Goal: Information Seeking & Learning: Find specific fact

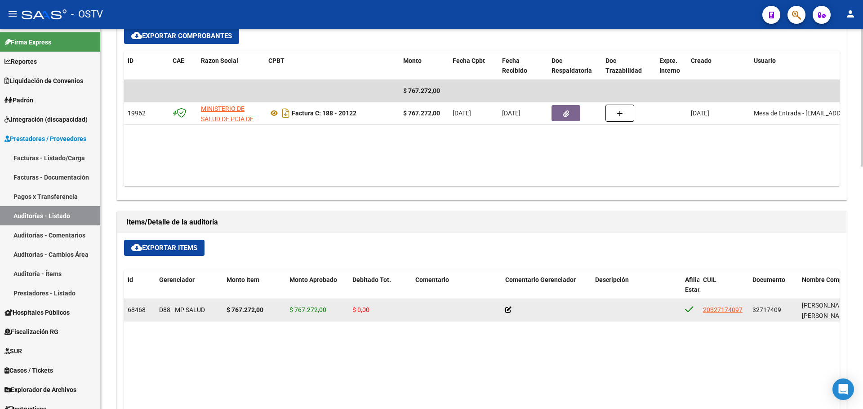
scroll to position [404, 0]
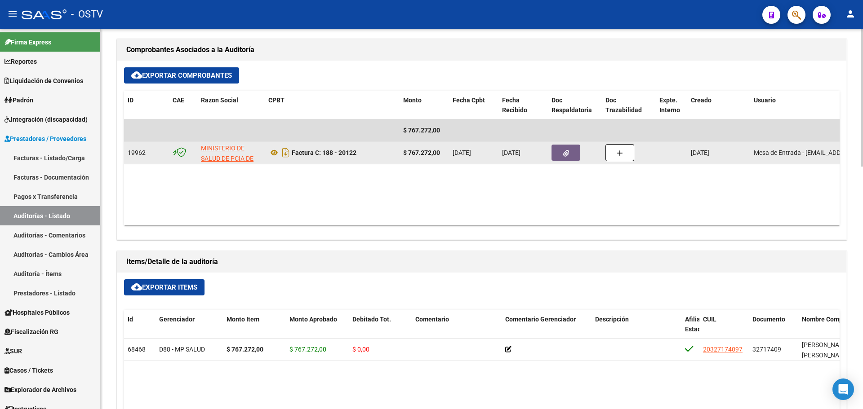
click at [565, 148] on button "button" at bounding box center [565, 153] width 29 height 16
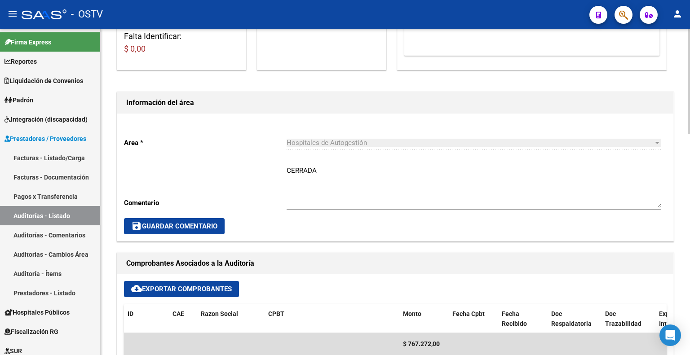
scroll to position [0, 0]
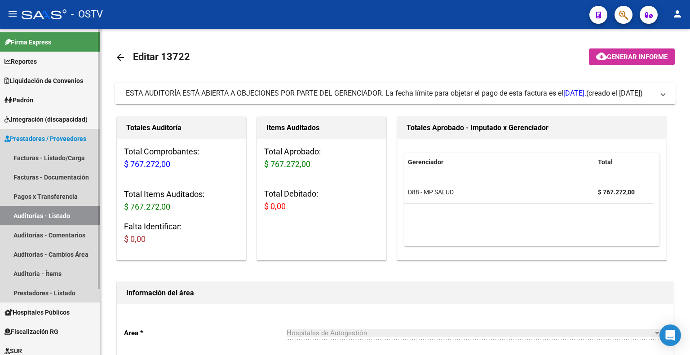
click at [44, 215] on link "Auditorías - Listado" at bounding box center [50, 215] width 100 height 19
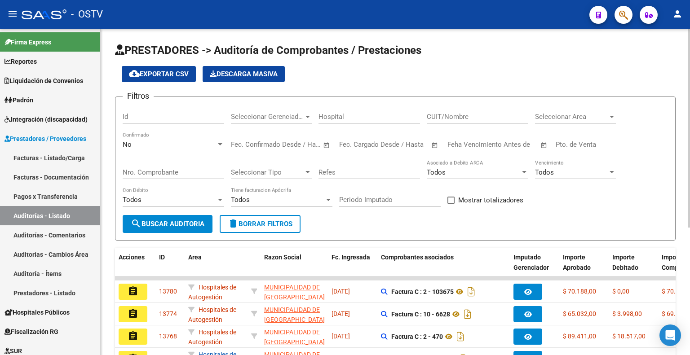
click at [173, 141] on div "No" at bounding box center [169, 145] width 93 height 8
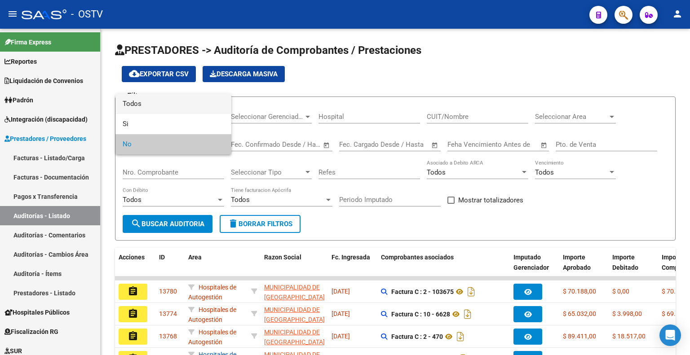
click at [164, 104] on span "Todos" at bounding box center [174, 104] width 102 height 20
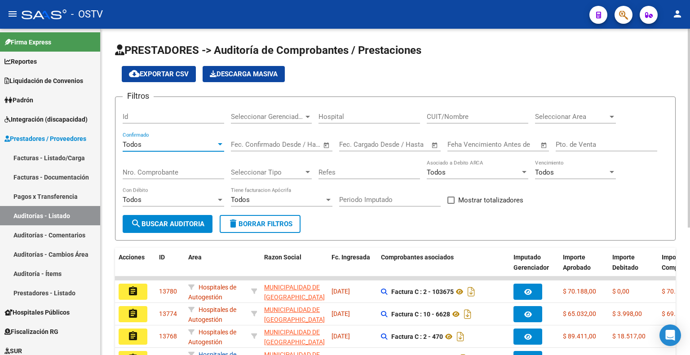
click at [282, 117] on span "Seleccionar Gerenciador" at bounding box center [267, 117] width 73 height 8
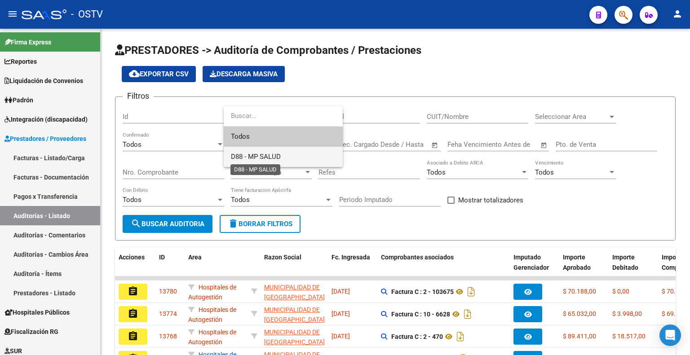
click at [271, 154] on span "D88 - MP SALUD" at bounding box center [256, 157] width 50 height 8
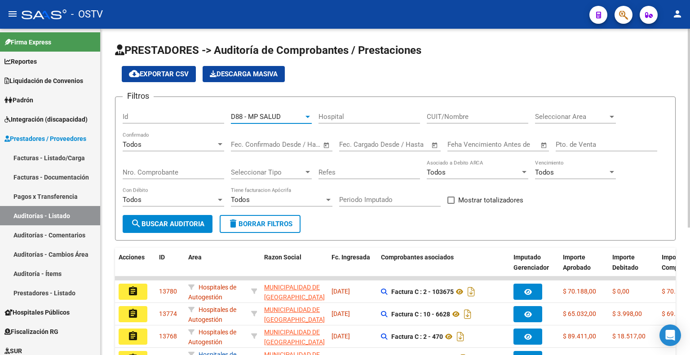
click at [174, 225] on span "search Buscar Auditoria" at bounding box center [168, 224] width 74 height 8
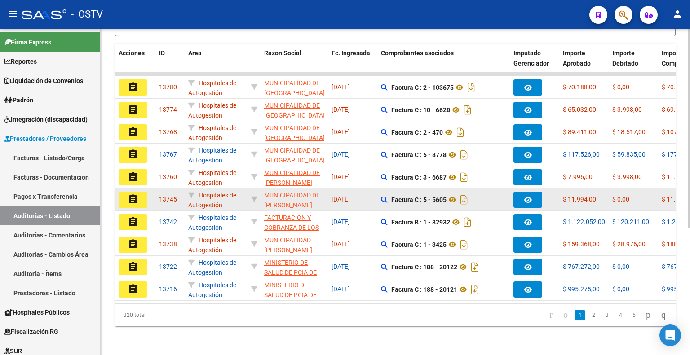
scroll to position [165, 0]
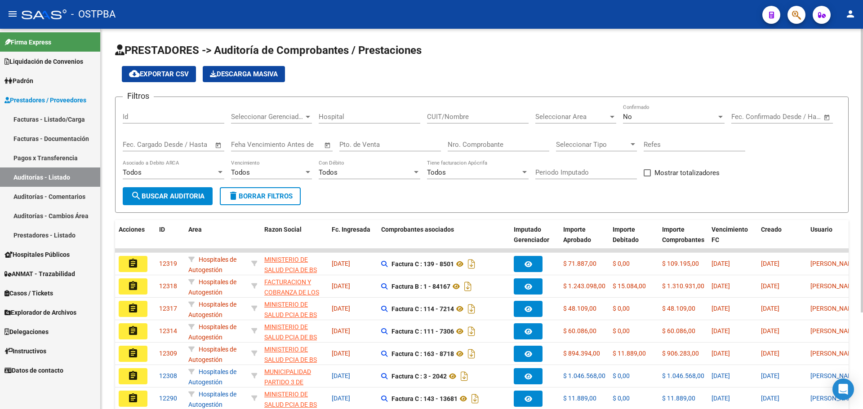
click at [653, 114] on div "No" at bounding box center [669, 117] width 93 height 8
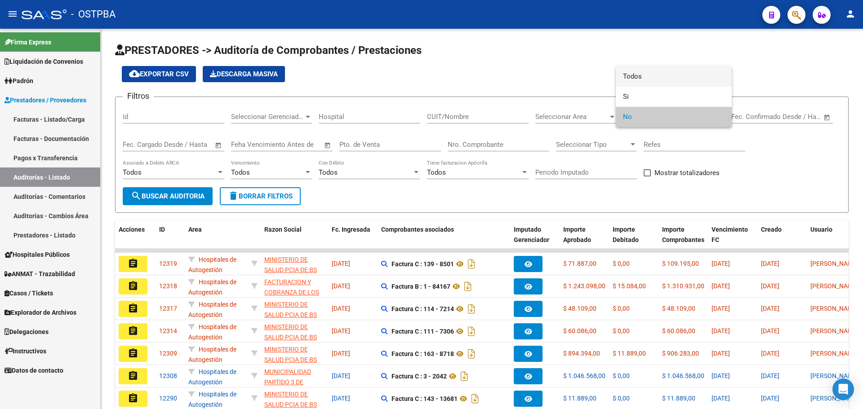
click at [652, 70] on span "Todos" at bounding box center [674, 76] width 102 height 20
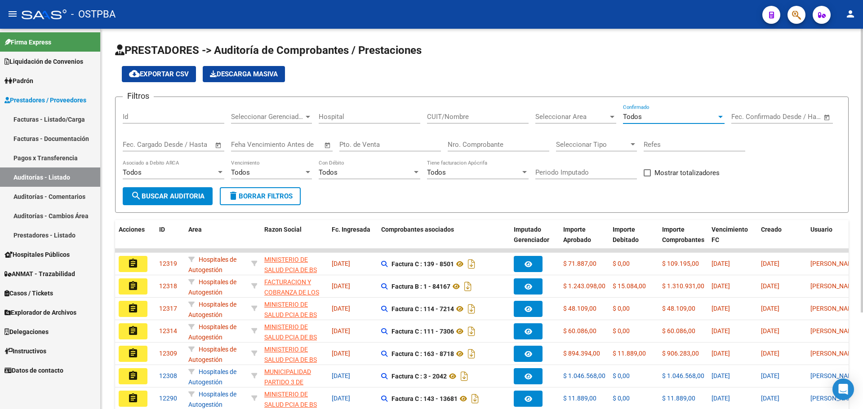
click at [160, 190] on button "search Buscar Auditoria" at bounding box center [168, 196] width 90 height 18
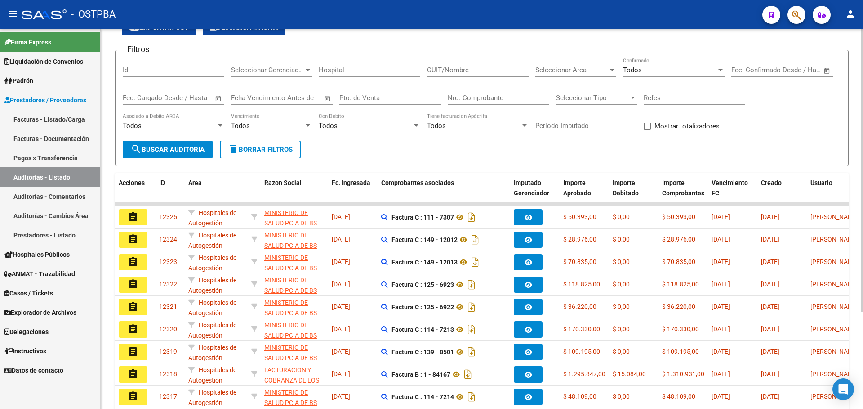
scroll to position [90, 0]
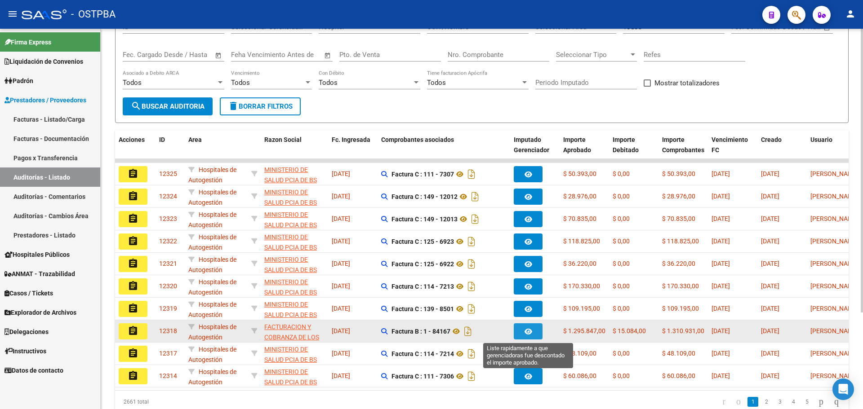
click at [530, 334] on icon "button" at bounding box center [528, 331] width 8 height 7
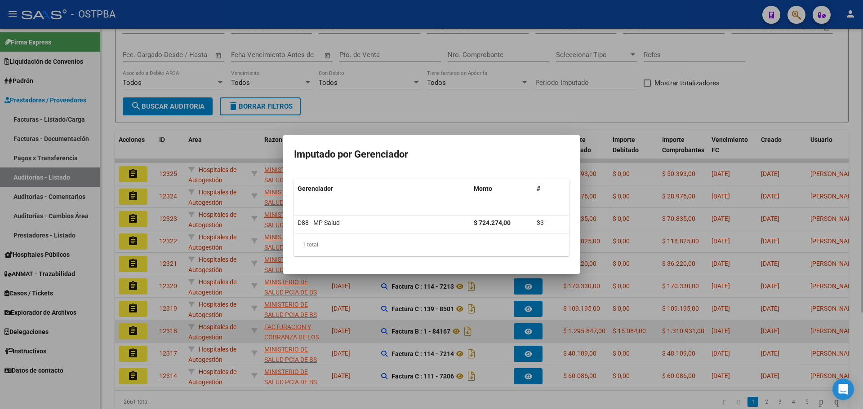
click at [530, 334] on div at bounding box center [431, 204] width 863 height 409
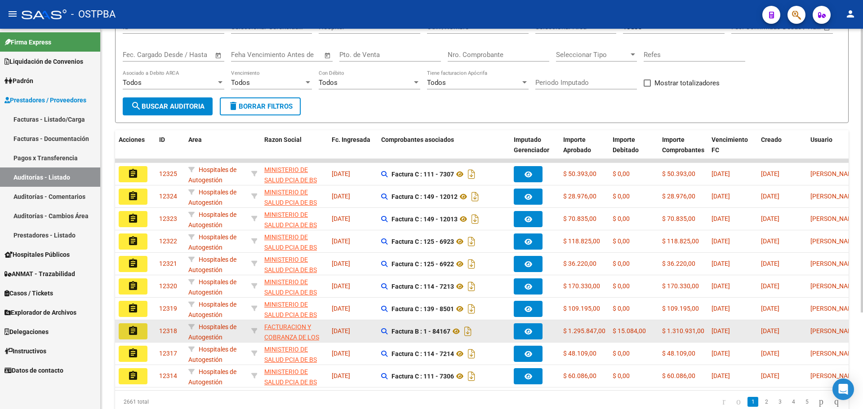
click at [129, 338] on button "assignment" at bounding box center [133, 332] width 29 height 16
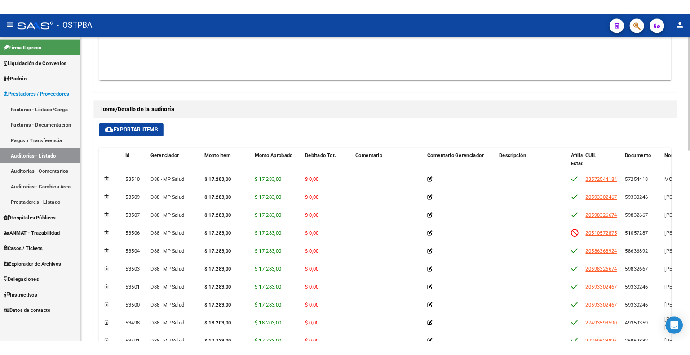
scroll to position [315, 0]
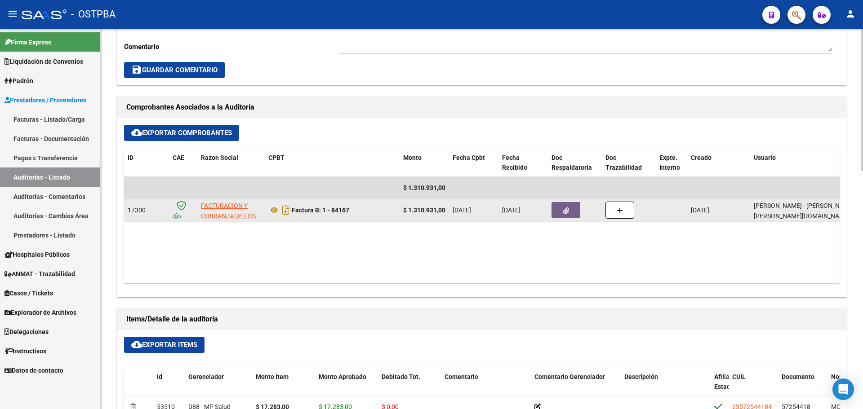
click at [566, 205] on button "button" at bounding box center [565, 210] width 29 height 16
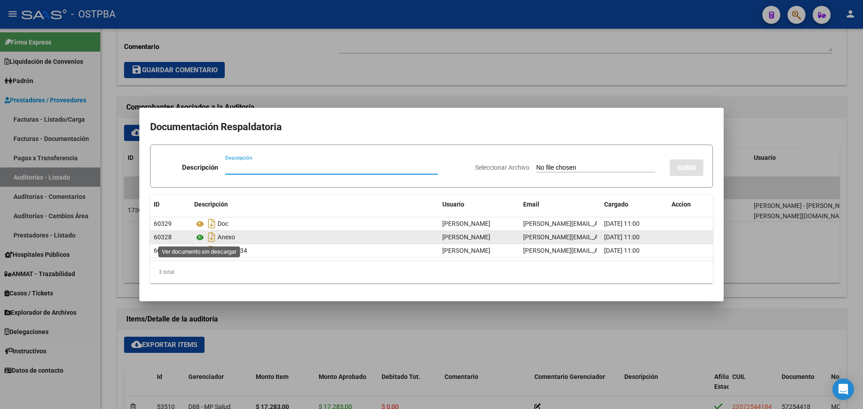
click at [201, 234] on icon at bounding box center [200, 237] width 12 height 11
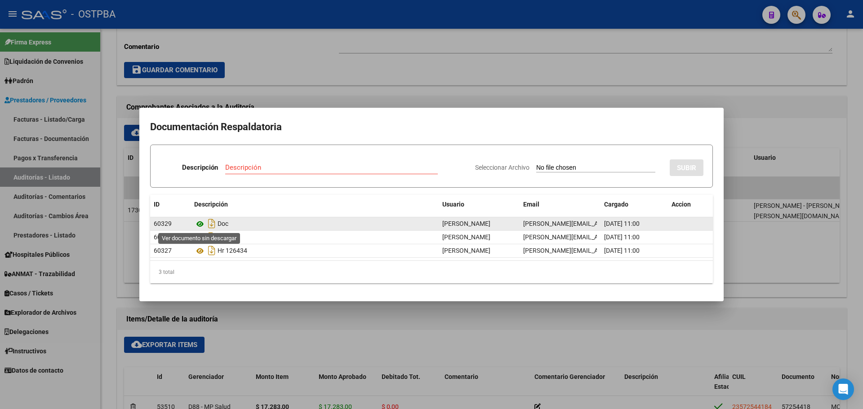
click at [200, 224] on icon at bounding box center [200, 224] width 12 height 11
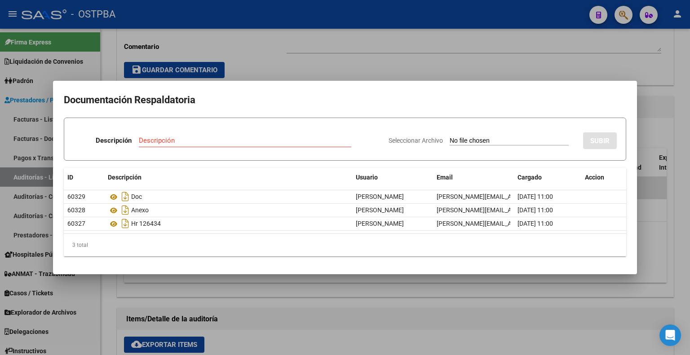
click at [451, 28] on div at bounding box center [345, 177] width 690 height 355
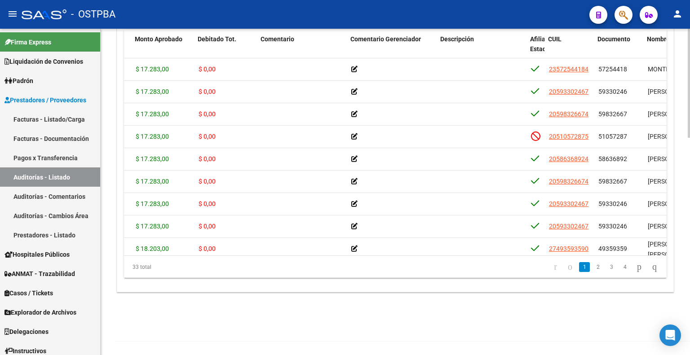
scroll to position [0, 203]
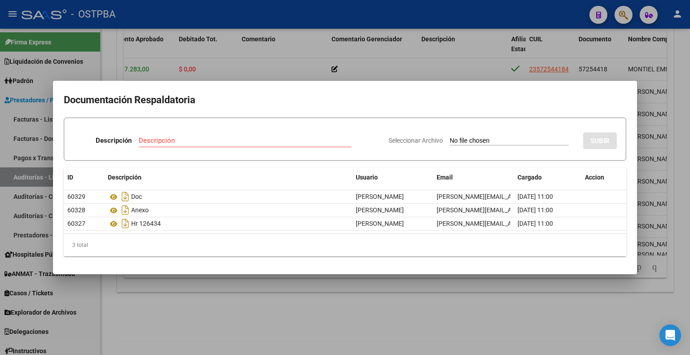
click at [401, 53] on div at bounding box center [345, 177] width 690 height 355
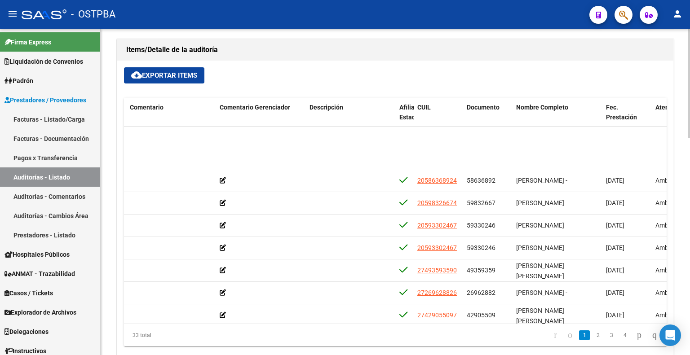
scroll to position [45, 315]
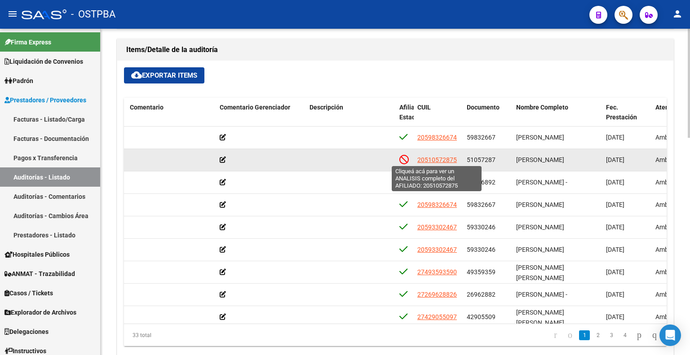
click at [438, 158] on span "20510572875" at bounding box center [437, 159] width 40 height 7
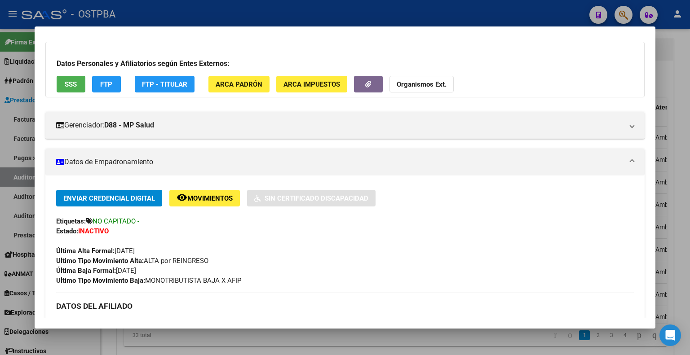
scroll to position [90, 0]
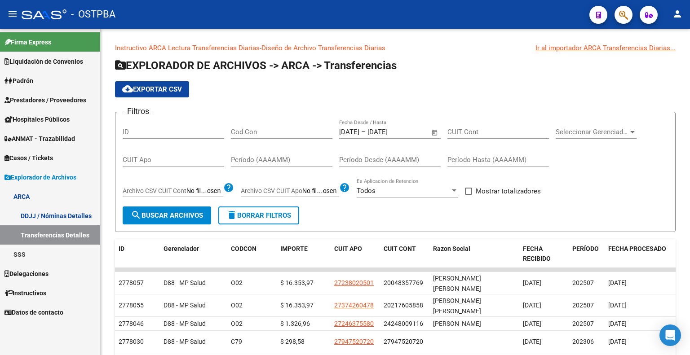
click at [65, 101] on span "Prestadores / Proveedores" at bounding box center [45, 100] width 82 height 10
click at [53, 98] on span "Prestadores / Proveedores" at bounding box center [45, 100] width 82 height 10
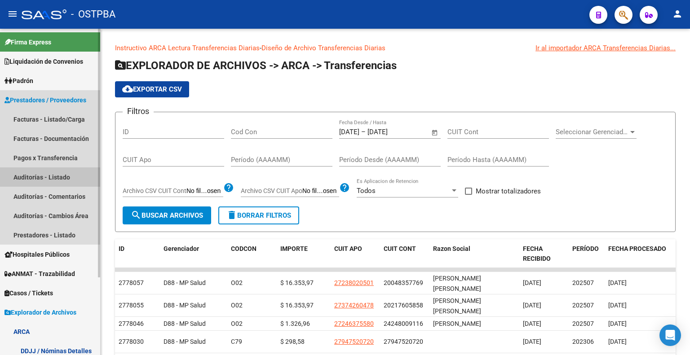
click at [68, 183] on link "Auditorías - Listado" at bounding box center [50, 177] width 100 height 19
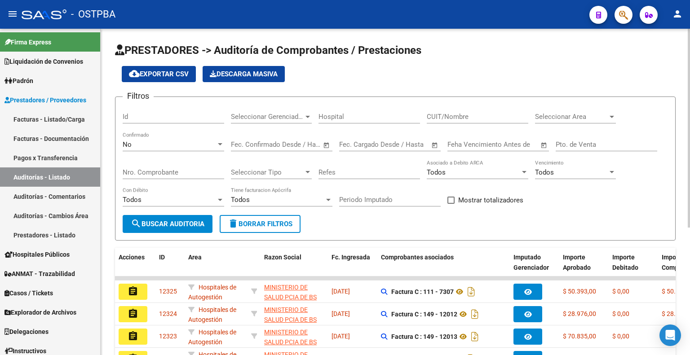
click at [180, 142] on div "No" at bounding box center [169, 145] width 93 height 8
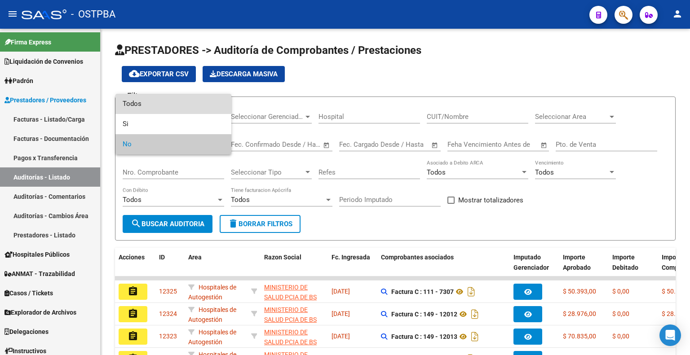
click at [170, 106] on span "Todos" at bounding box center [174, 104] width 102 height 20
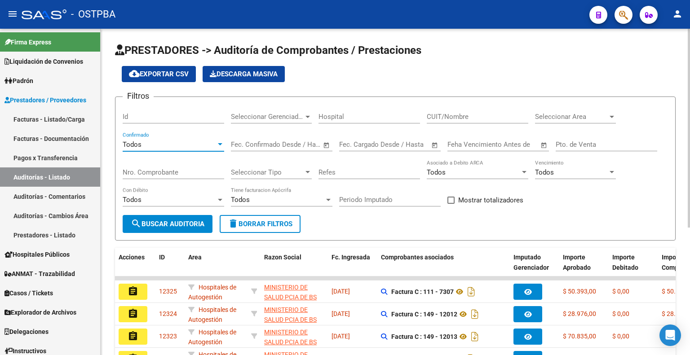
click at [173, 225] on span "search Buscar Auditoria" at bounding box center [168, 224] width 74 height 8
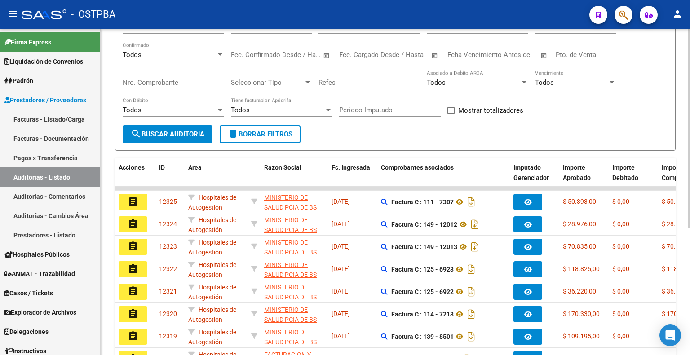
scroll to position [135, 0]
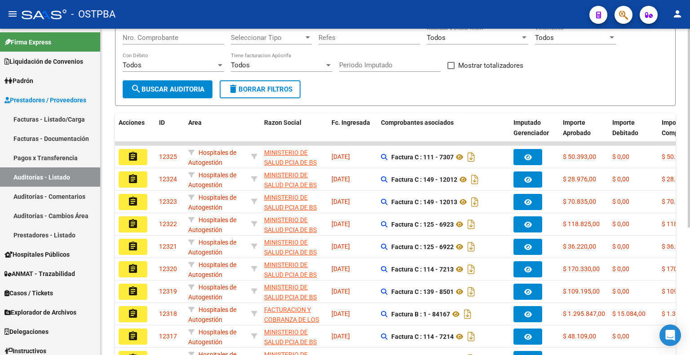
drag, startPoint x: 569, startPoint y: 61, endPoint x: 575, endPoint y: 68, distance: 9.3
click at [569, 61] on div "Filtros Id Seleccionar Gerenciador Seleccionar Gerenciador Hospital CUIT/Nombre…" at bounding box center [395, 24] width 545 height 111
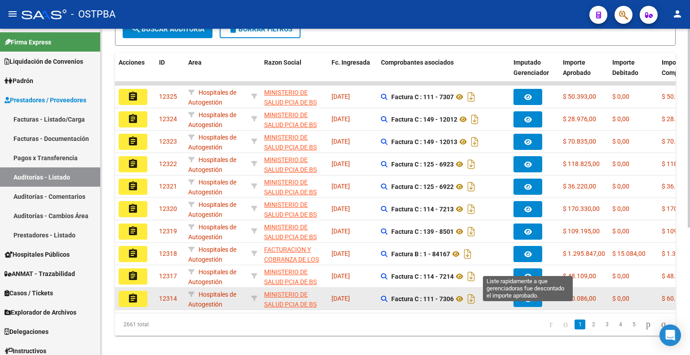
scroll to position [210, 0]
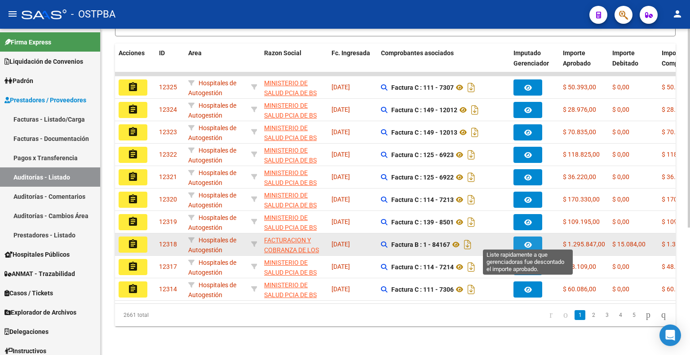
click at [535, 237] on button "button" at bounding box center [528, 245] width 29 height 16
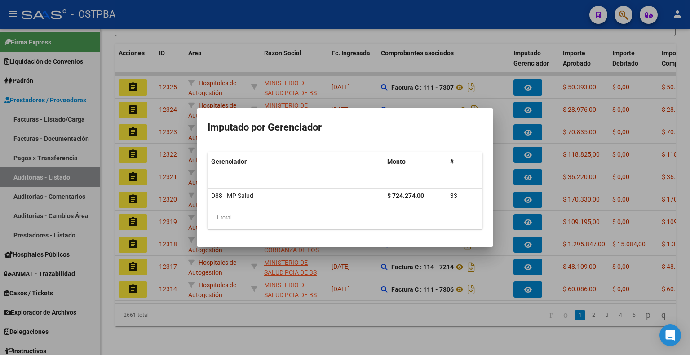
drag, startPoint x: 350, startPoint y: 299, endPoint x: 377, endPoint y: 297, distance: 27.5
click at [377, 297] on div at bounding box center [345, 177] width 690 height 355
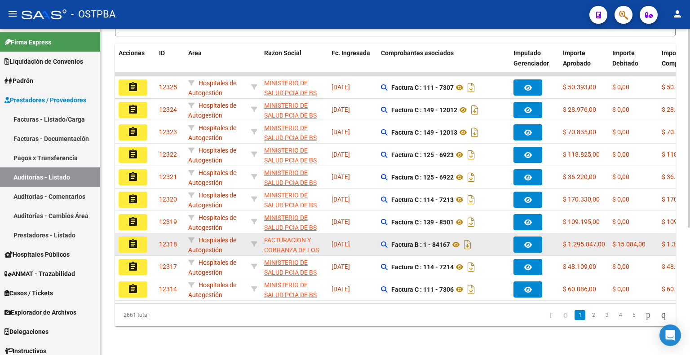
click at [133, 239] on mat-icon "assignment" at bounding box center [133, 244] width 11 height 11
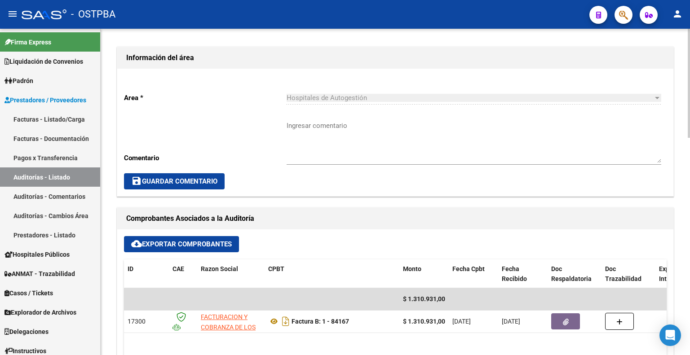
scroll to position [203, 0]
click at [202, 242] on span "cloud_download Exportar Comprobantes" at bounding box center [181, 244] width 101 height 8
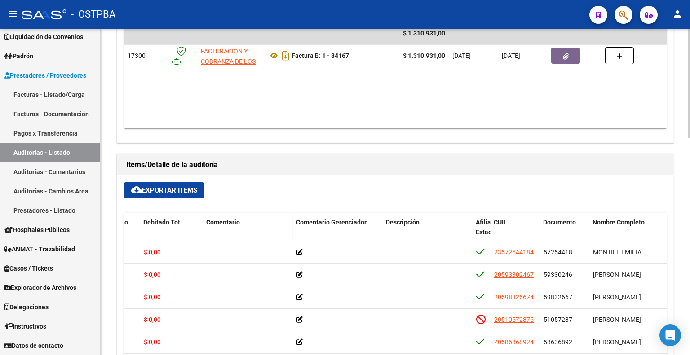
scroll to position [473, 0]
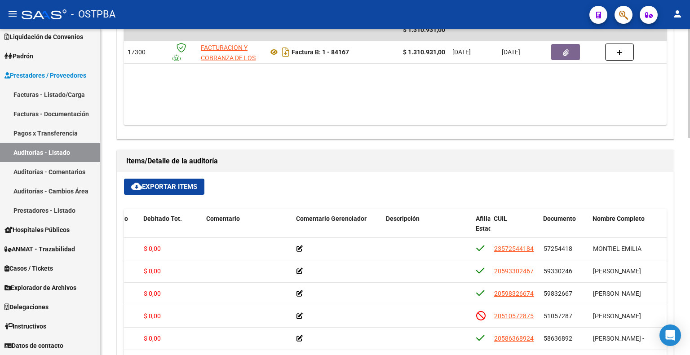
click at [189, 184] on span "cloud_download Exportar Items" at bounding box center [164, 187] width 66 height 8
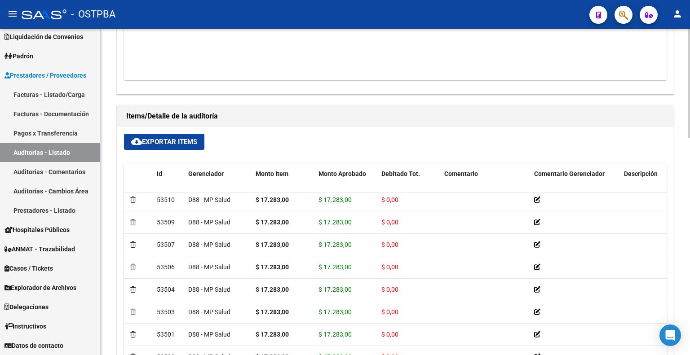
scroll to position [0, 0]
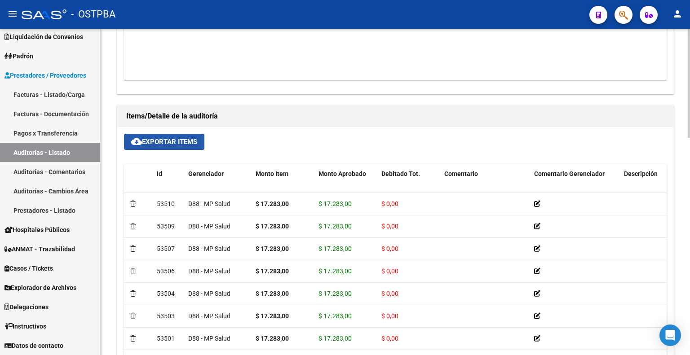
click at [183, 140] on span "cloud_download Exportar Items" at bounding box center [164, 142] width 66 height 8
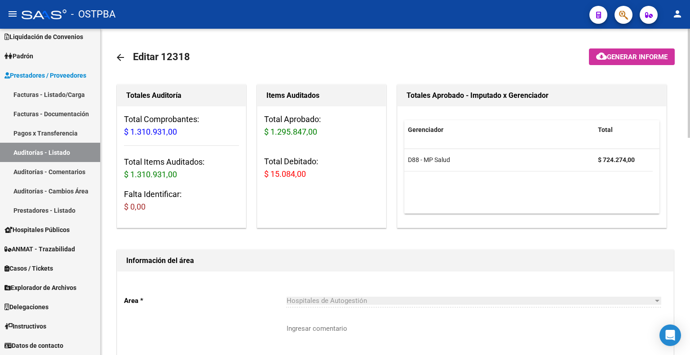
click at [120, 56] on mat-icon "arrow_back" at bounding box center [120, 57] width 11 height 11
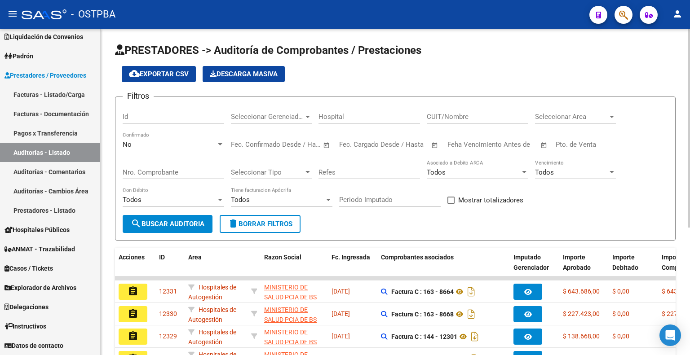
click at [207, 143] on div "No" at bounding box center [169, 145] width 93 height 8
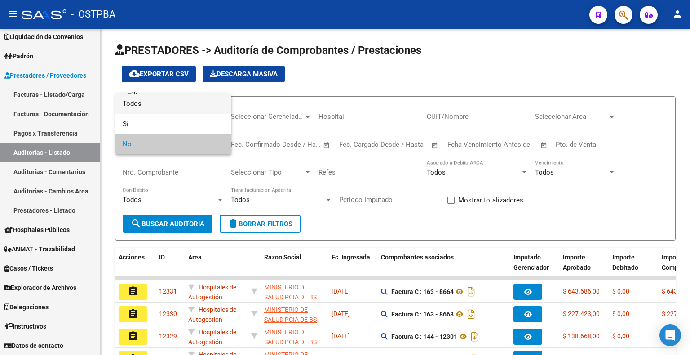
click at [199, 102] on span "Todos" at bounding box center [174, 104] width 102 height 20
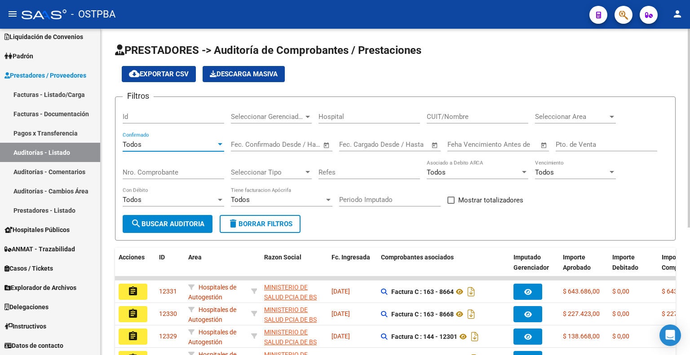
click at [280, 114] on span "Seleccionar Gerenciador" at bounding box center [267, 117] width 73 height 8
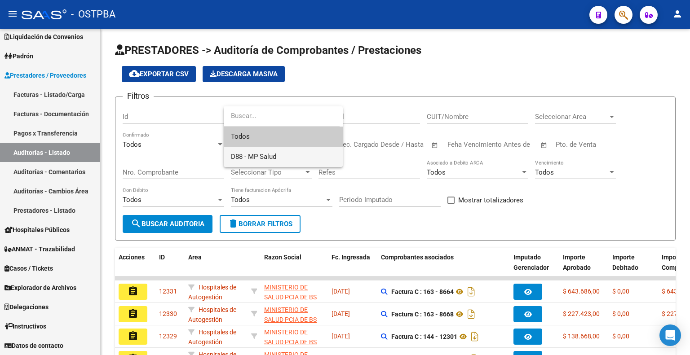
click at [277, 155] on span "D88 - MP Salud" at bounding box center [283, 157] width 105 height 20
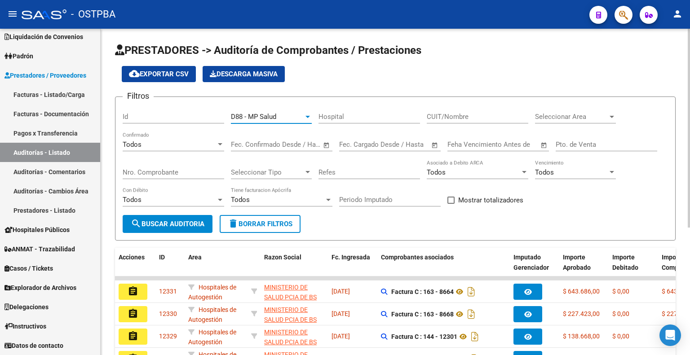
click at [202, 224] on span "search Buscar Auditoria" at bounding box center [168, 224] width 74 height 8
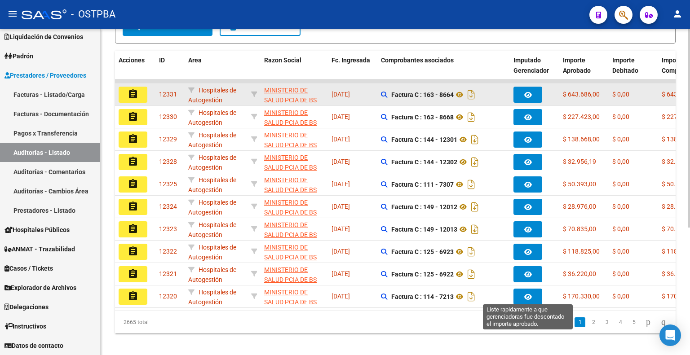
scroll to position [210, 0]
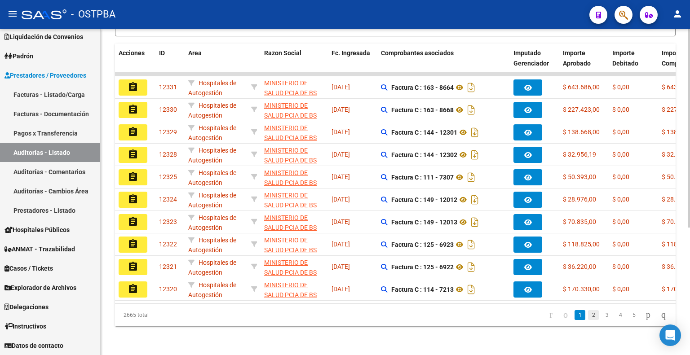
click at [588, 317] on link "2" at bounding box center [593, 315] width 11 height 10
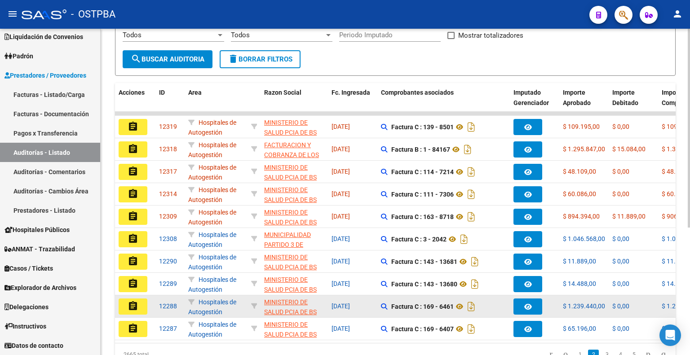
scroll to position [120, 0]
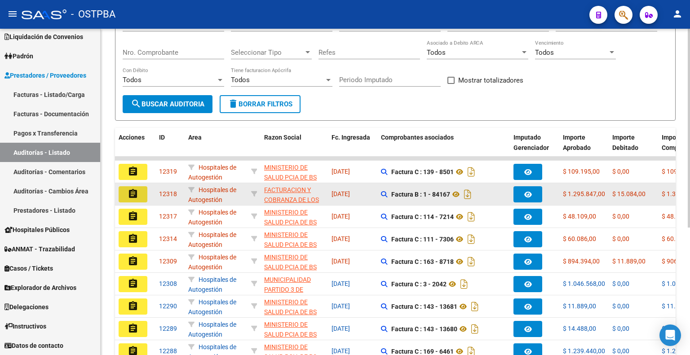
click at [137, 192] on mat-icon "assignment" at bounding box center [133, 194] width 11 height 11
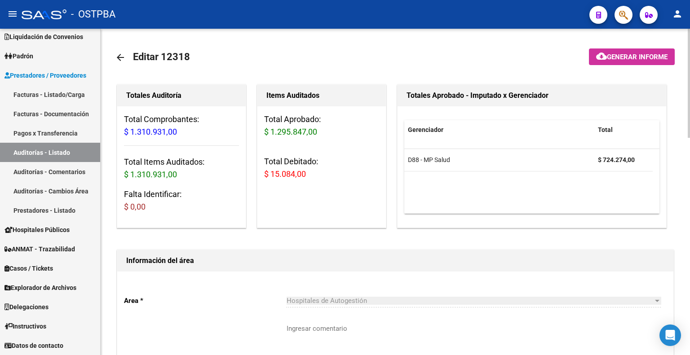
click at [620, 53] on span "Generar informe" at bounding box center [637, 57] width 61 height 8
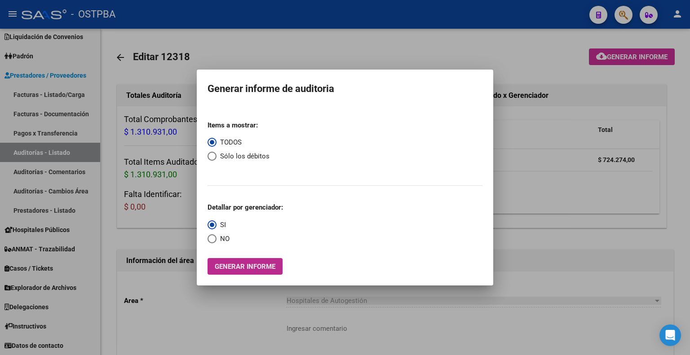
click at [241, 269] on span "Generar informe" at bounding box center [245, 267] width 61 height 8
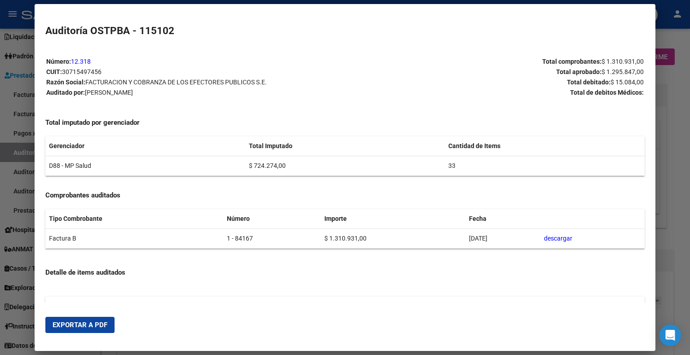
click at [95, 326] on span "Exportar a PDF" at bounding box center [80, 325] width 55 height 8
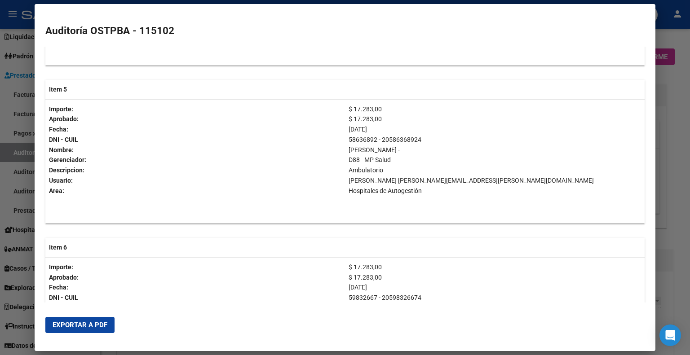
scroll to position [764, 0]
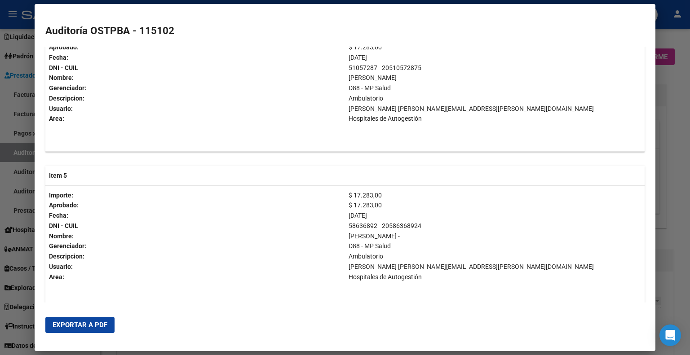
click at [679, 70] on div at bounding box center [345, 177] width 690 height 355
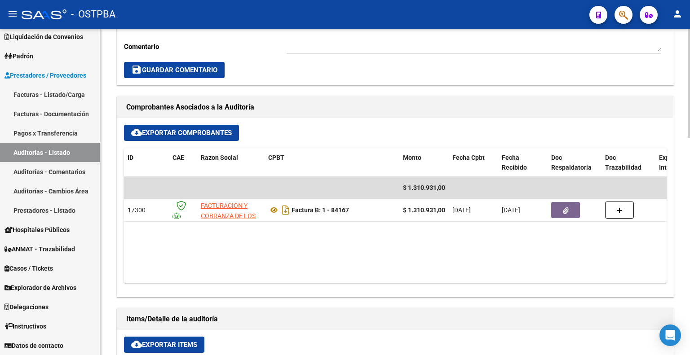
scroll to position [0, 0]
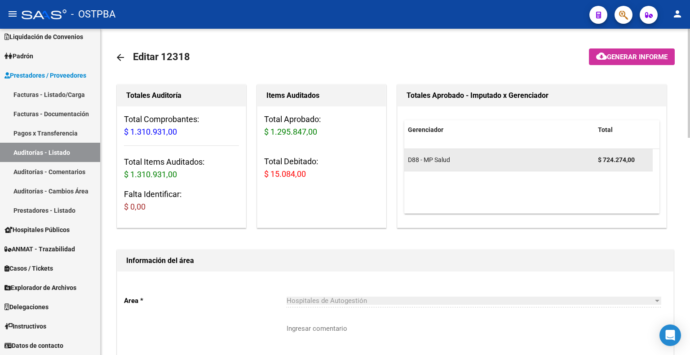
drag, startPoint x: 597, startPoint y: 161, endPoint x: 647, endPoint y: 154, distance: 49.9
click at [647, 154] on datatable-body-cell "$ 724.274,00" at bounding box center [623, 160] width 58 height 22
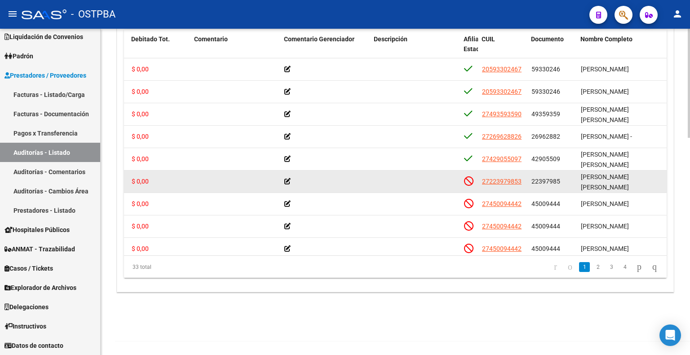
scroll to position [0, 250]
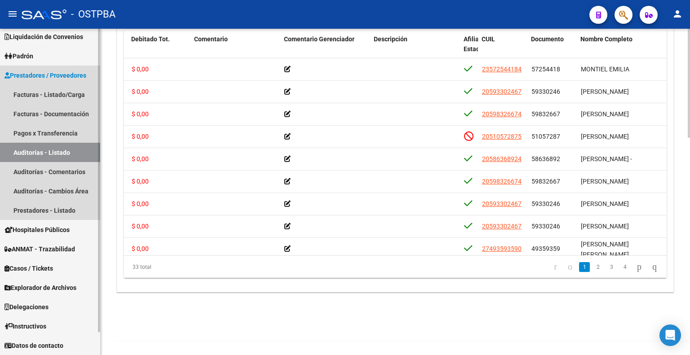
click at [39, 146] on link "Auditorías - Listado" at bounding box center [50, 152] width 100 height 19
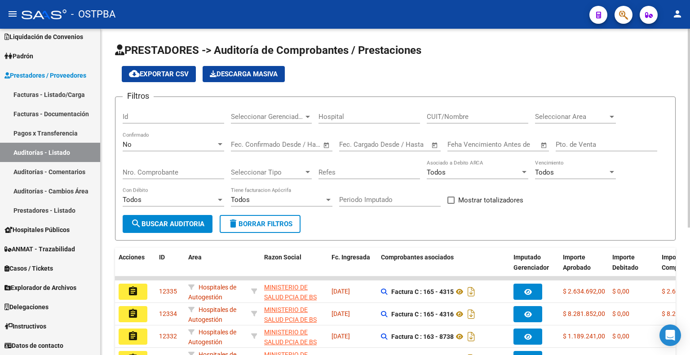
click at [148, 137] on div "No Confirmado" at bounding box center [174, 141] width 102 height 19
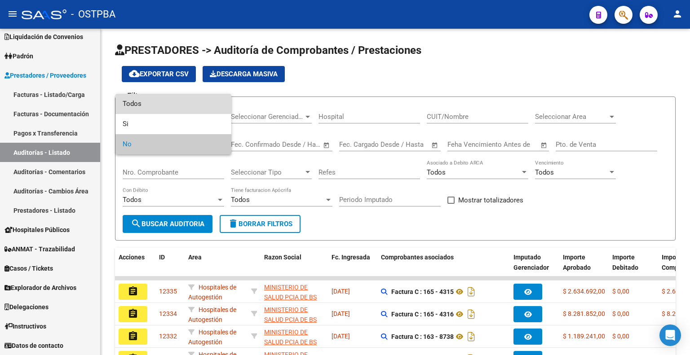
click at [150, 105] on span "Todos" at bounding box center [174, 104] width 102 height 20
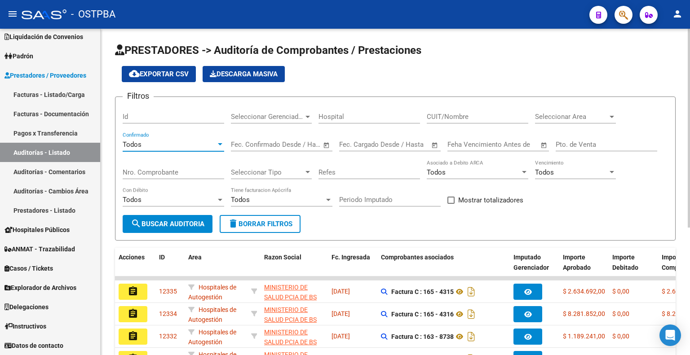
click at [150, 223] on span "search Buscar Auditoria" at bounding box center [168, 224] width 74 height 8
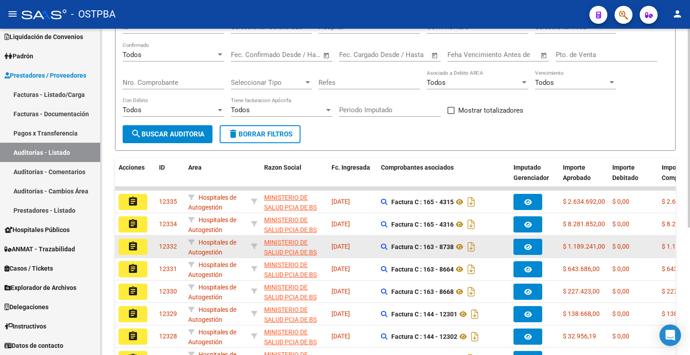
scroll to position [135, 0]
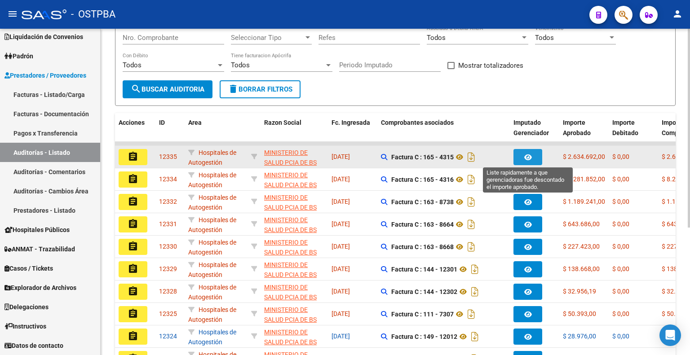
click at [526, 155] on icon "button" at bounding box center [528, 157] width 8 height 7
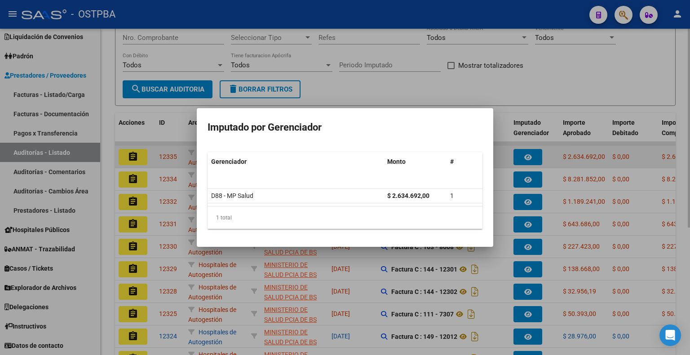
click at [526, 155] on div at bounding box center [345, 177] width 690 height 355
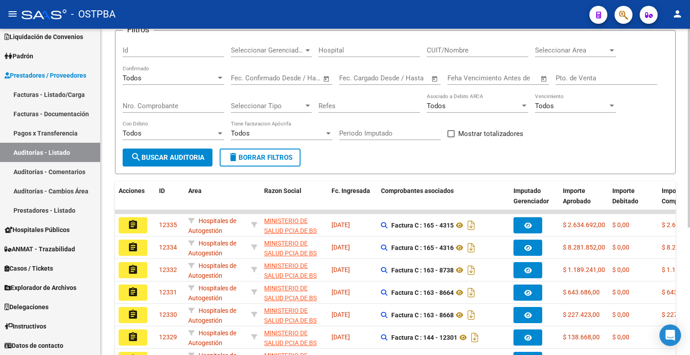
scroll to position [90, 0]
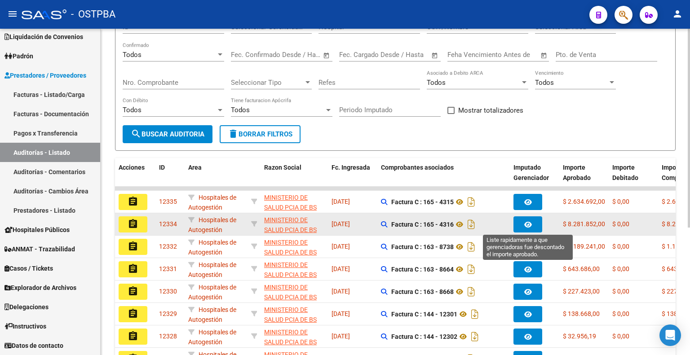
click at [528, 228] on button "button" at bounding box center [528, 225] width 29 height 16
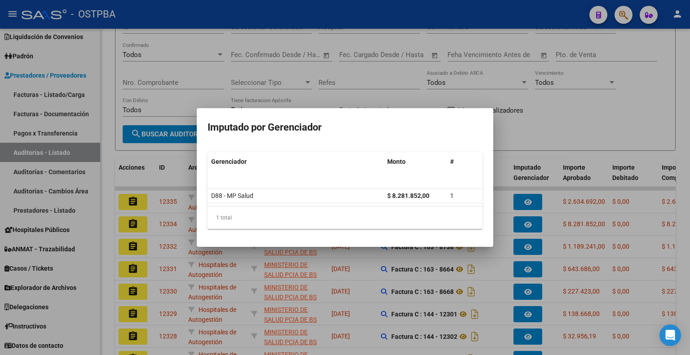
click at [530, 244] on div at bounding box center [345, 177] width 690 height 355
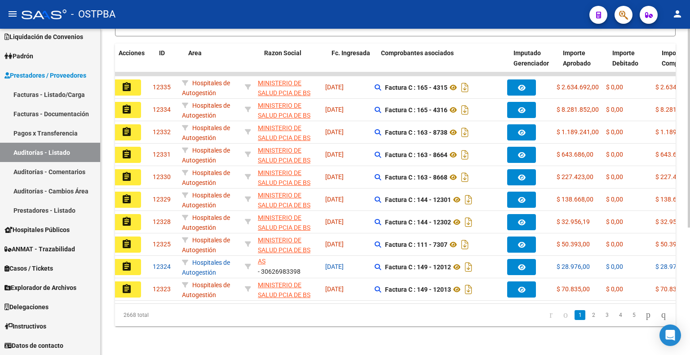
scroll to position [0, 0]
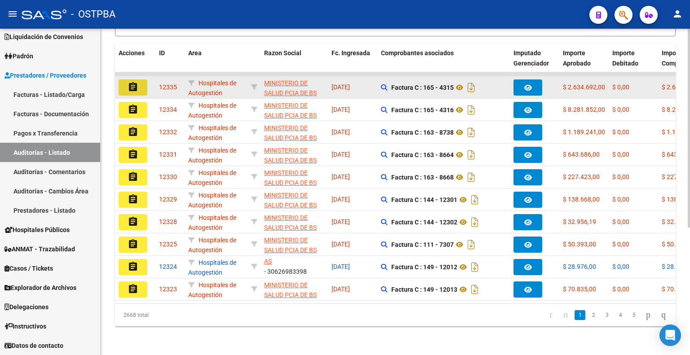
click at [135, 82] on mat-icon "assignment" at bounding box center [133, 87] width 11 height 11
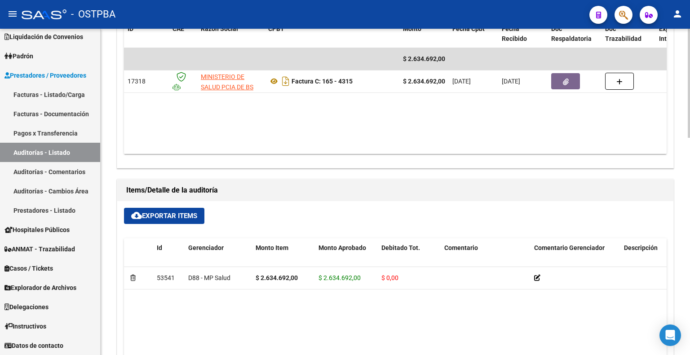
scroll to position [428, 0]
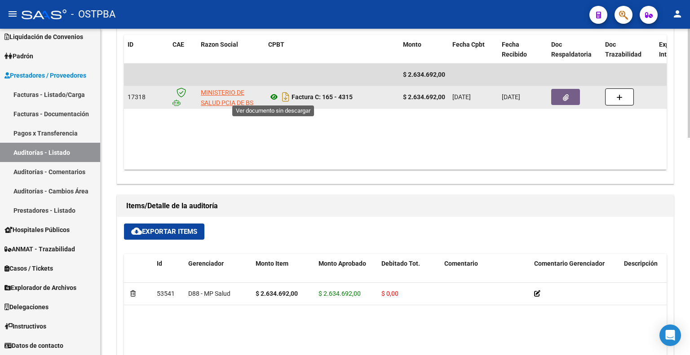
click at [271, 93] on icon at bounding box center [274, 97] width 12 height 11
click at [558, 98] on button "button" at bounding box center [565, 97] width 29 height 16
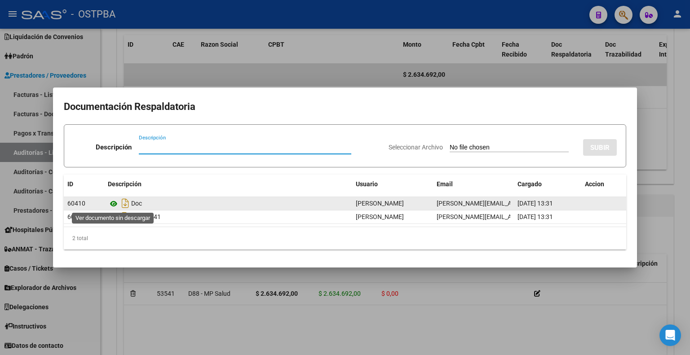
click at [113, 205] on icon at bounding box center [114, 204] width 12 height 11
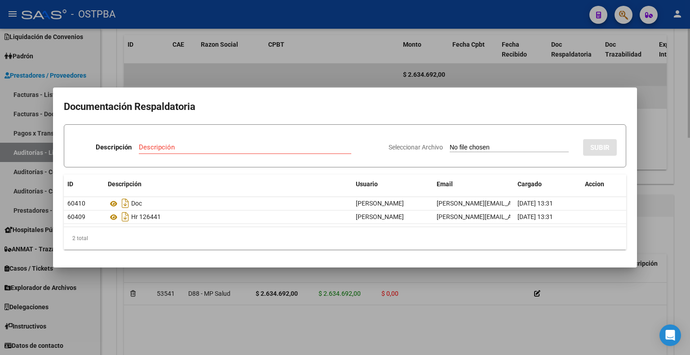
drag, startPoint x: 656, startPoint y: 102, endPoint x: 651, endPoint y: 102, distance: 5.8
click at [656, 102] on div at bounding box center [345, 177] width 690 height 355
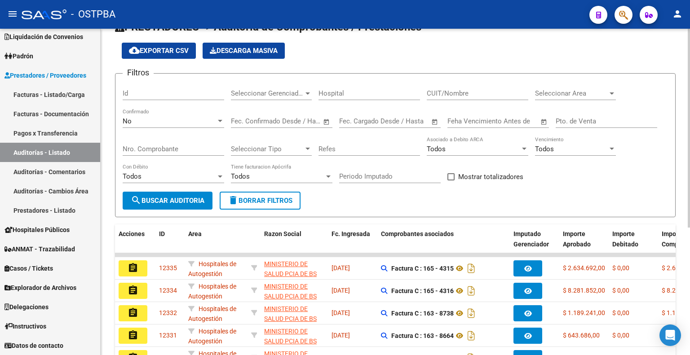
scroll to position [45, 0]
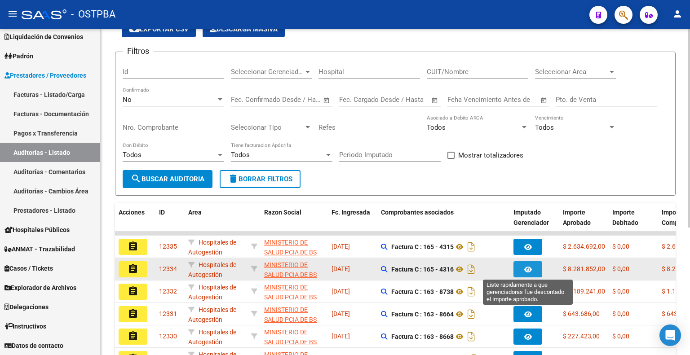
click at [523, 266] on button "button" at bounding box center [528, 270] width 29 height 16
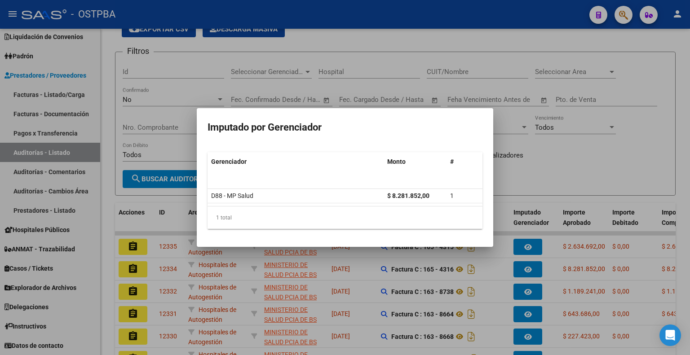
click at [572, 166] on div at bounding box center [345, 177] width 690 height 355
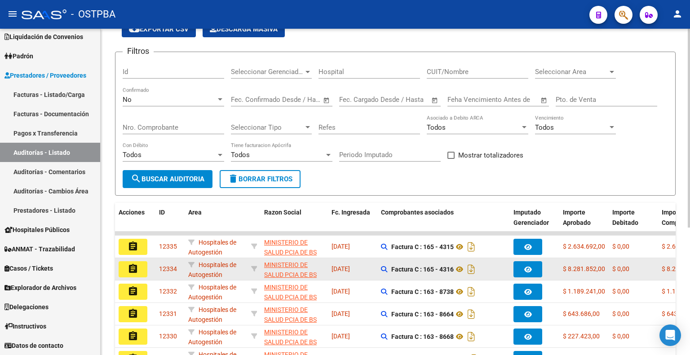
click at [122, 266] on button "assignment" at bounding box center [133, 270] width 29 height 16
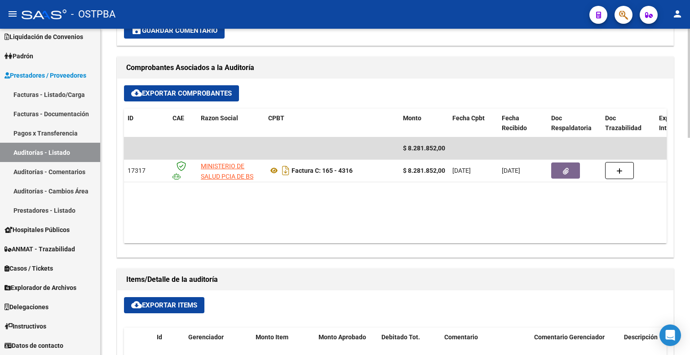
scroll to position [359, 0]
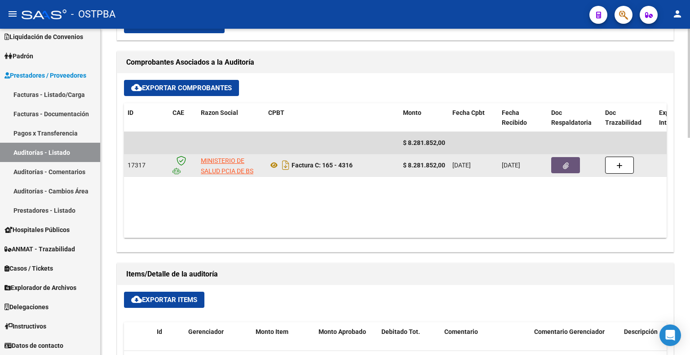
click at [561, 164] on button "button" at bounding box center [565, 165] width 29 height 16
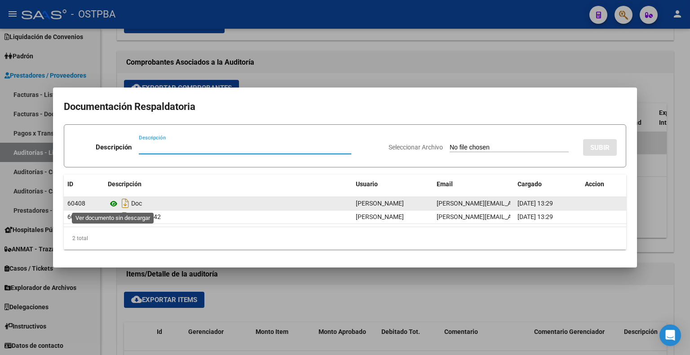
click at [114, 204] on icon at bounding box center [114, 204] width 12 height 11
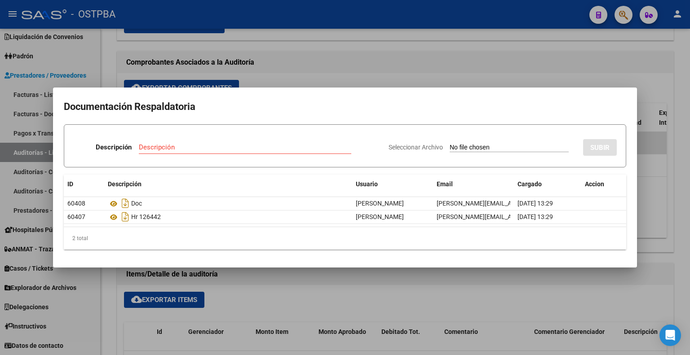
click at [392, 50] on div at bounding box center [345, 177] width 690 height 355
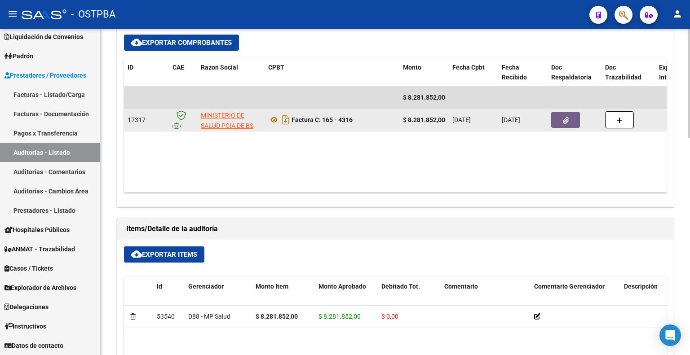
scroll to position [404, 0]
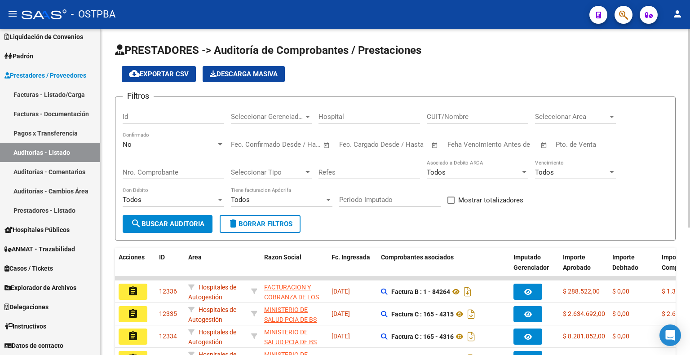
click at [192, 141] on div "No" at bounding box center [169, 145] width 93 height 8
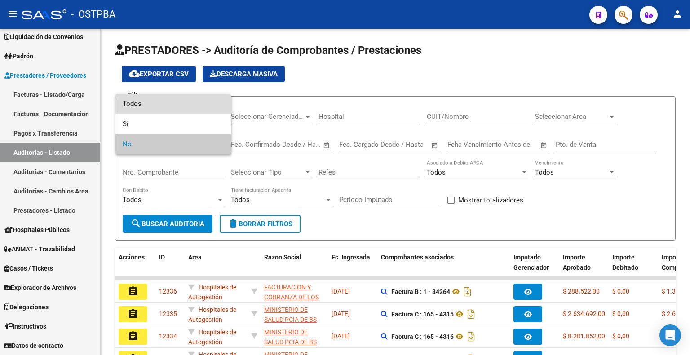
click at [192, 104] on span "Todos" at bounding box center [174, 104] width 102 height 20
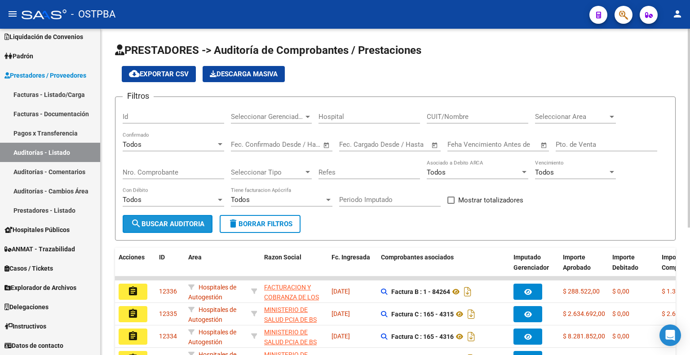
click at [185, 224] on span "search Buscar Auditoria" at bounding box center [168, 224] width 74 height 8
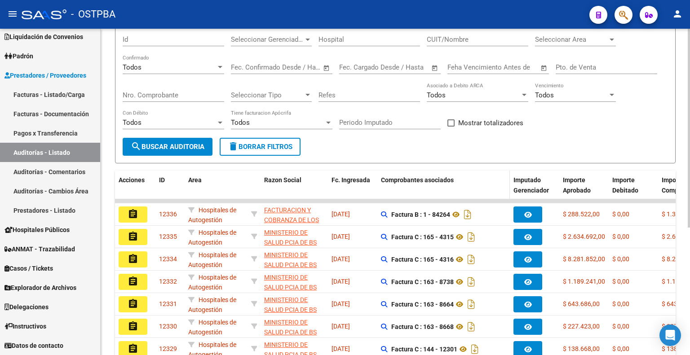
scroll to position [90, 0]
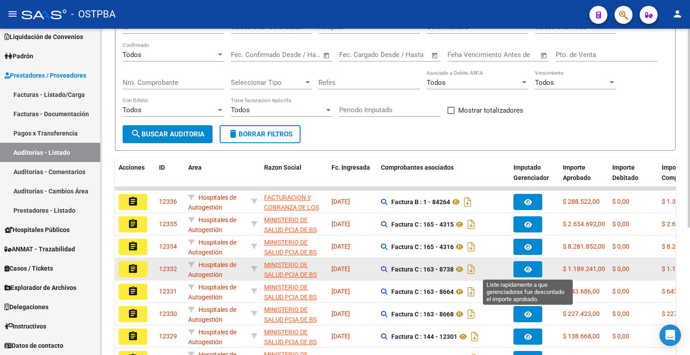
click at [531, 267] on icon "button" at bounding box center [528, 269] width 8 height 7
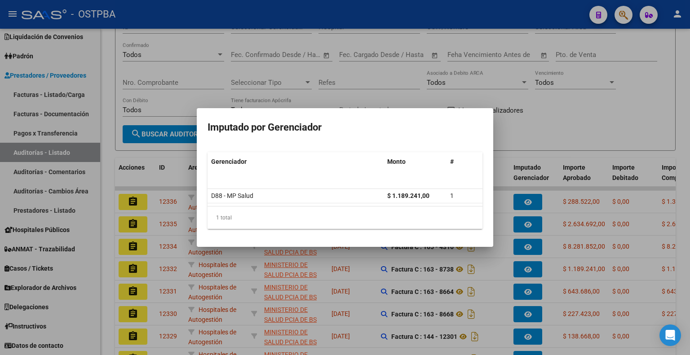
click at [582, 133] on div at bounding box center [345, 177] width 690 height 355
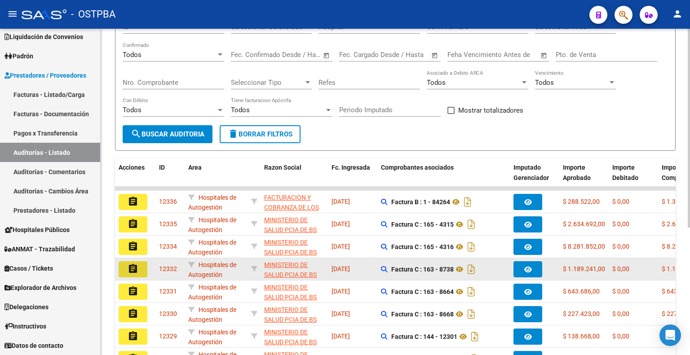
click at [138, 270] on button "assignment" at bounding box center [133, 270] width 29 height 16
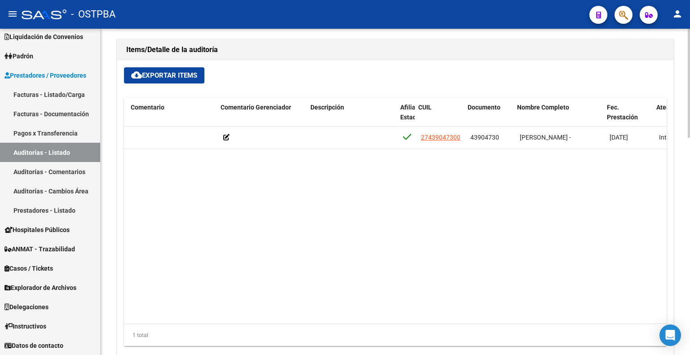
scroll to position [0, 313]
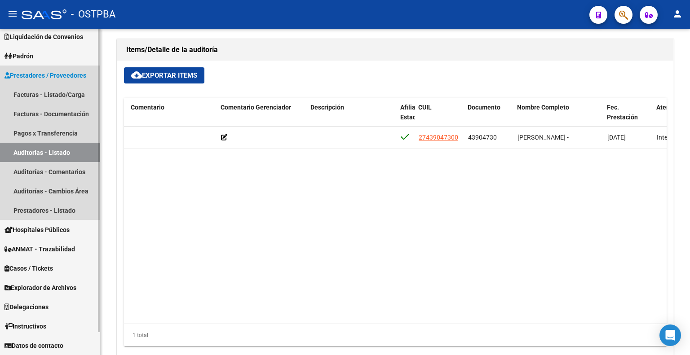
click at [53, 147] on link "Auditorías - Listado" at bounding box center [50, 152] width 100 height 19
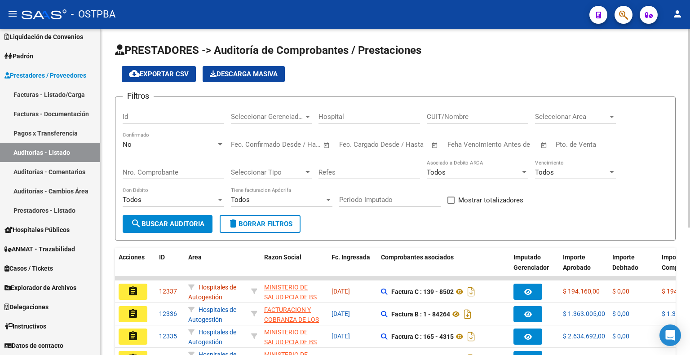
click at [505, 115] on input "CUIT/Nombre" at bounding box center [478, 117] width 102 height 8
click at [235, 115] on span "Seleccionar Gerenciador" at bounding box center [267, 117] width 73 height 8
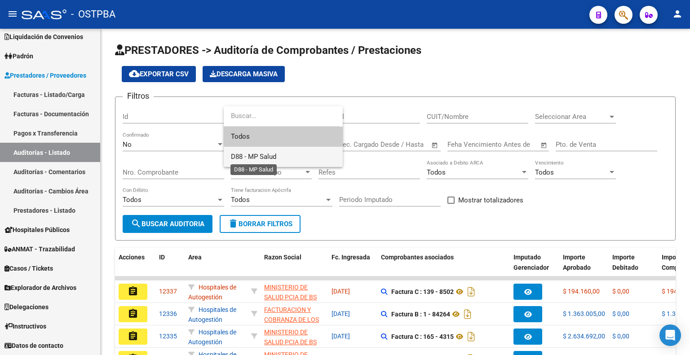
click at [248, 160] on span "D88 - MP Salud" at bounding box center [253, 157] width 45 height 8
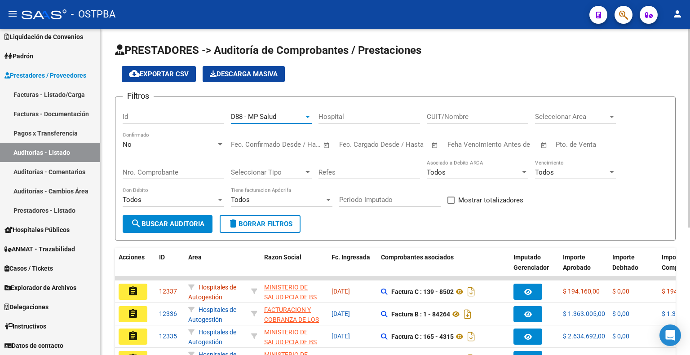
click at [178, 150] on div "No Confirmado" at bounding box center [174, 141] width 102 height 19
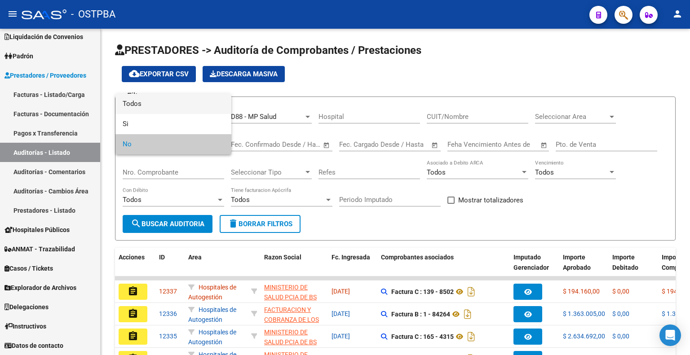
click at [186, 103] on span "Todos" at bounding box center [174, 104] width 102 height 20
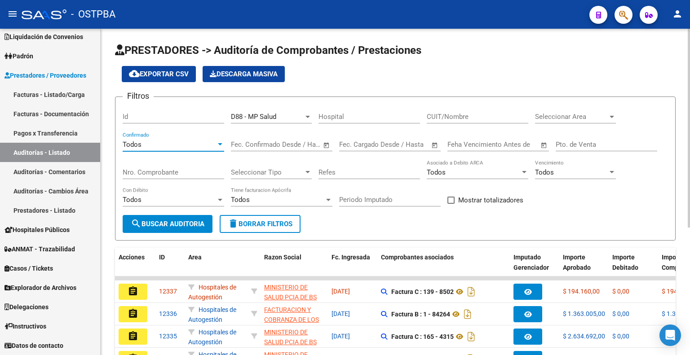
click at [153, 224] on span "search Buscar Auditoria" at bounding box center [168, 224] width 74 height 8
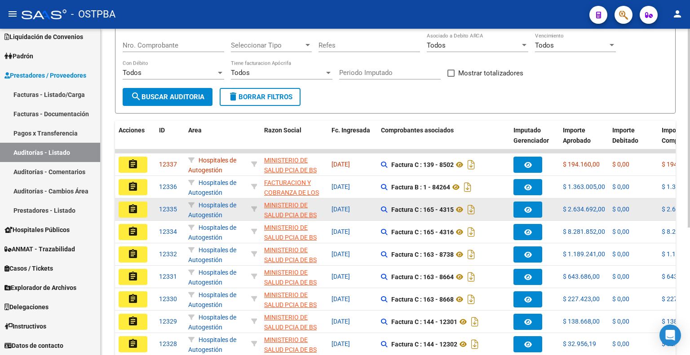
scroll to position [135, 0]
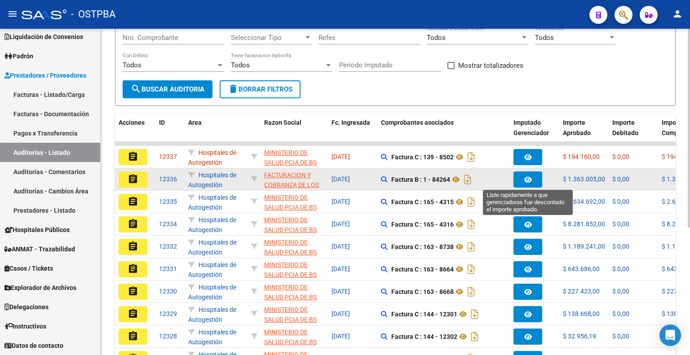
click at [535, 177] on button "button" at bounding box center [528, 180] width 29 height 16
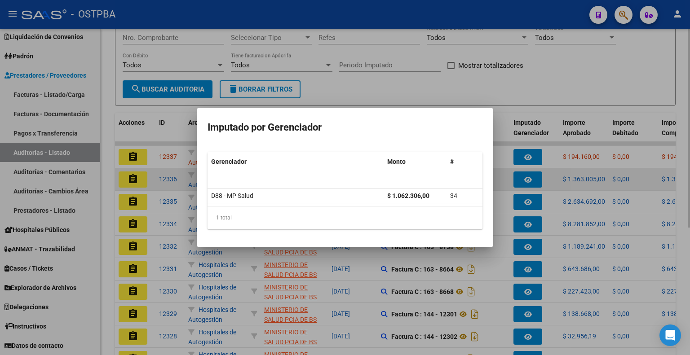
click at [535, 177] on div at bounding box center [345, 177] width 690 height 355
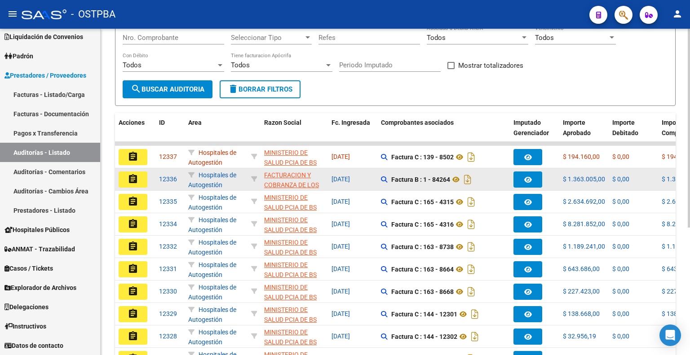
click at [128, 177] on mat-icon "assignment" at bounding box center [133, 179] width 11 height 11
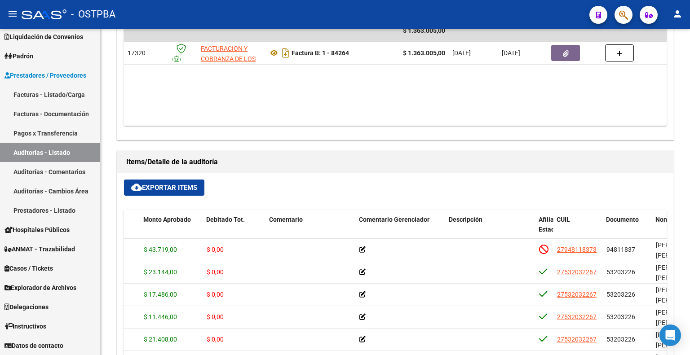
scroll to position [505, 0]
click at [178, 184] on span "cloud_download Exportar Items" at bounding box center [164, 187] width 66 height 8
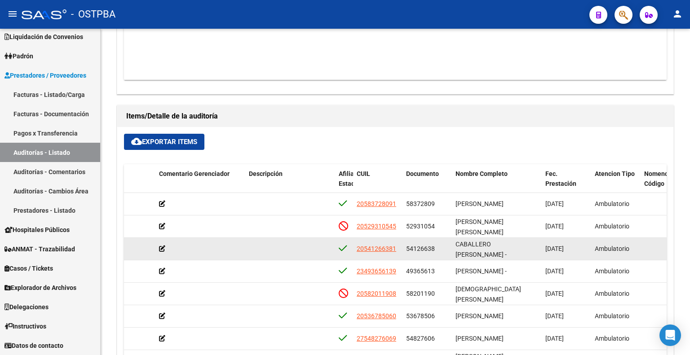
scroll to position [1, 0]
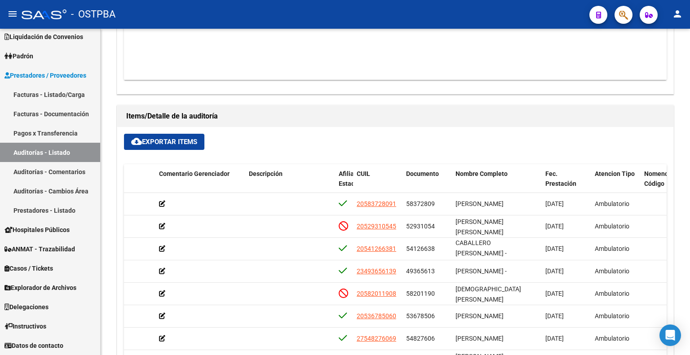
drag, startPoint x: 687, startPoint y: 239, endPoint x: 687, endPoint y: 251, distance: 12.6
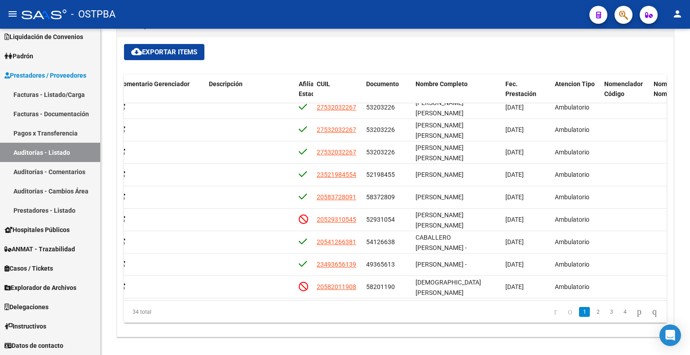
scroll to position [81, 415]
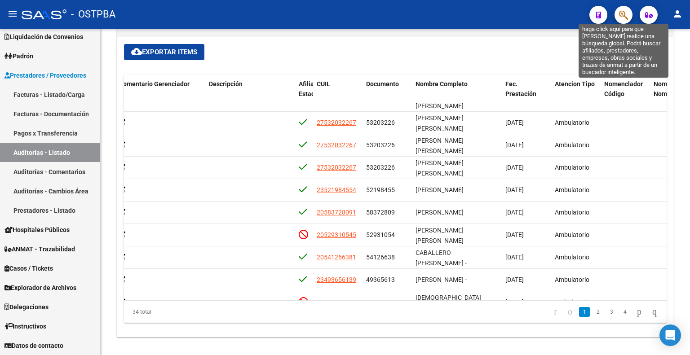
click at [621, 14] on icon "button" at bounding box center [623, 15] width 9 height 10
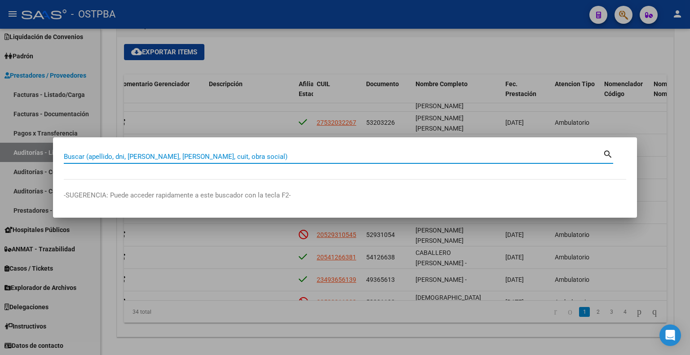
paste input "20527021244"
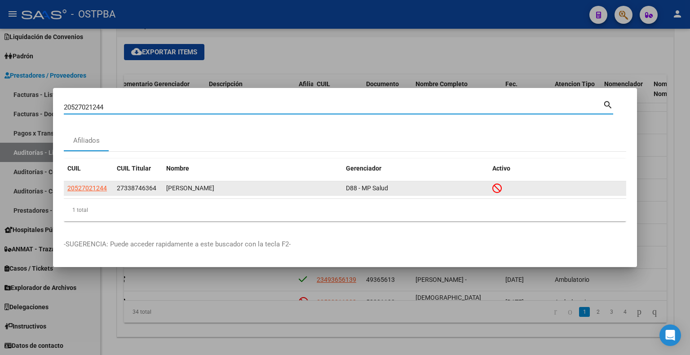
click at [126, 188] on span "27338746364" at bounding box center [137, 188] width 40 height 7
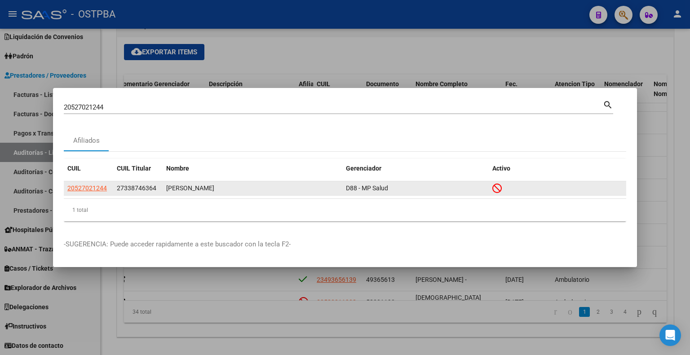
copy span "27338746364"
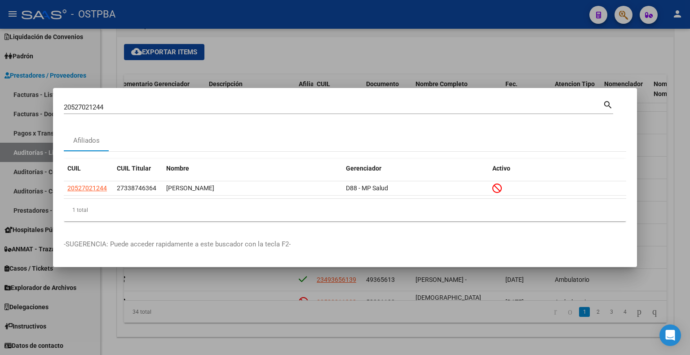
click at [126, 106] on input "20527021244" at bounding box center [333, 107] width 539 height 8
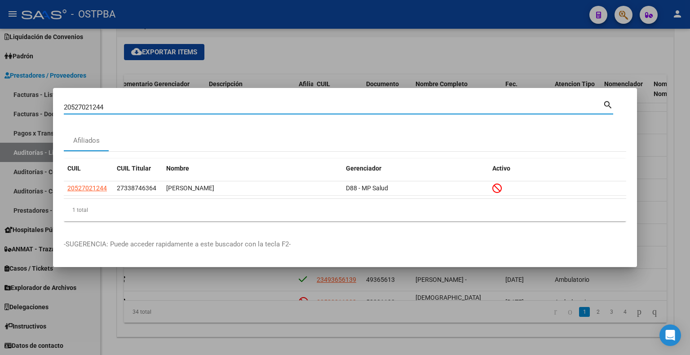
click at [126, 106] on input "20527021244" at bounding box center [333, 107] width 539 height 8
type input "31641927"
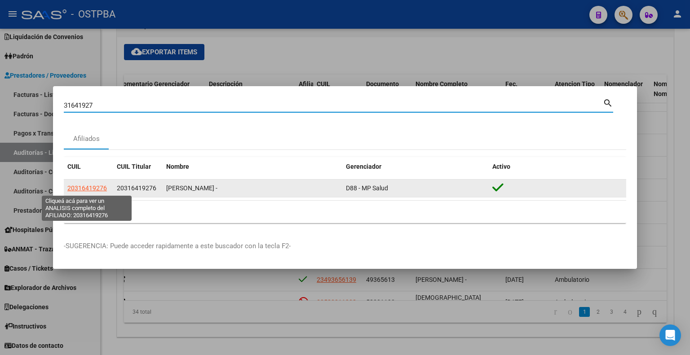
click at [74, 188] on span "20316419276" at bounding box center [87, 188] width 40 height 7
type textarea "20316419276"
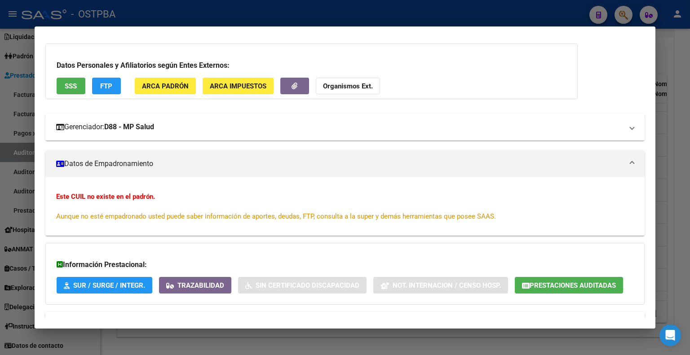
scroll to position [79, 0]
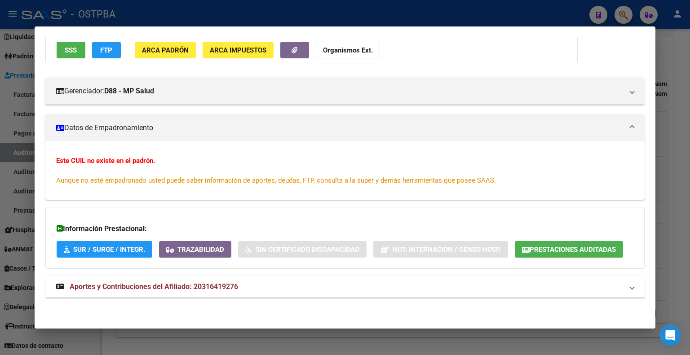
click at [171, 282] on strong "Aportes y Contribuciones del Afiliado: 20316419276" at bounding box center [147, 287] width 182 height 11
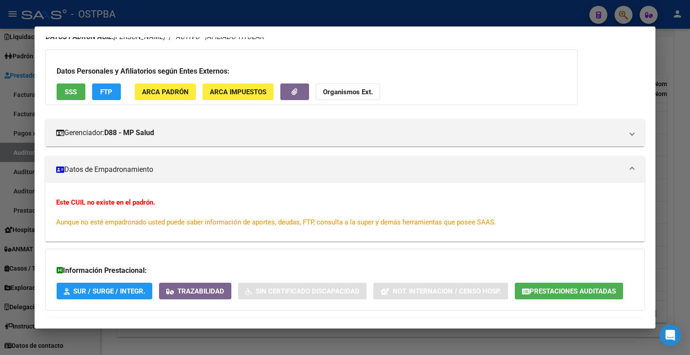
scroll to position [0, 0]
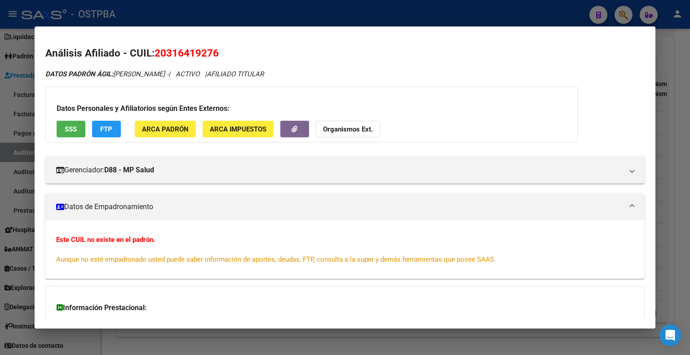
click at [193, 53] on span "20316419276" at bounding box center [187, 53] width 64 height 12
copy span "20316419276"
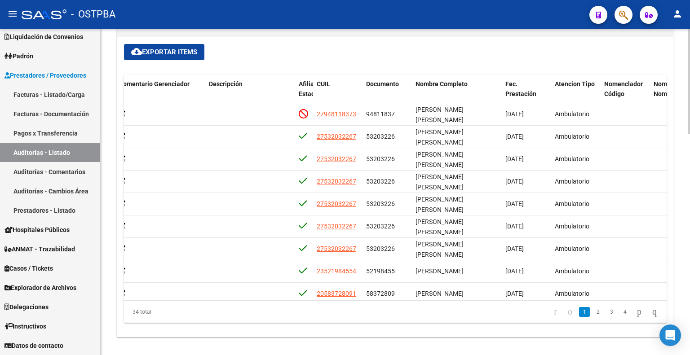
scroll to position [415, 0]
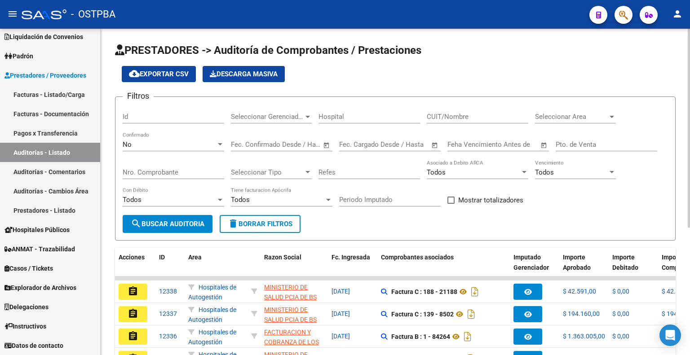
click at [172, 137] on div "No Confirmado" at bounding box center [174, 141] width 102 height 19
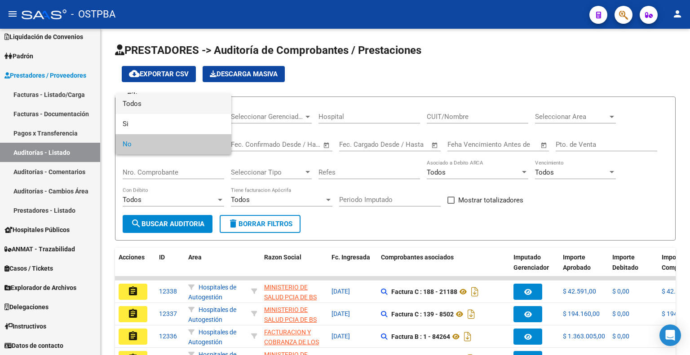
click at [180, 104] on span "Todos" at bounding box center [174, 104] width 102 height 20
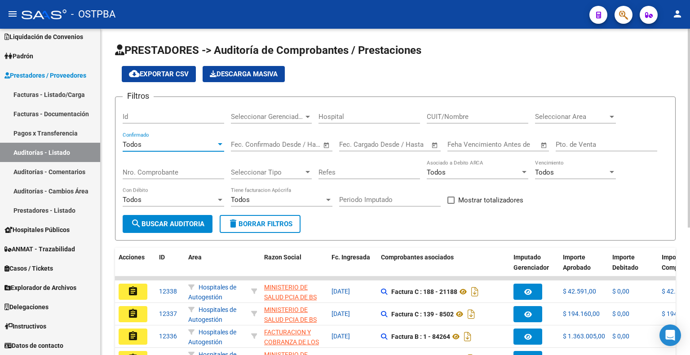
click at [184, 222] on span "search Buscar Auditoria" at bounding box center [168, 224] width 74 height 8
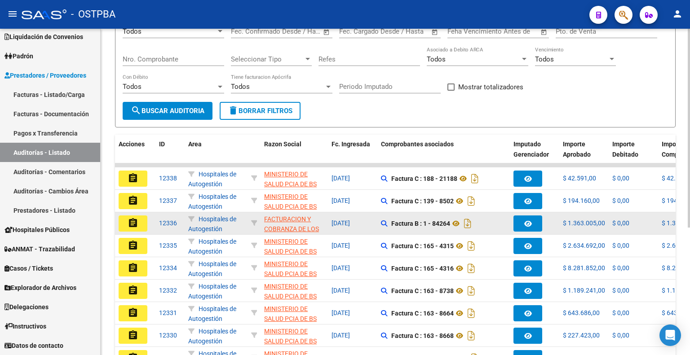
scroll to position [135, 0]
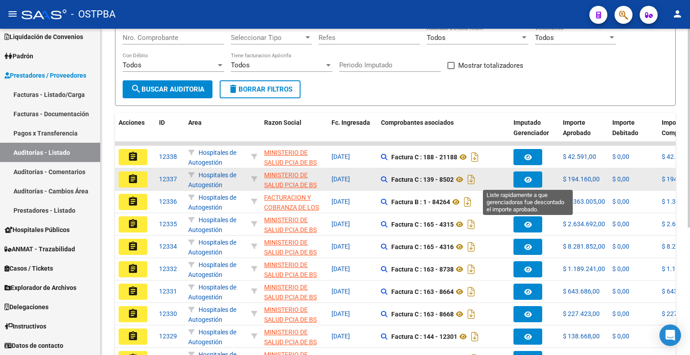
click at [524, 176] on span "button" at bounding box center [528, 180] width 8 height 8
click at [133, 174] on mat-icon "assignment" at bounding box center [133, 179] width 11 height 11
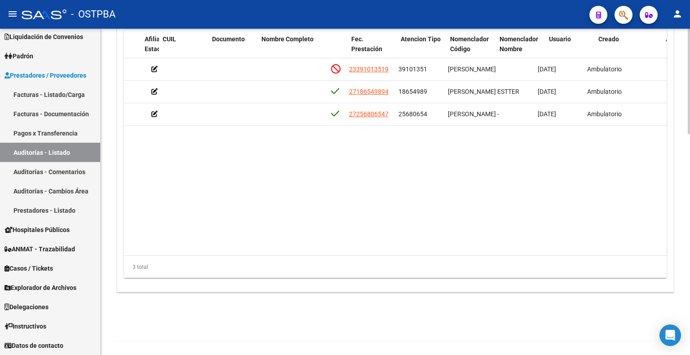
scroll to position [0, 371]
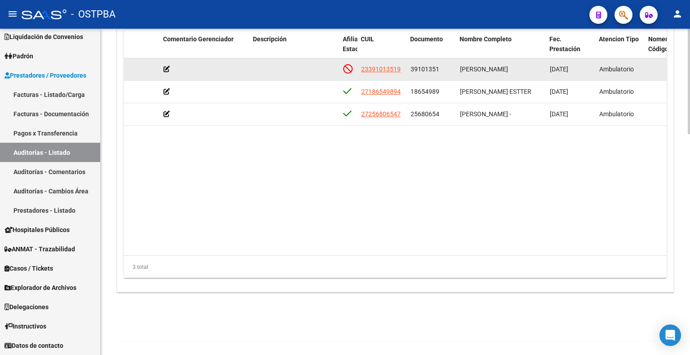
click at [422, 66] on span "39101351" at bounding box center [425, 69] width 29 height 7
copy span "39101351"
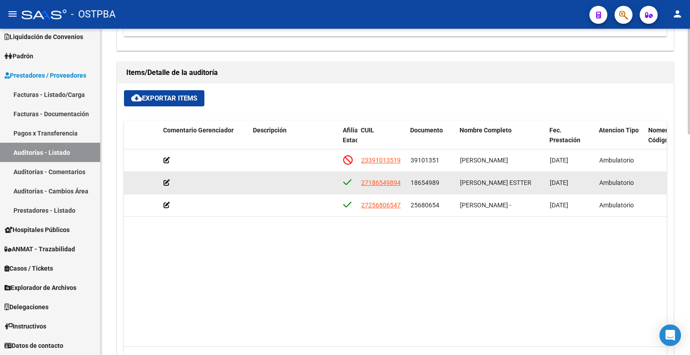
scroll to position [595, 0]
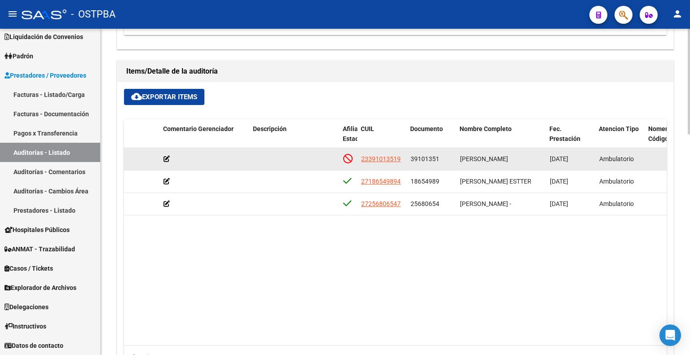
drag, startPoint x: 401, startPoint y: 155, endPoint x: 359, endPoint y: 157, distance: 41.8
click at [359, 157] on datatable-body-cell "23391013519" at bounding box center [382, 159] width 49 height 22
copy span "23391013519"
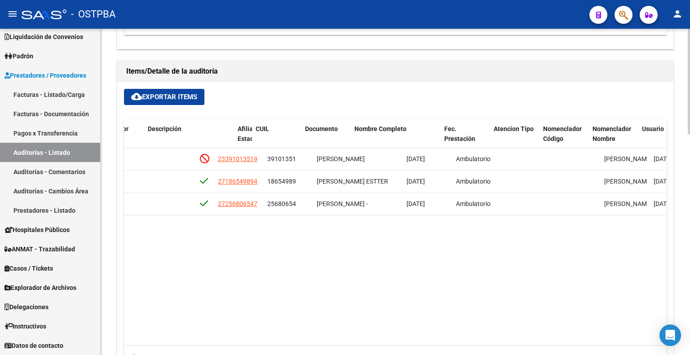
scroll to position [0, 474]
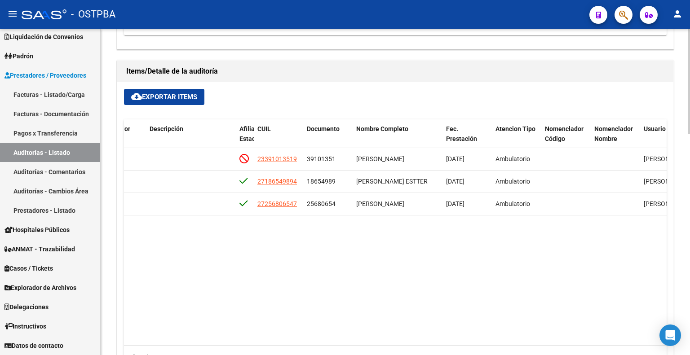
drag, startPoint x: 417, startPoint y: 337, endPoint x: 335, endPoint y: 342, distance: 82.3
click at [335, 342] on datatable-body "53574 D88 - MP Salud $ 18.174,00 $ 18.174,00 $ 0,00 23391013519 39101351 SOOVER…" at bounding box center [395, 247] width 543 height 198
drag, startPoint x: 401, startPoint y: 337, endPoint x: 307, endPoint y: 337, distance: 93.9
click at [307, 337] on datatable-body "53574 D88 - MP Salud $ 18.174,00 $ 18.174,00 $ 0,00 23391013519 39101351 SOOVER…" at bounding box center [395, 247] width 543 height 198
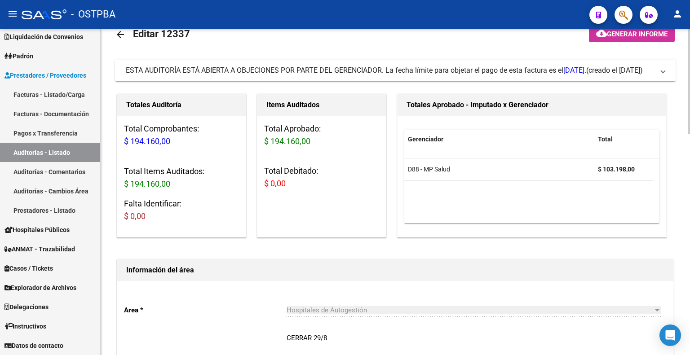
scroll to position [0, 0]
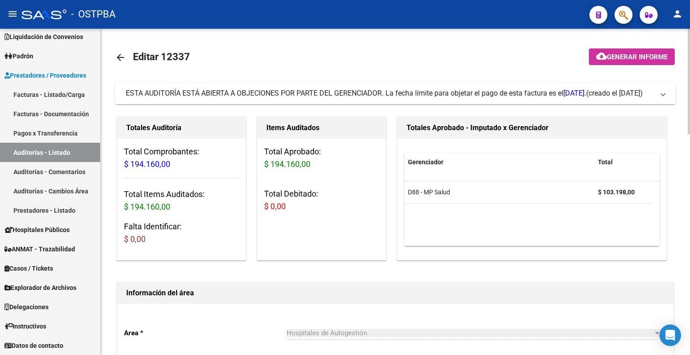
click at [117, 52] on mat-icon "arrow_back" at bounding box center [120, 57] width 11 height 11
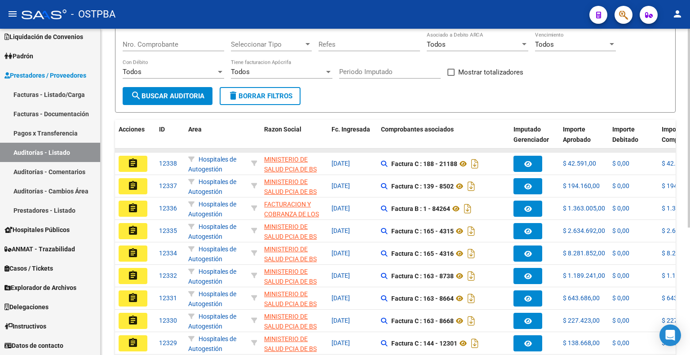
scroll to position [135, 0]
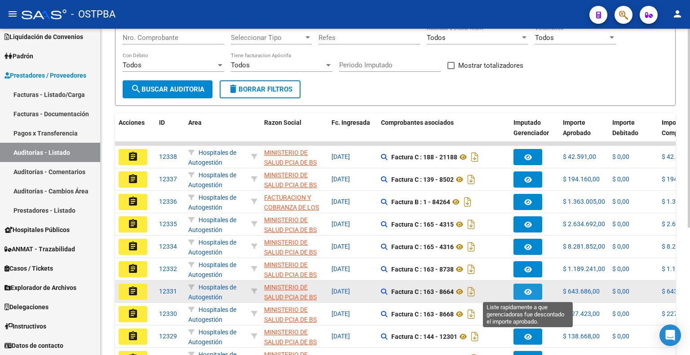
click at [522, 291] on button "button" at bounding box center [528, 292] width 29 height 16
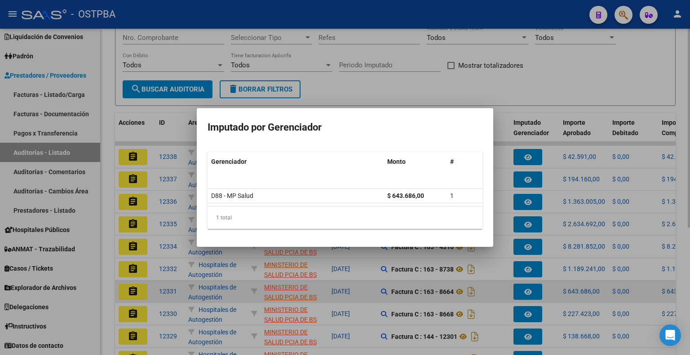
click at [522, 291] on div at bounding box center [345, 177] width 690 height 355
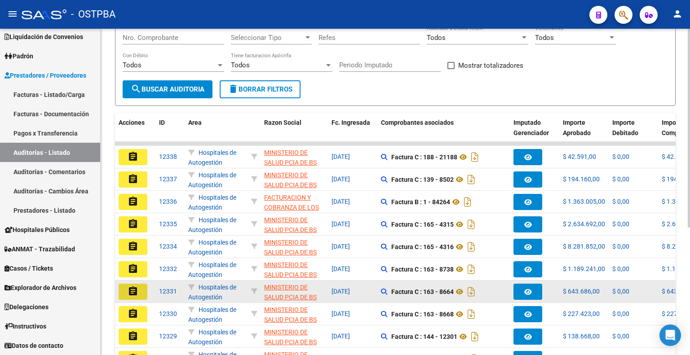
click at [124, 290] on button "assignment" at bounding box center [133, 292] width 29 height 16
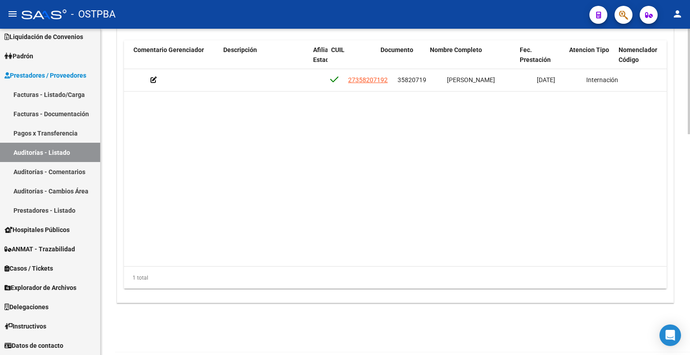
scroll to position [0, 412]
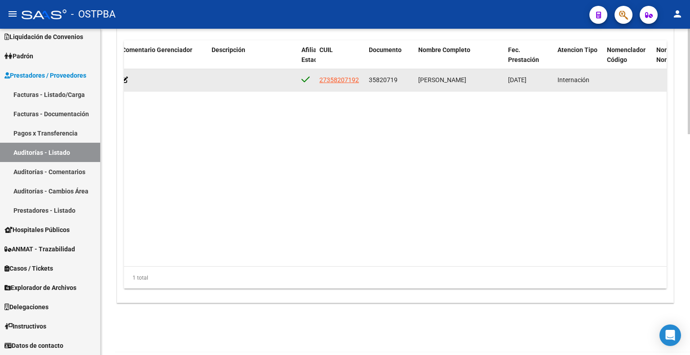
click at [386, 79] on span "35820719" at bounding box center [383, 79] width 29 height 7
copy span "35820719"
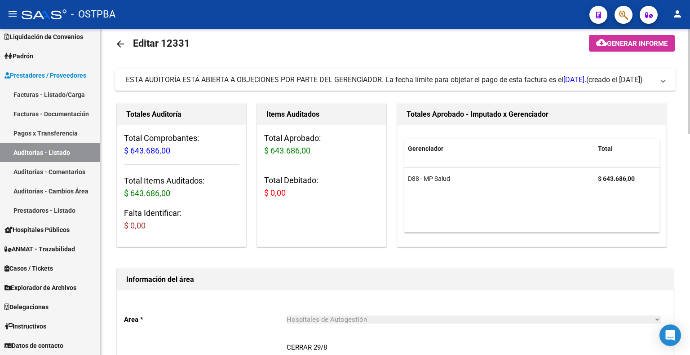
scroll to position [0, 0]
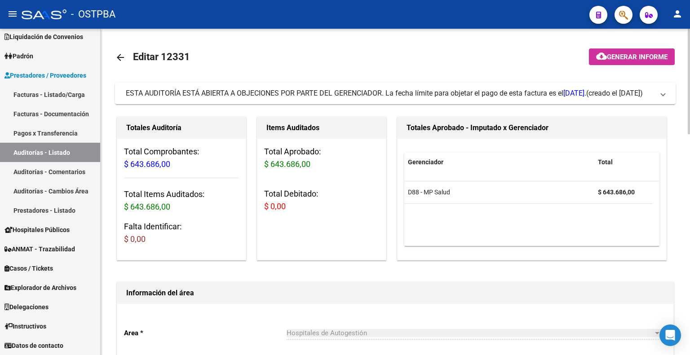
click at [118, 55] on mat-icon "arrow_back" at bounding box center [120, 57] width 11 height 11
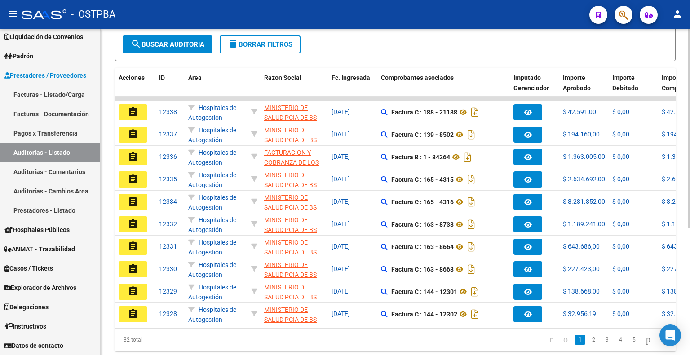
scroll to position [210, 0]
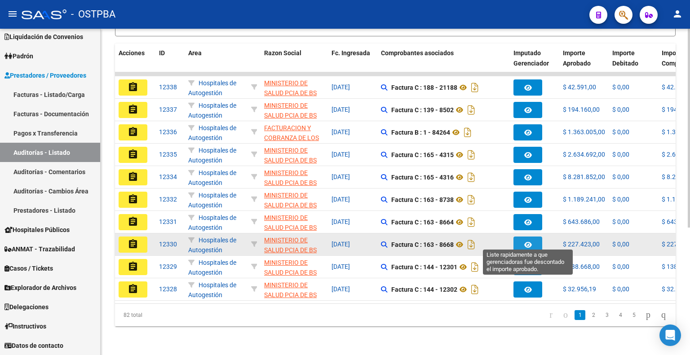
click at [532, 237] on button "button" at bounding box center [528, 245] width 29 height 16
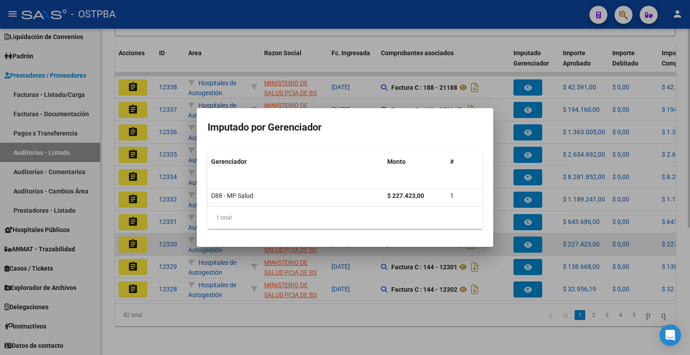
click at [532, 237] on div at bounding box center [345, 177] width 690 height 355
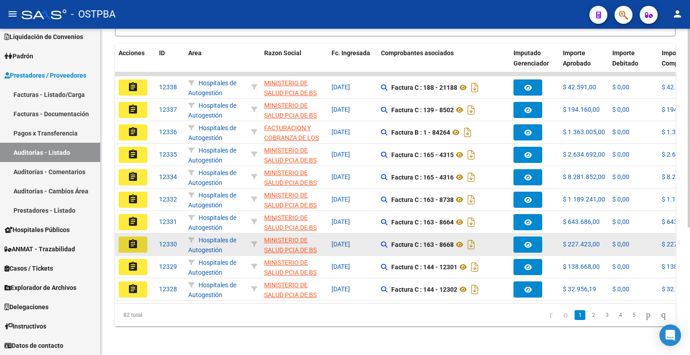
click at [128, 239] on mat-icon "assignment" at bounding box center [133, 244] width 11 height 11
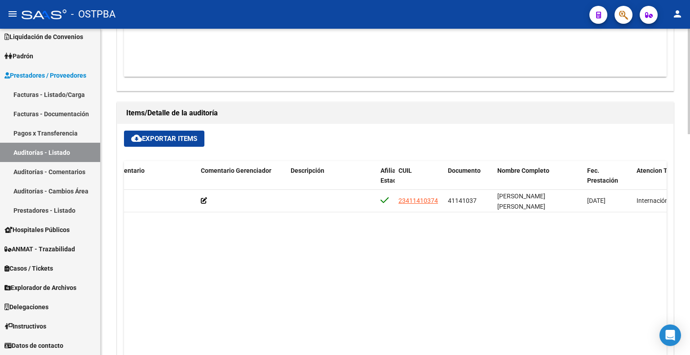
scroll to position [539, 0]
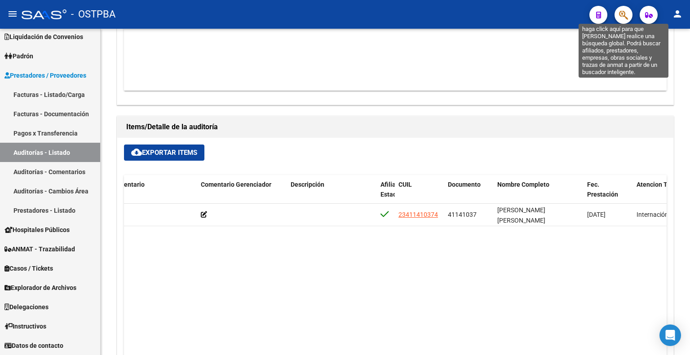
click at [622, 15] on icon "button" at bounding box center [623, 15] width 9 height 10
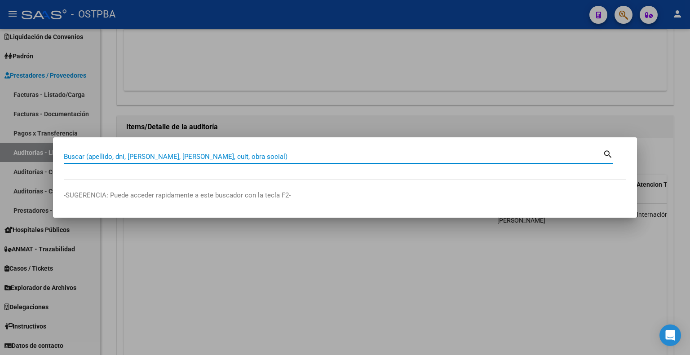
drag, startPoint x: 286, startPoint y: 151, endPoint x: 239, endPoint y: 156, distance: 47.1
paste input "30491894"
type input "30491894"
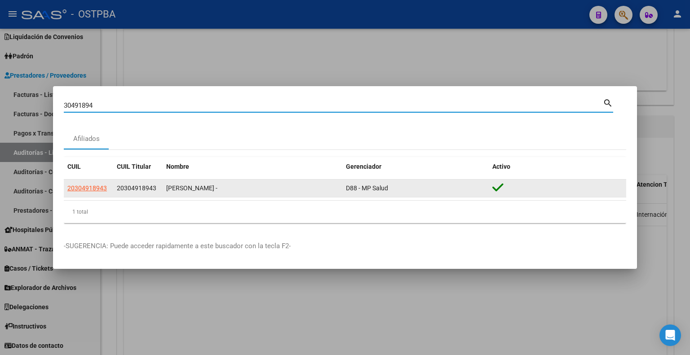
click at [138, 189] on span "20304918943" at bounding box center [137, 188] width 40 height 7
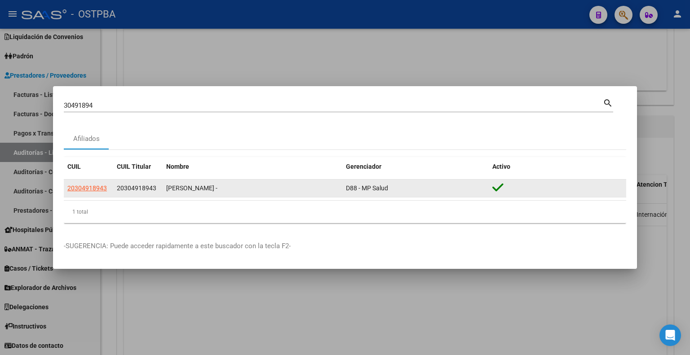
click at [138, 189] on span "20304918943" at bounding box center [137, 188] width 40 height 7
copy span "20304918943"
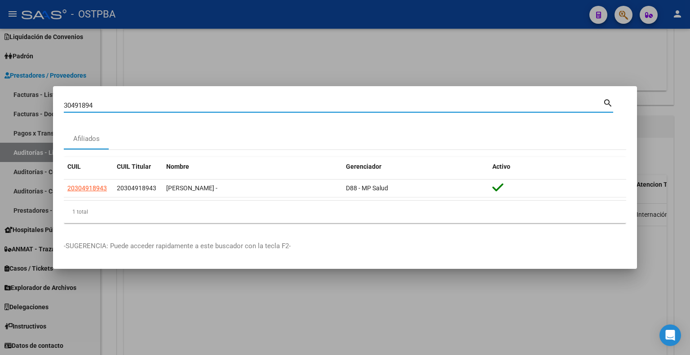
click at [131, 107] on input "30491894" at bounding box center [333, 106] width 539 height 8
click at [234, 48] on div at bounding box center [345, 177] width 690 height 355
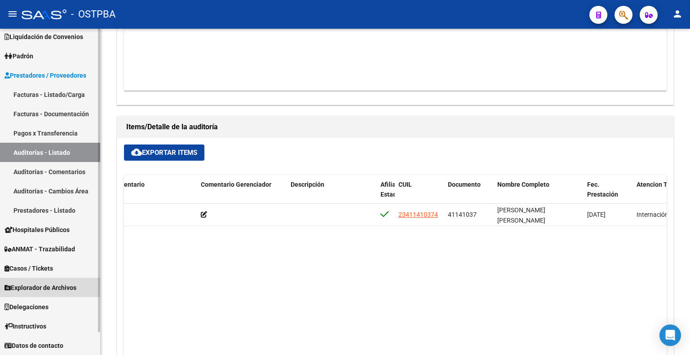
click at [65, 293] on link "Explorador de Archivos" at bounding box center [50, 287] width 100 height 19
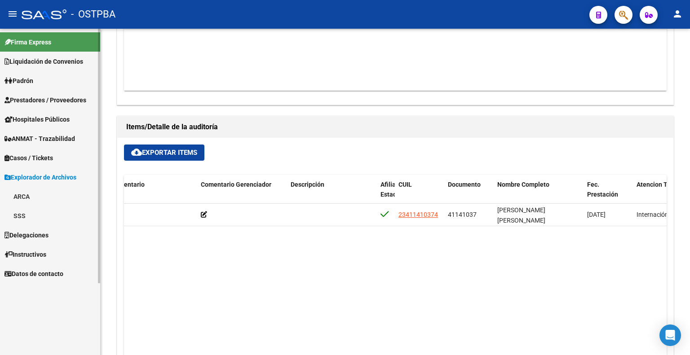
scroll to position [0, 0]
click at [55, 97] on span "Prestadores / Proveedores" at bounding box center [45, 100] width 82 height 10
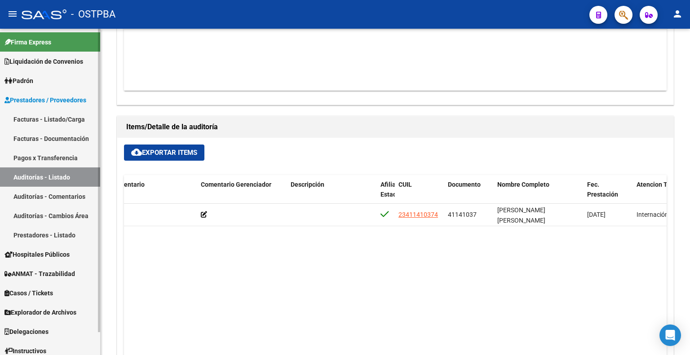
click at [44, 174] on link "Auditorías - Listado" at bounding box center [50, 177] width 100 height 19
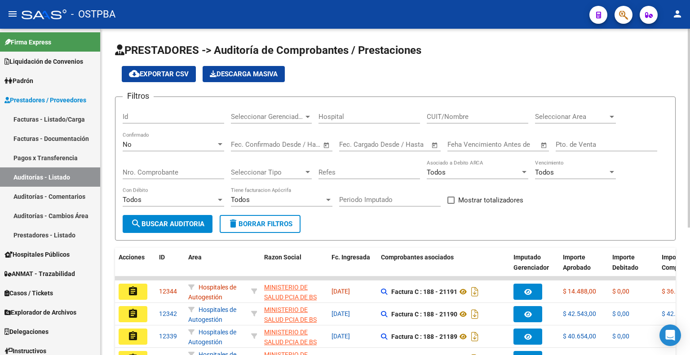
click at [158, 143] on div "No" at bounding box center [169, 145] width 93 height 8
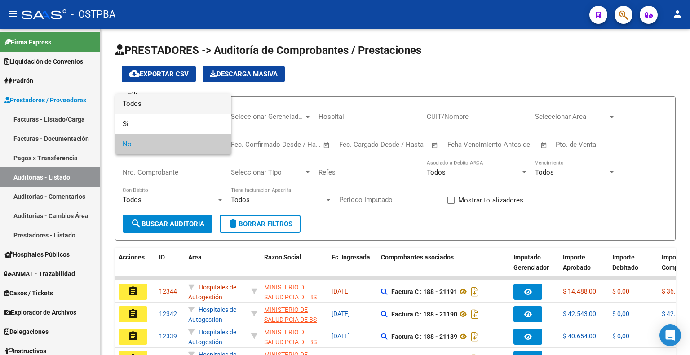
click at [167, 106] on span "Todos" at bounding box center [174, 104] width 102 height 20
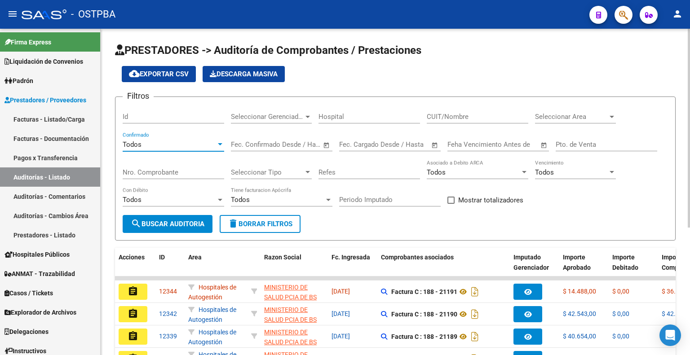
click at [208, 172] on input "Nro. Comprobante" at bounding box center [174, 172] width 102 height 8
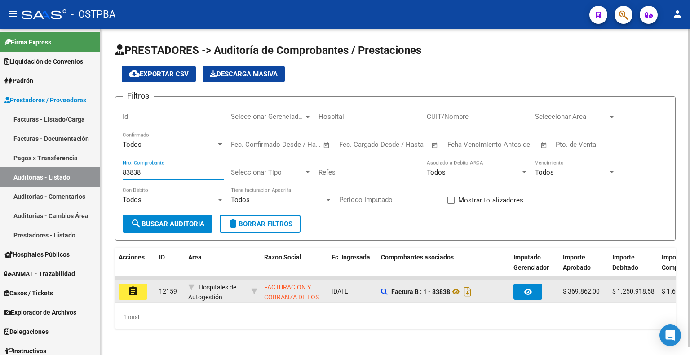
type input "83838"
click at [131, 288] on mat-icon "assignment" at bounding box center [133, 291] width 11 height 11
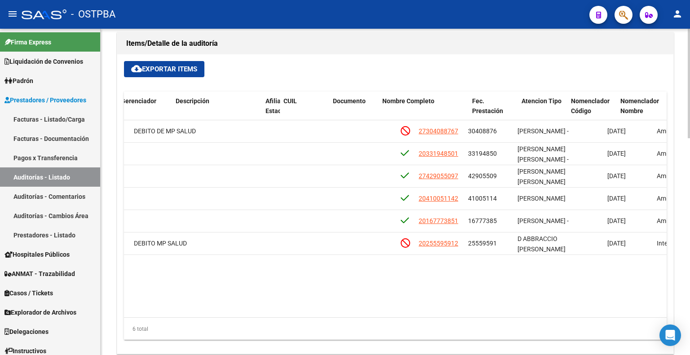
scroll to position [0, 449]
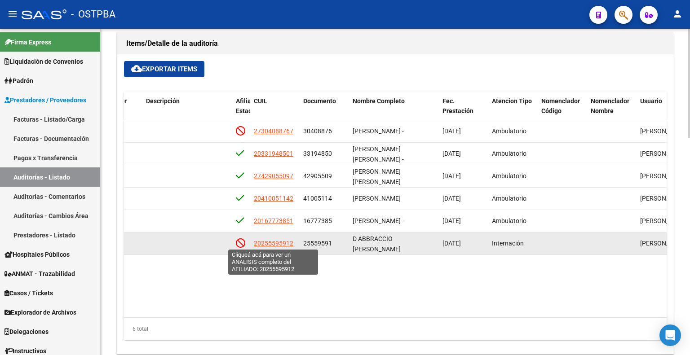
click at [279, 245] on span "20255595912" at bounding box center [274, 243] width 40 height 7
type textarea "20255595912"
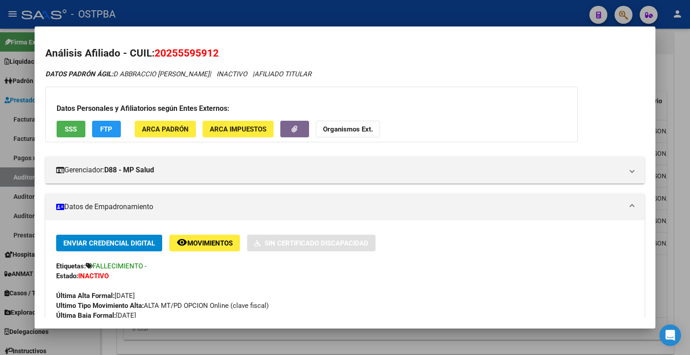
click at [191, 57] on span "20255595912" at bounding box center [187, 53] width 64 height 12
copy span "20255595912"
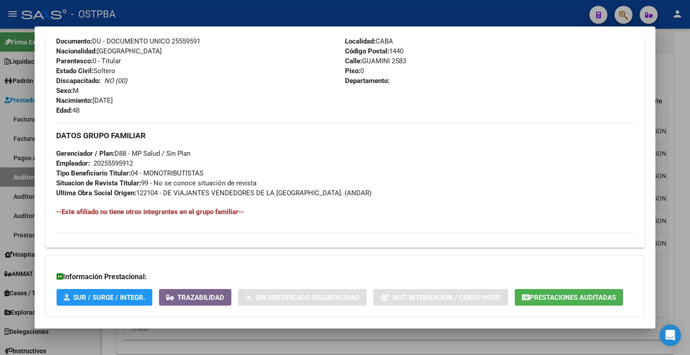
scroll to position [412, 0]
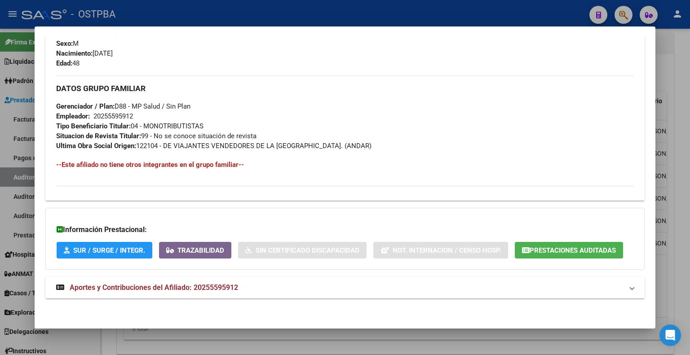
click at [667, 98] on div at bounding box center [345, 177] width 690 height 355
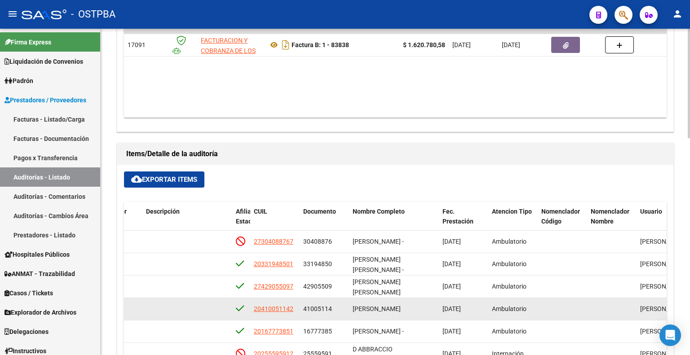
scroll to position [315, 0]
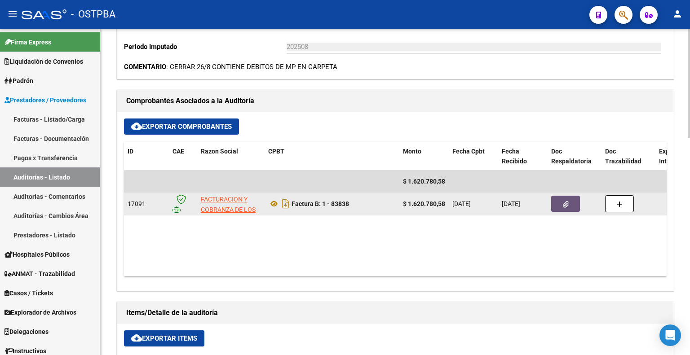
click at [571, 201] on button "button" at bounding box center [565, 204] width 29 height 16
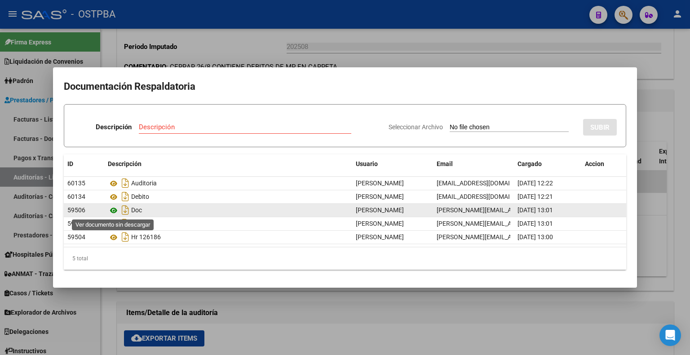
click at [116, 212] on icon at bounding box center [114, 210] width 12 height 11
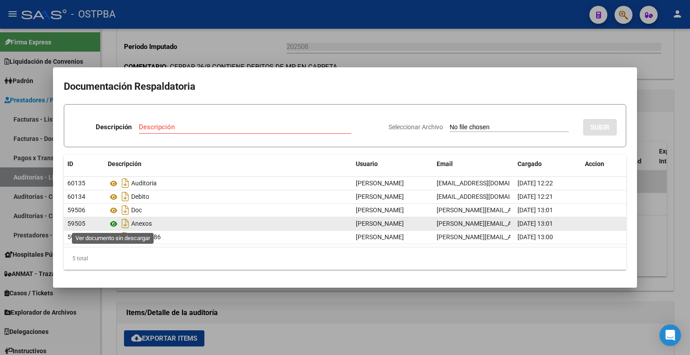
click at [115, 224] on icon at bounding box center [114, 224] width 12 height 11
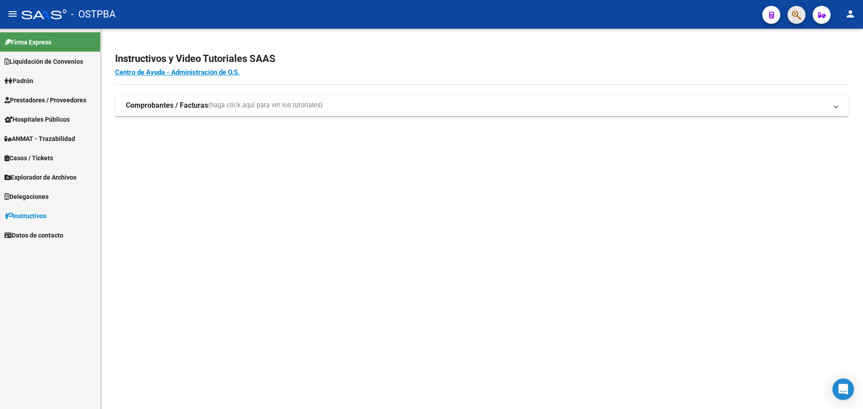
click at [690, 11] on button "button" at bounding box center [796, 15] width 18 height 18
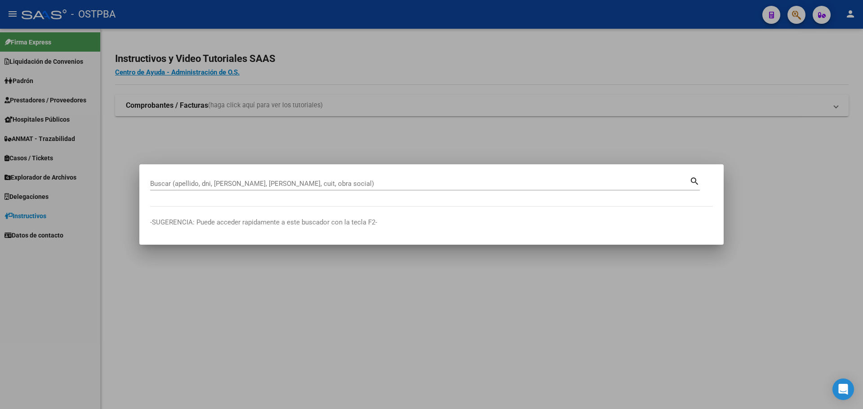
click at [263, 180] on input "Buscar (apellido, dni, [PERSON_NAME], [PERSON_NAME], cuit, obra social)" at bounding box center [419, 184] width 539 height 8
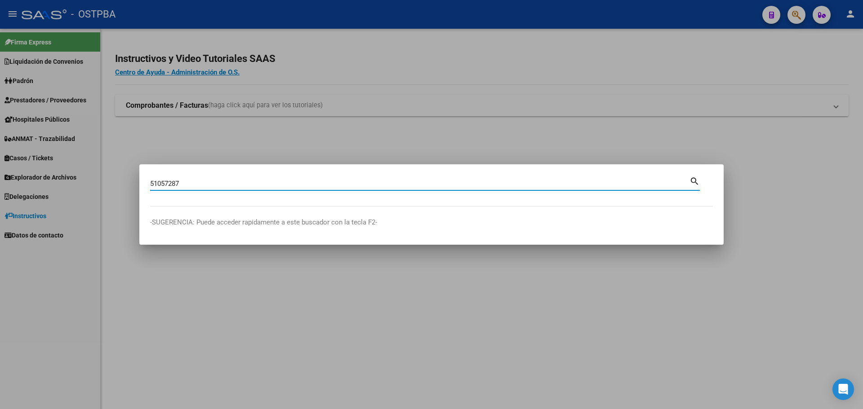
type input "51057287"
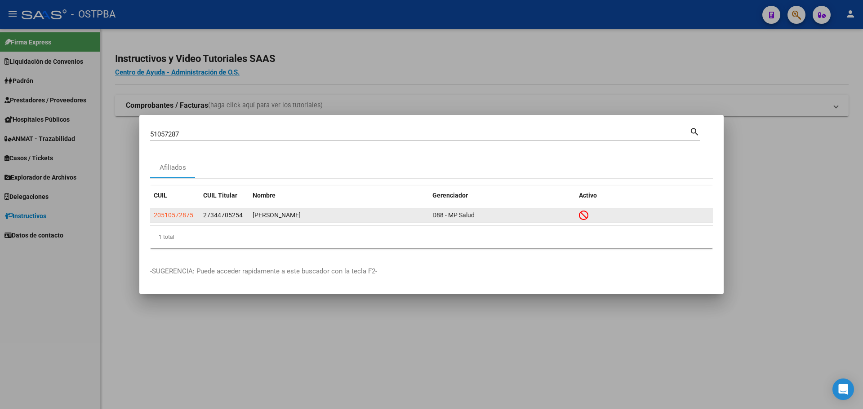
click at [210, 214] on span "27344705254" at bounding box center [223, 215] width 40 height 7
copy span "27344705254"
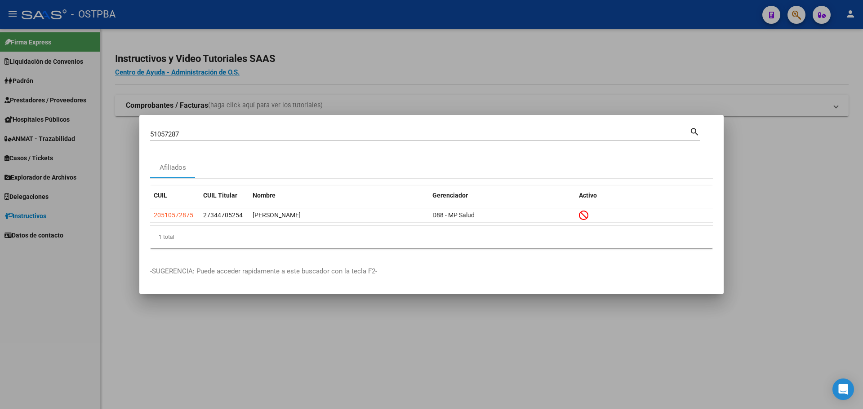
click at [399, 38] on div at bounding box center [431, 204] width 863 height 409
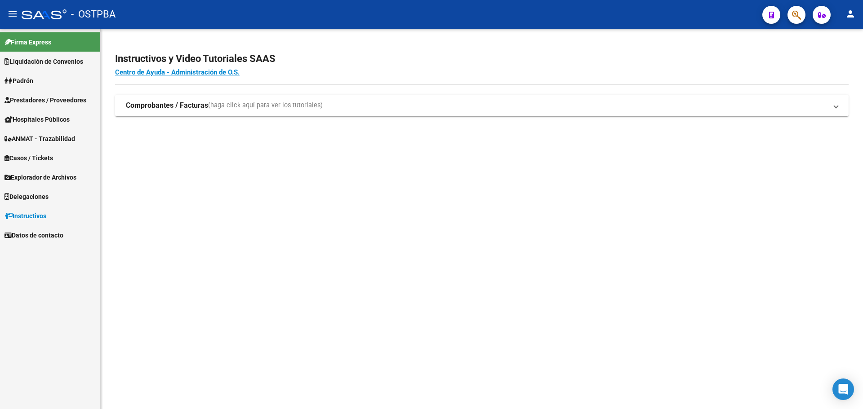
click at [690, 12] on icon "button" at bounding box center [796, 15] width 9 height 10
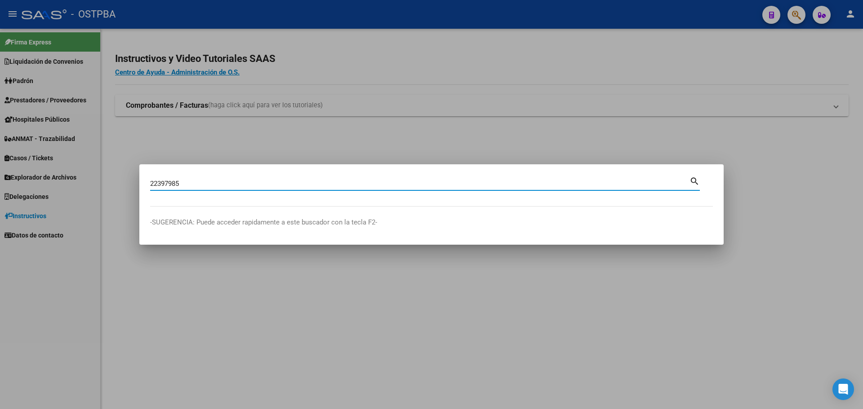
type input "22397985"
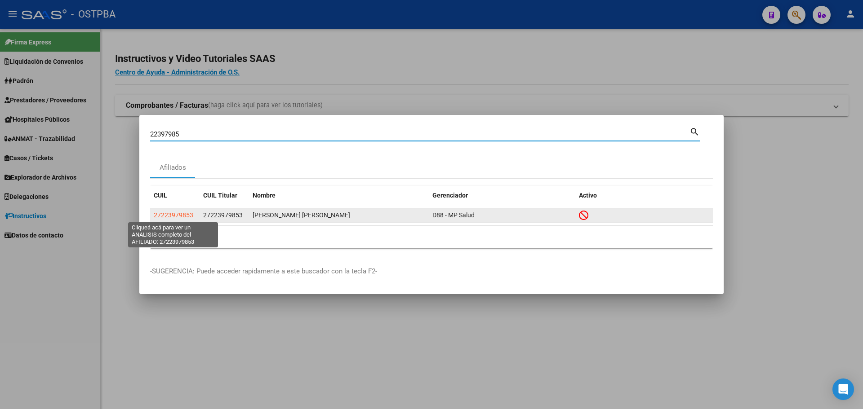
click at [188, 214] on span "27223979853" at bounding box center [174, 215] width 40 height 7
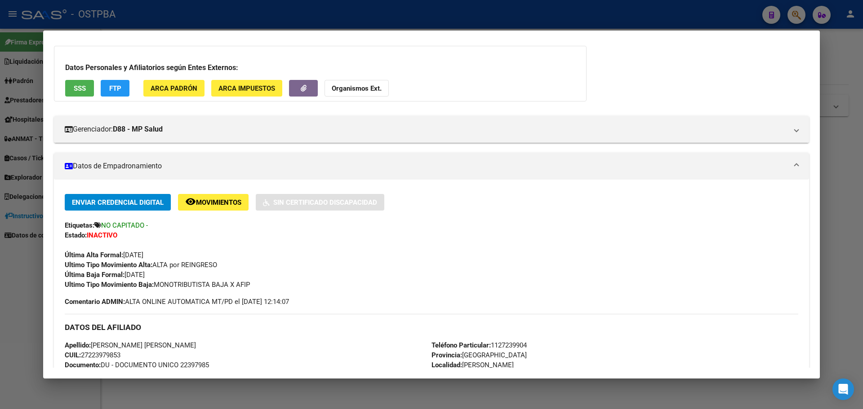
scroll to position [135, 0]
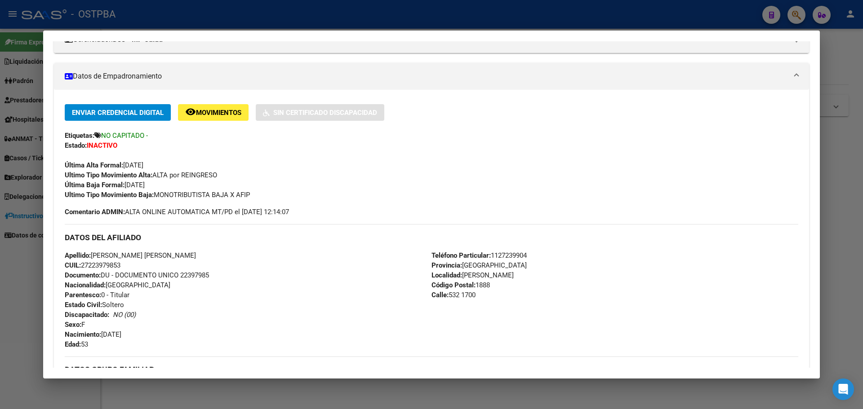
click at [120, 263] on span "CUIL: 27223979853" at bounding box center [93, 266] width 56 height 8
click at [105, 265] on span "CUIL: 27223979853" at bounding box center [93, 266] width 56 height 8
copy span "27223979853"
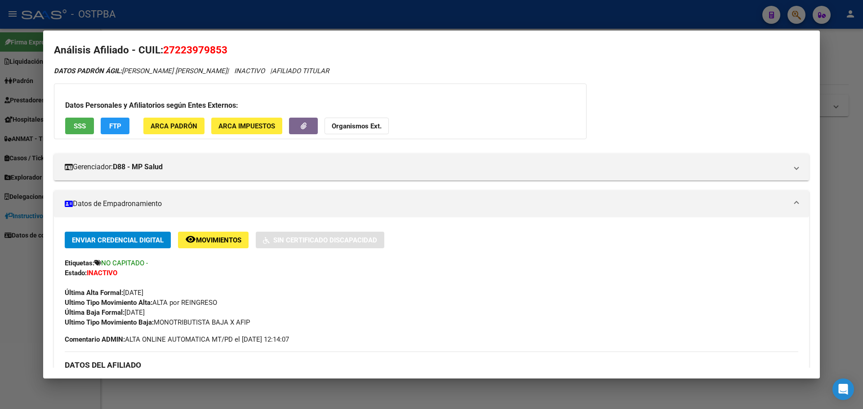
scroll to position [0, 0]
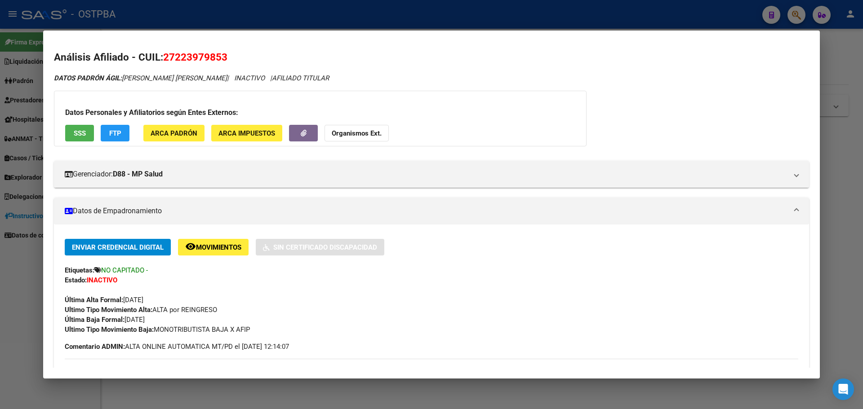
click at [690, 79] on div at bounding box center [431, 204] width 863 height 409
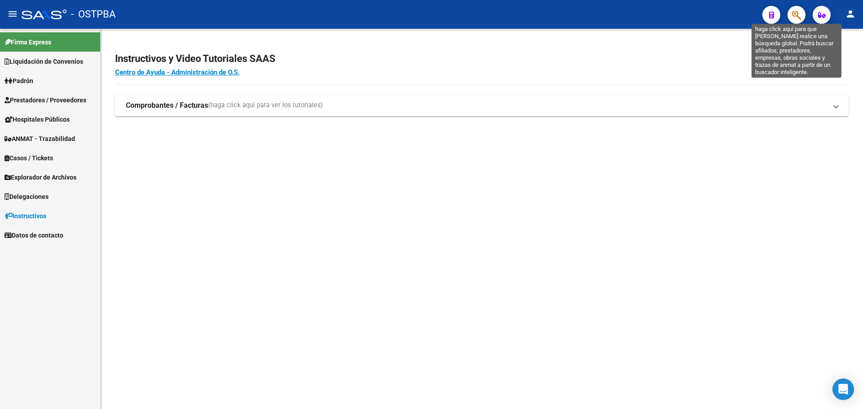
click at [690, 14] on icon "button" at bounding box center [796, 15] width 9 height 10
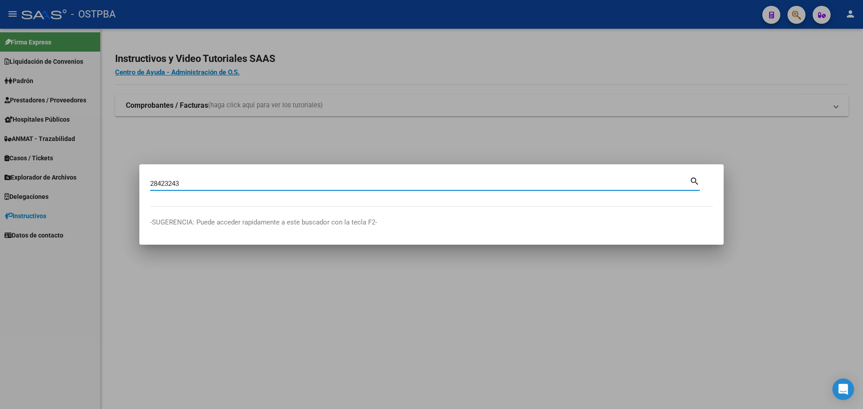
type input "28423243"
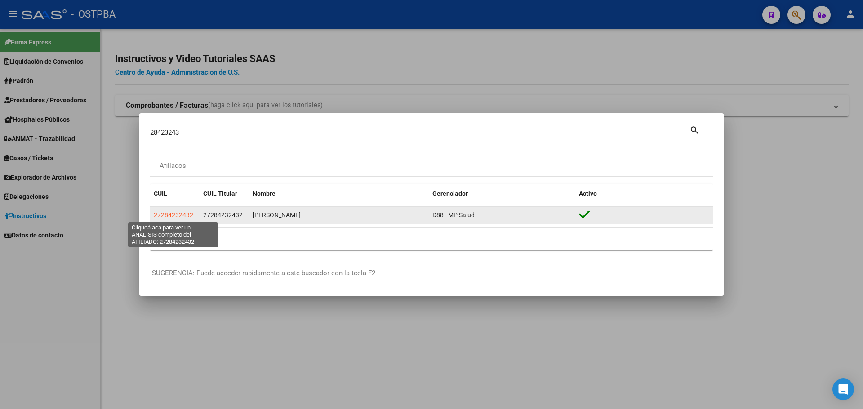
click at [180, 215] on span "27284232432" at bounding box center [174, 215] width 40 height 7
type textarea "27284232432"
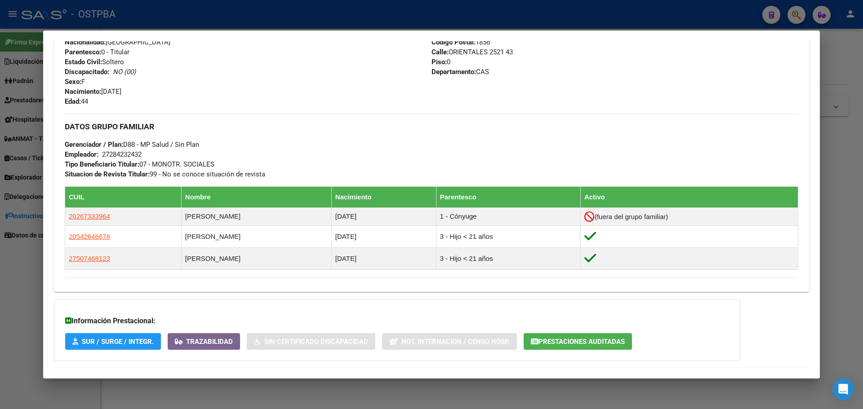
scroll to position [400, 0]
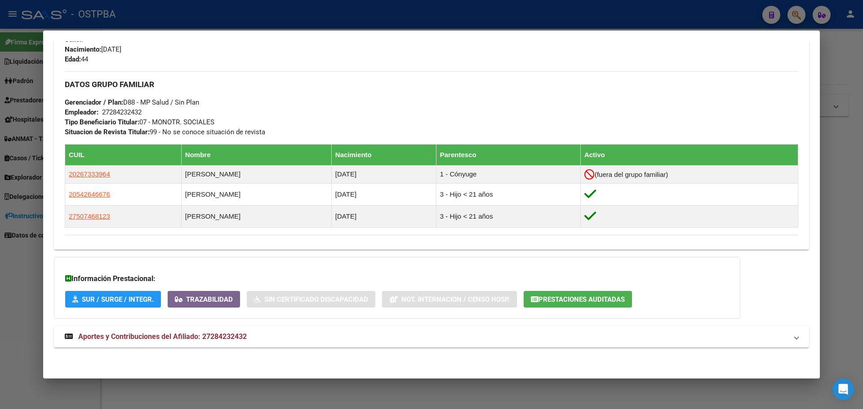
click at [131, 110] on div "27284232432" at bounding box center [122, 112] width 40 height 10
copy div "27284232432"
click at [361, 20] on div at bounding box center [431, 204] width 863 height 409
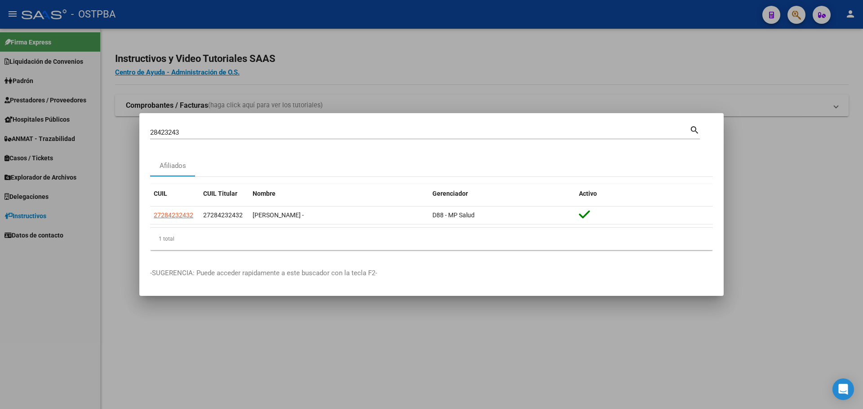
click at [362, 62] on div at bounding box center [431, 204] width 863 height 409
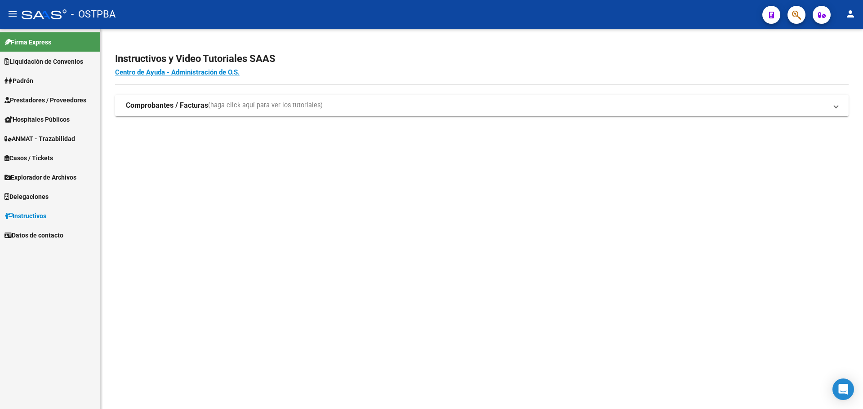
click at [59, 101] on span "Prestadores / Proveedores" at bounding box center [45, 100] width 82 height 10
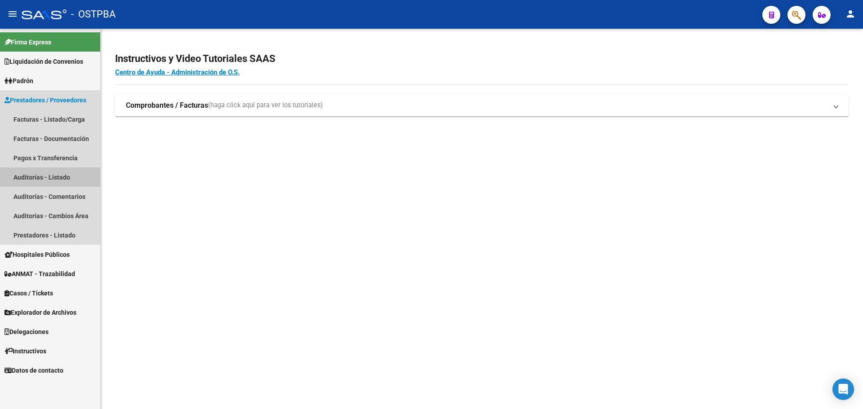
click at [53, 174] on link "Auditorías - Listado" at bounding box center [50, 177] width 100 height 19
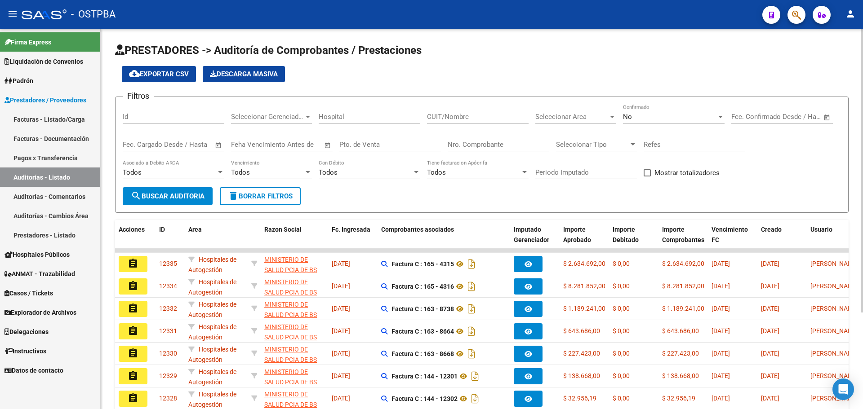
click at [498, 144] on input "Nro. Comprobante" at bounding box center [499, 145] width 102 height 8
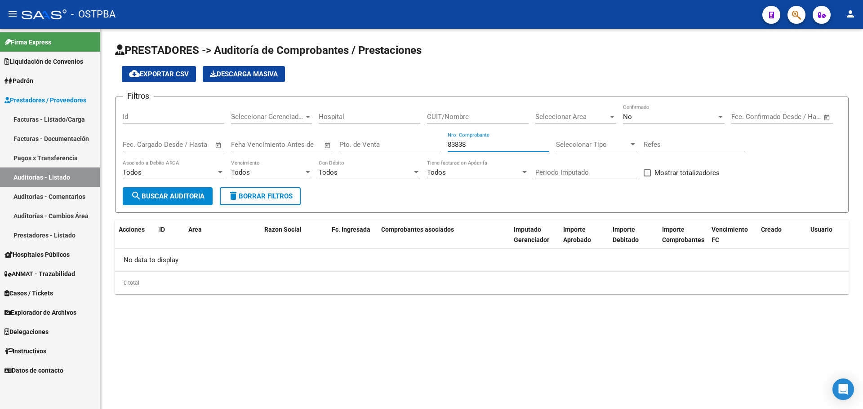
type input "83838"
click at [656, 118] on div "No" at bounding box center [669, 117] width 93 height 8
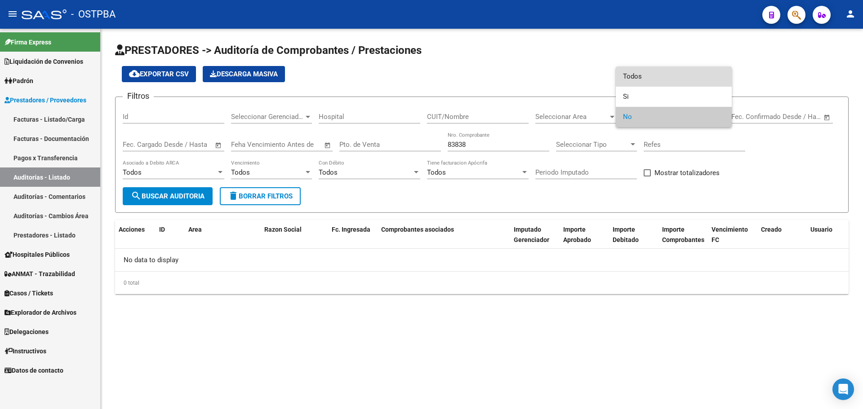
click at [656, 73] on span "Todos" at bounding box center [674, 76] width 102 height 20
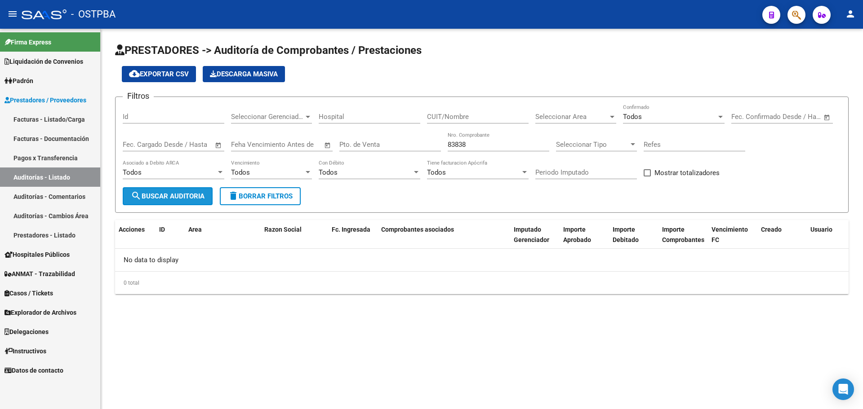
click at [177, 195] on span "search Buscar Auditoria" at bounding box center [168, 196] width 74 height 8
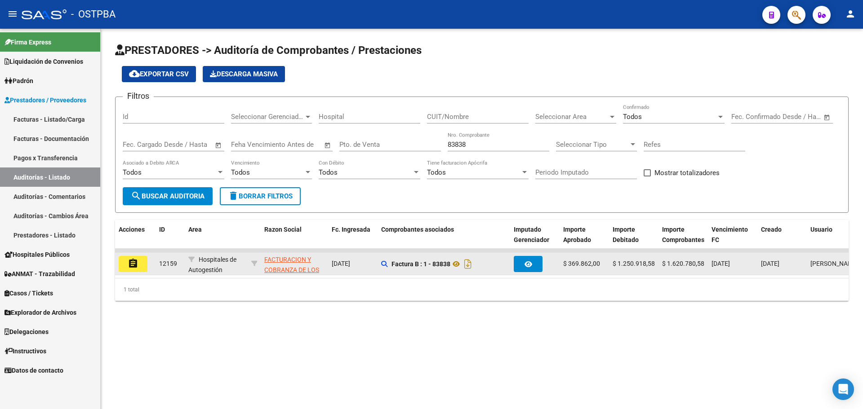
click at [135, 266] on mat-icon "assignment" at bounding box center [133, 263] width 11 height 11
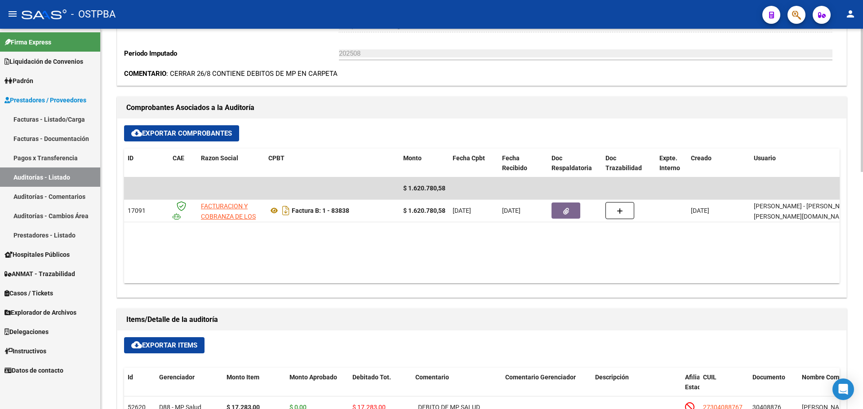
scroll to position [359, 0]
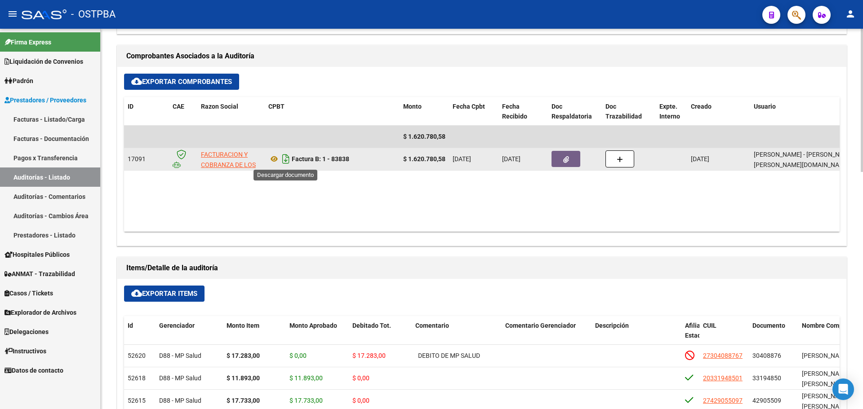
click at [287, 160] on icon "Descargar documento" at bounding box center [286, 159] width 12 height 14
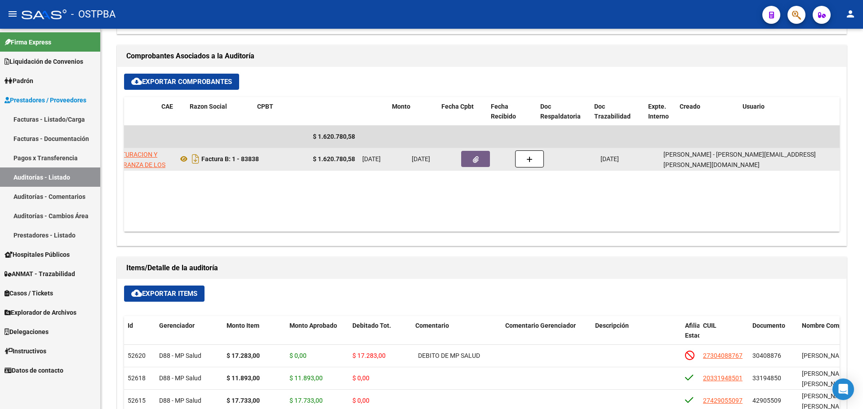
scroll to position [0, 0]
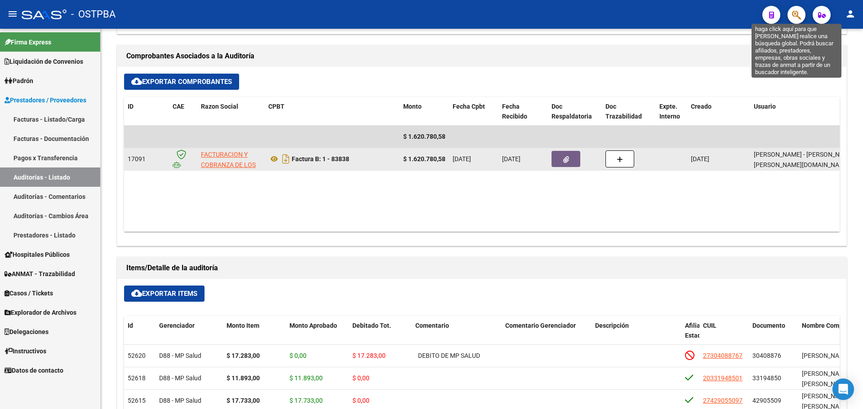
click at [690, 13] on icon "button" at bounding box center [796, 15] width 9 height 10
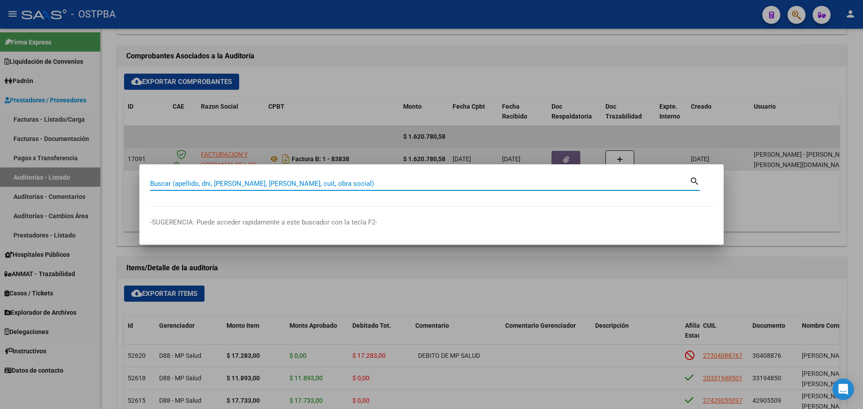
click at [330, 186] on input "Buscar (apellido, dni, [PERSON_NAME], [PERSON_NAME], cuit, obra social)" at bounding box center [419, 184] width 539 height 8
type input "43904730"
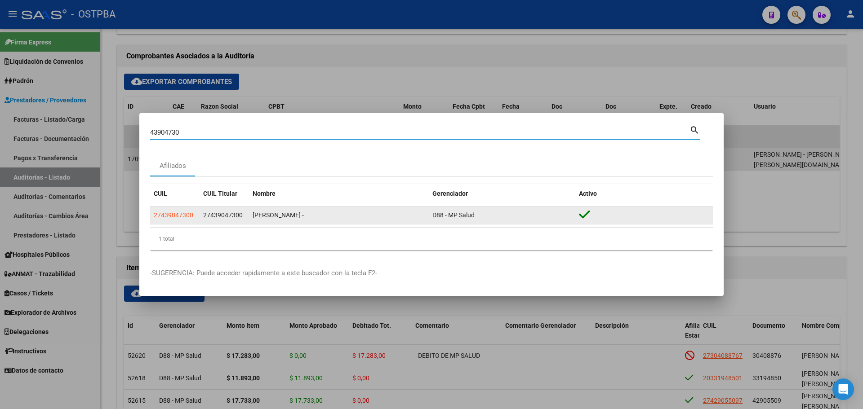
click at [231, 218] on span "27439047300" at bounding box center [223, 215] width 40 height 7
copy span "27439047300"
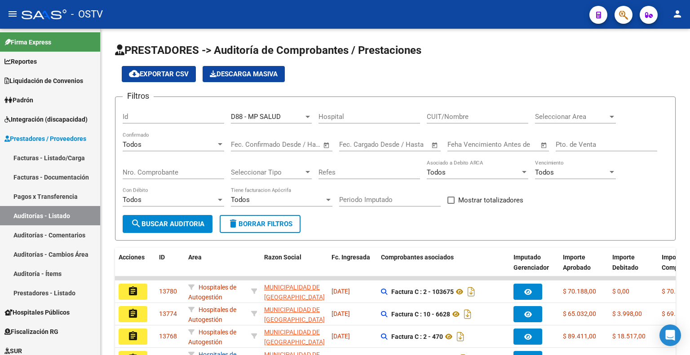
scroll to position [165, 0]
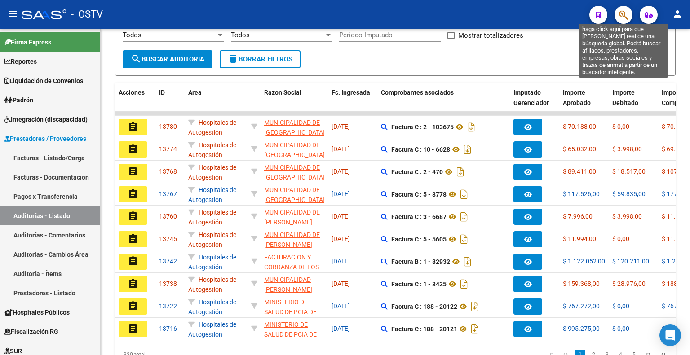
click at [626, 16] on icon "button" at bounding box center [623, 15] width 9 height 10
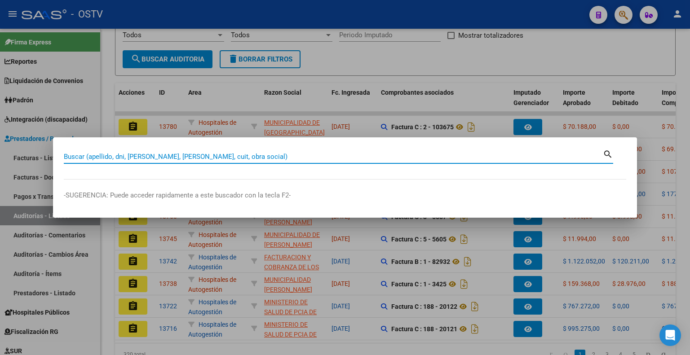
click at [277, 154] on input "Buscar (apellido, dni, [PERSON_NAME], [PERSON_NAME], cuit, obra social)" at bounding box center [333, 157] width 539 height 8
type input "2"
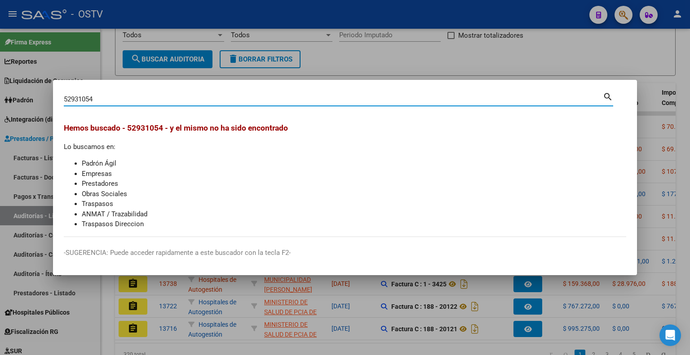
click at [179, 91] on div "52931054 Buscar (apellido, dni, cuil, nro traspaso, cuit, obra social) search" at bounding box center [339, 98] width 550 height 15
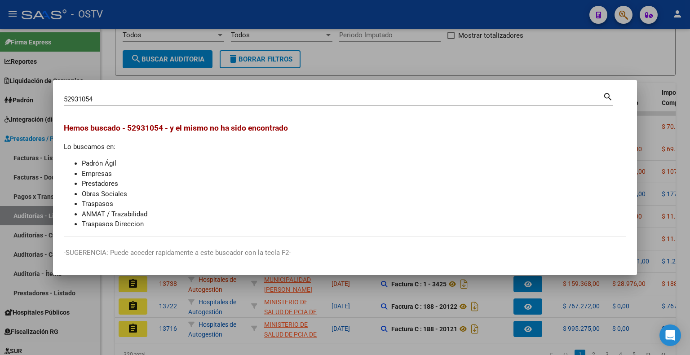
click at [179, 91] on div "52931054 Buscar (apellido, dni, cuil, nro traspaso, cuit, obra social) search" at bounding box center [339, 98] width 550 height 15
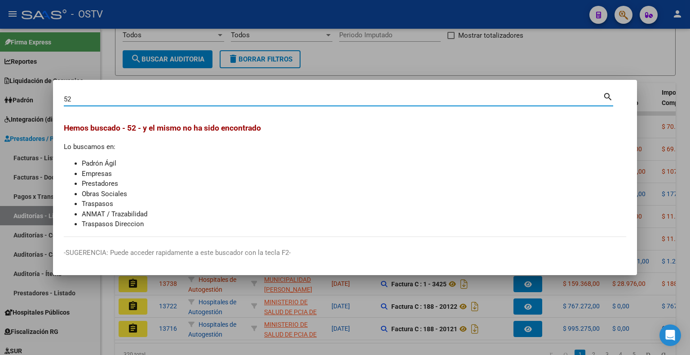
type input "52"
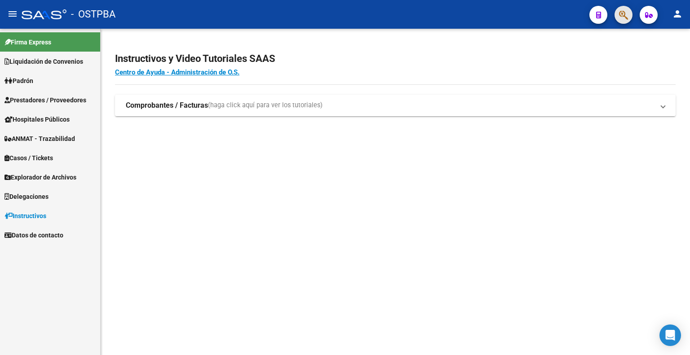
click at [617, 14] on button "button" at bounding box center [624, 15] width 18 height 18
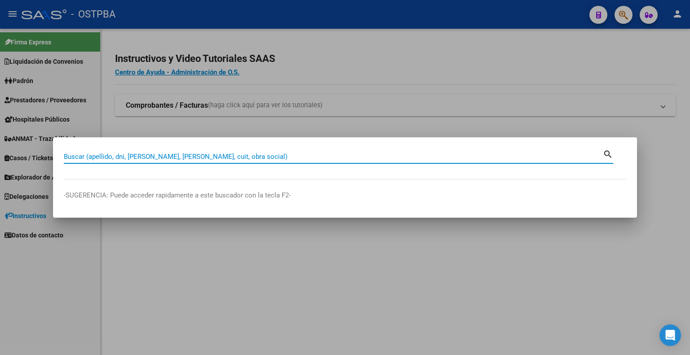
paste input "20529310545"
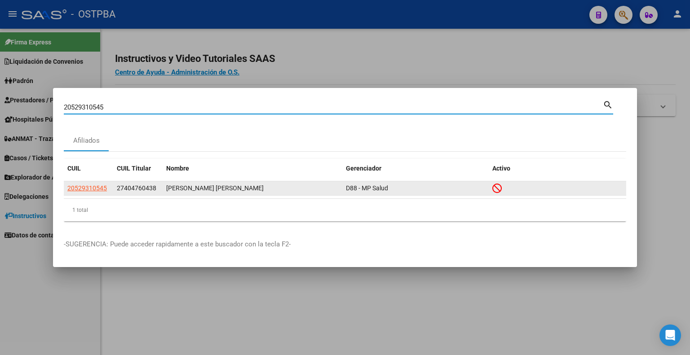
click at [133, 190] on span "27404760438" at bounding box center [137, 188] width 40 height 7
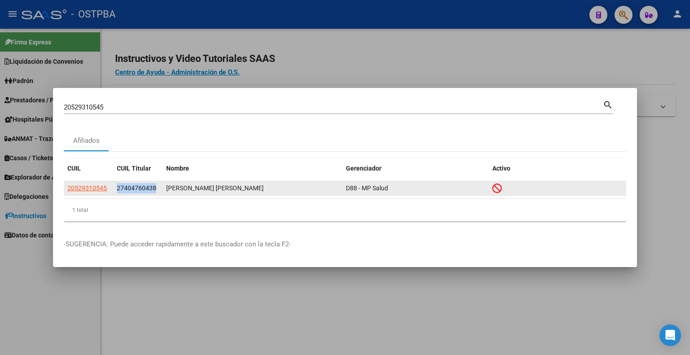
copy span "27404760438"
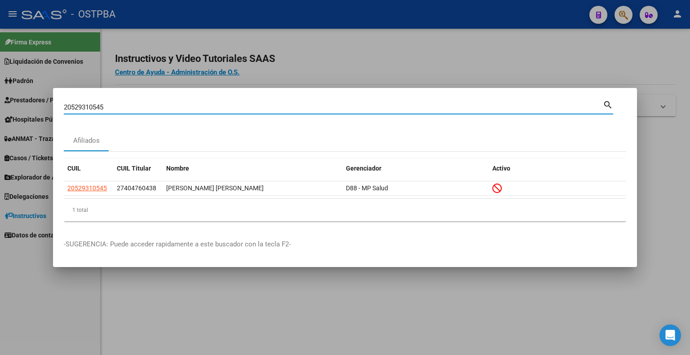
drag, startPoint x: 182, startPoint y: 106, endPoint x: 75, endPoint y: 99, distance: 107.2
click at [75, 99] on div "20529310545 Buscar (apellido, dni, [PERSON_NAME], [PERSON_NAME], cuit, obra soc…" at bounding box center [339, 106] width 550 height 15
type input "2"
drag, startPoint x: 153, startPoint y: 102, endPoint x: 128, endPoint y: 109, distance: 26.2
paste input "20582011908"
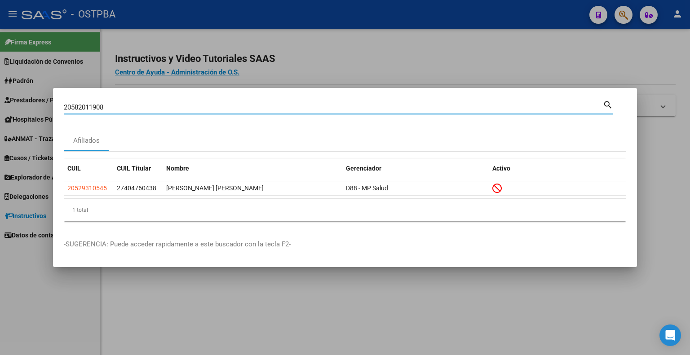
type input "20582011908"
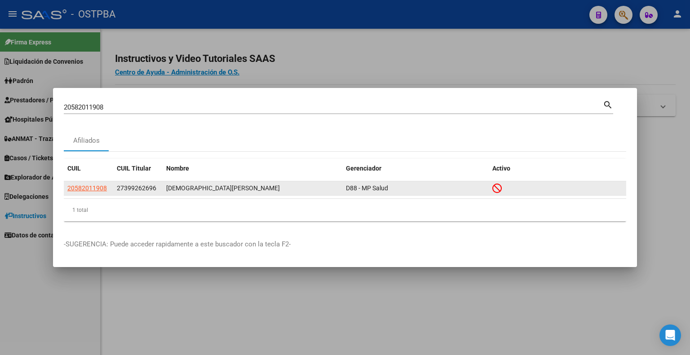
click at [130, 193] on div "27399262696" at bounding box center [138, 188] width 42 height 10
click at [137, 189] on span "27399262696" at bounding box center [137, 188] width 40 height 7
copy span "27399262696"
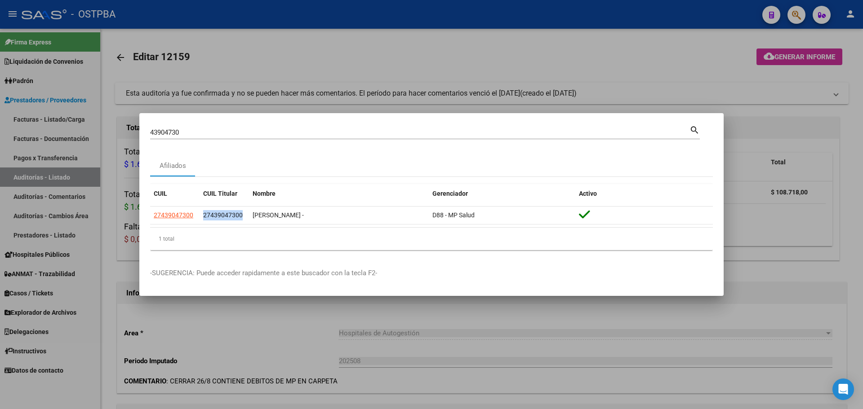
scroll to position [359, 0]
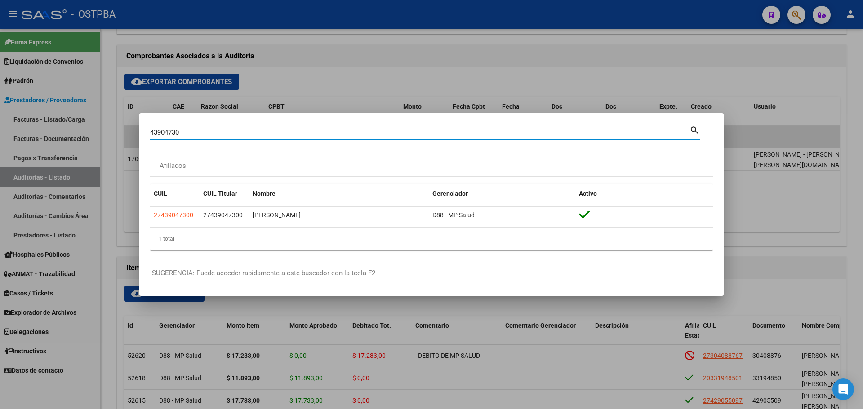
drag, startPoint x: 231, startPoint y: 129, endPoint x: 135, endPoint y: 118, distance: 97.2
click at [135, 118] on div "43904730 Buscar (apellido, dni, cuil, nro traspaso, cuit, obra social) search A…" at bounding box center [431, 204] width 863 height 409
paste input "35820719"
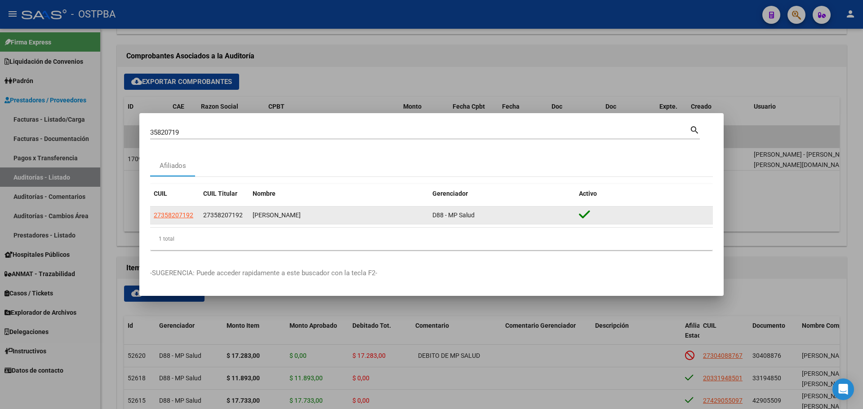
click at [228, 213] on span "27358207192" at bounding box center [223, 215] width 40 height 7
copy span "27358207192"
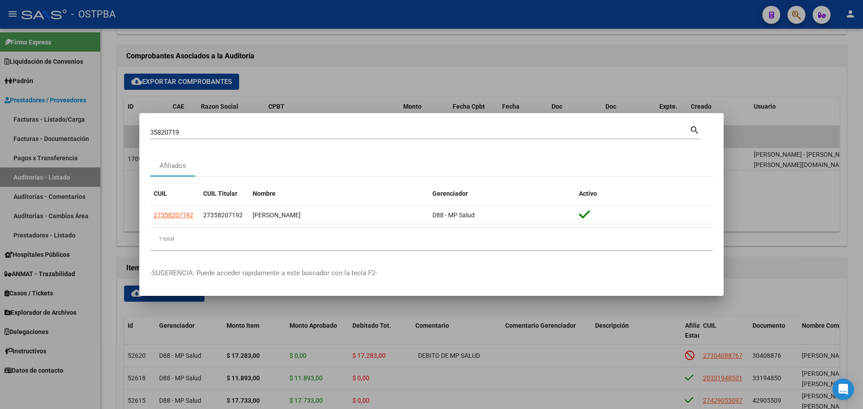
click at [208, 129] on input "35820719" at bounding box center [419, 133] width 539 height 8
type input "42594888"
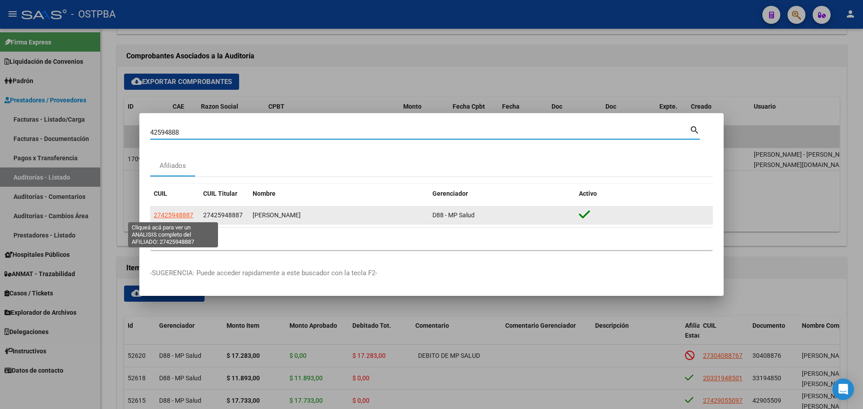
click at [169, 217] on span "27425948887" at bounding box center [174, 215] width 40 height 7
type textarea "27425948887"
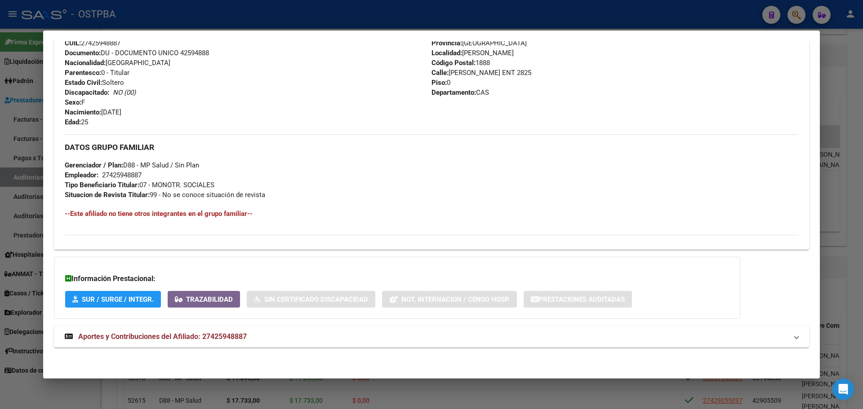
scroll to position [0, 0]
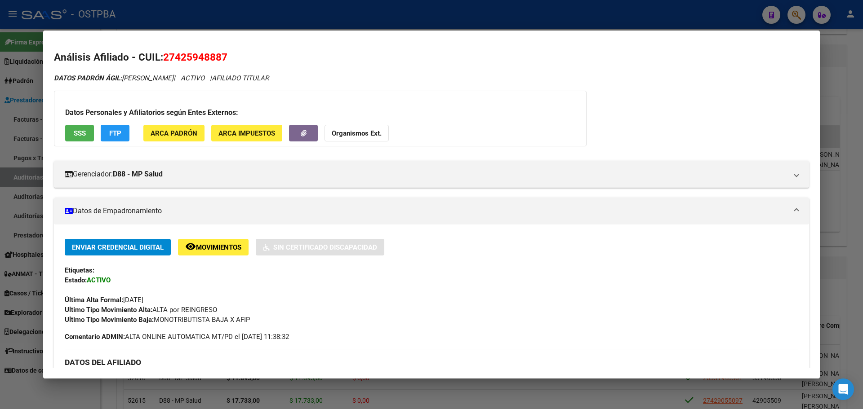
click at [232, 53] on h2 "Análisis Afiliado - CUIL: 27425948887" at bounding box center [431, 57] width 755 height 15
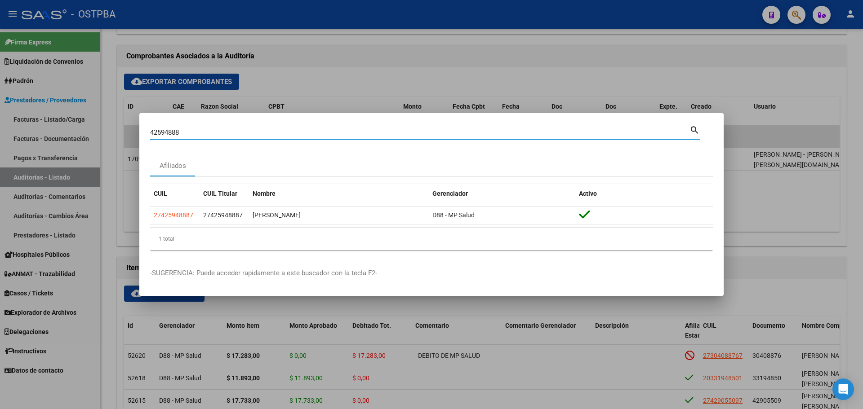
click at [200, 136] on input "42594888" at bounding box center [419, 133] width 539 height 8
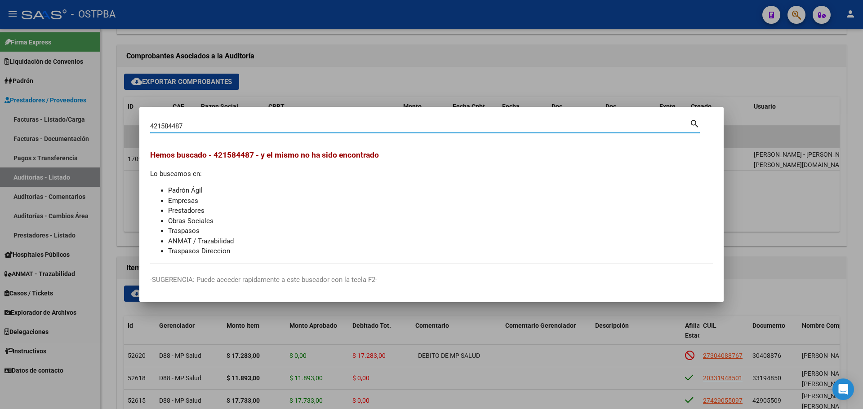
click at [207, 127] on input "421584487" at bounding box center [419, 126] width 539 height 8
type input "42158487"
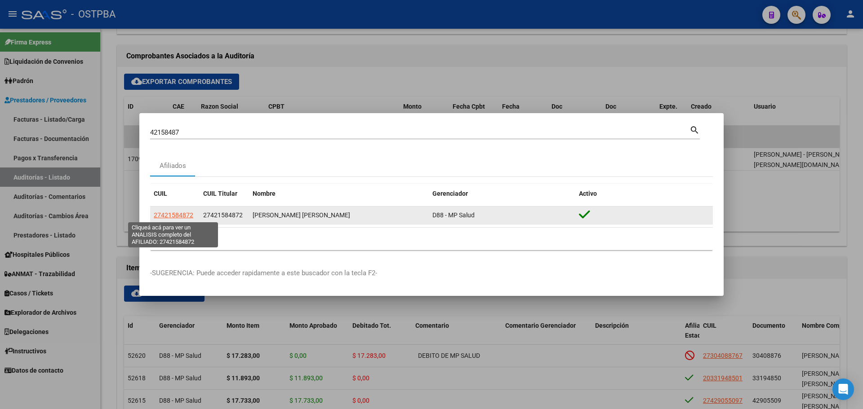
click at [173, 217] on span "27421584872" at bounding box center [174, 215] width 40 height 7
type textarea "27421584872"
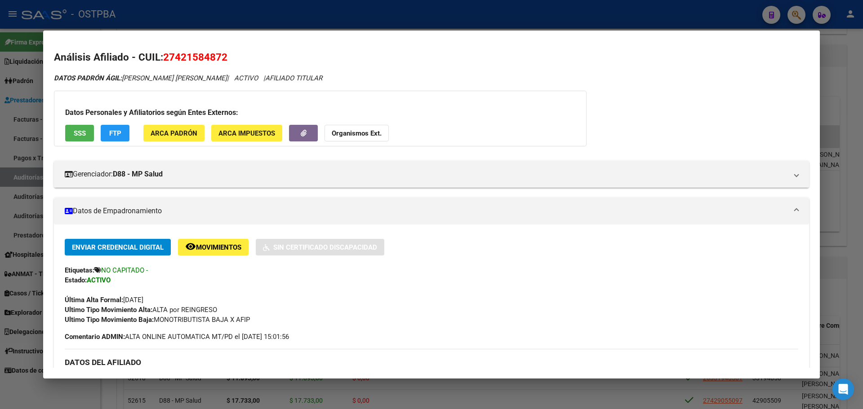
scroll to position [340, 0]
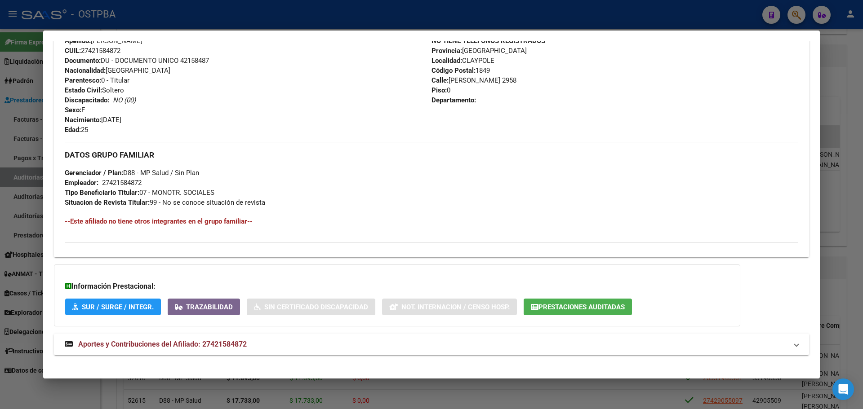
click at [569, 309] on span "Prestaciones Auditadas" at bounding box center [581, 307] width 86 height 8
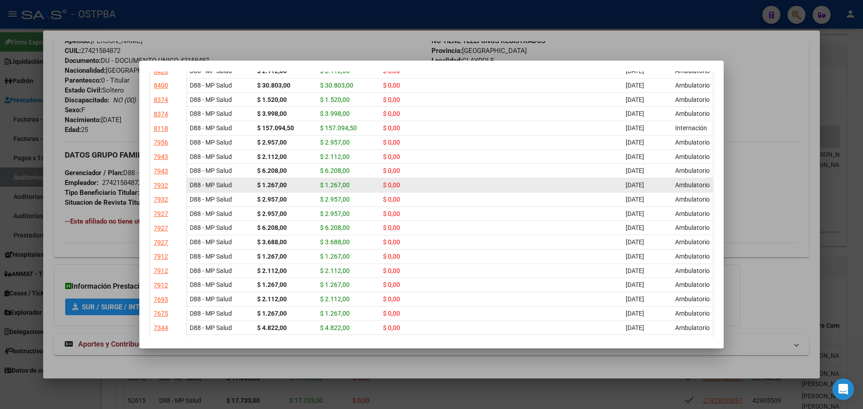
scroll to position [0, 0]
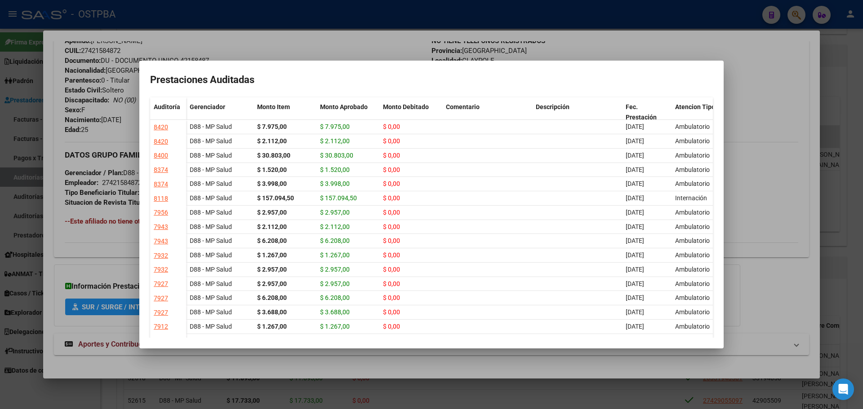
click at [293, 53] on div at bounding box center [431, 204] width 863 height 409
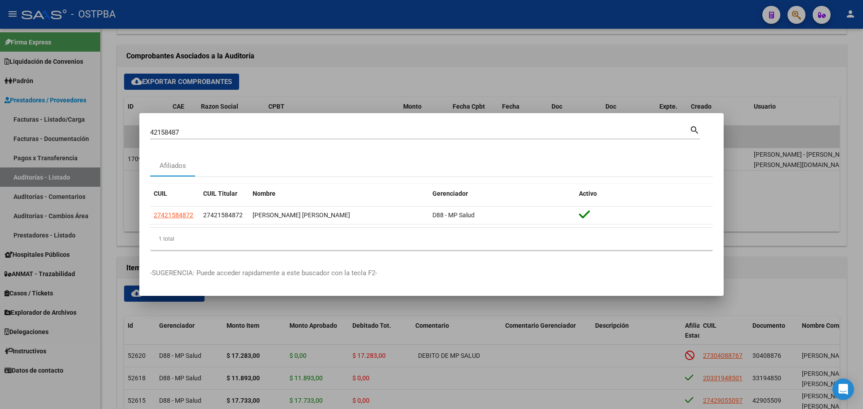
click at [201, 134] on input "42158487" at bounding box center [419, 133] width 539 height 8
type input "94656520"
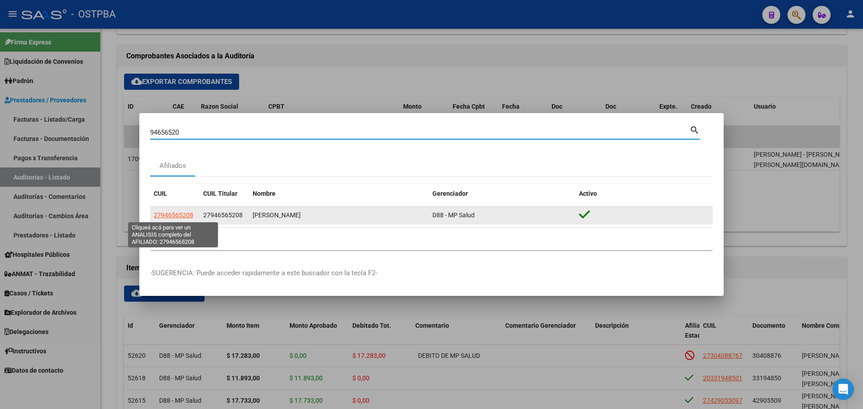
click at [181, 216] on span "27946565208" at bounding box center [174, 215] width 40 height 7
type textarea "27946565208"
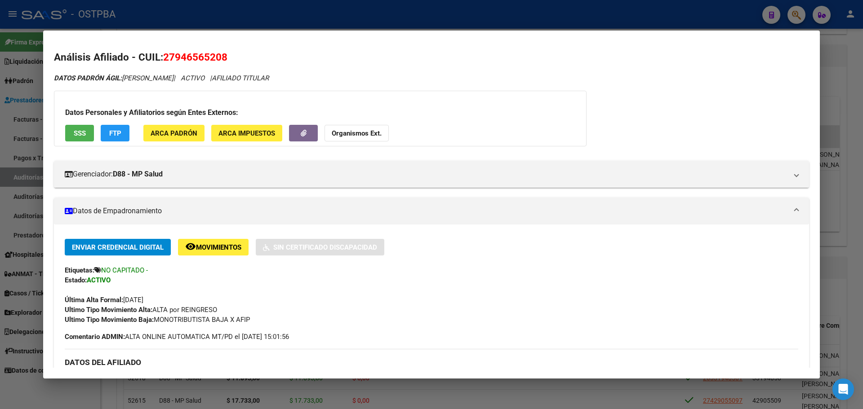
click at [280, 53] on h2 "Análisis Afiliado - CUIL: 27946565208" at bounding box center [431, 57] width 755 height 15
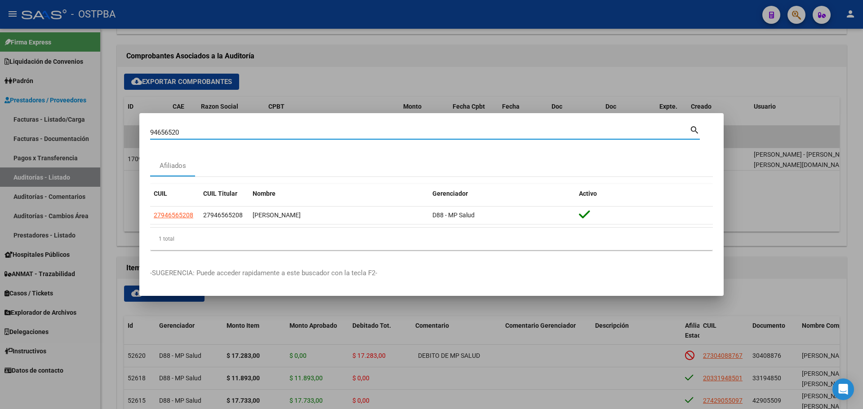
click at [231, 133] on input "94656520" at bounding box center [419, 133] width 539 height 8
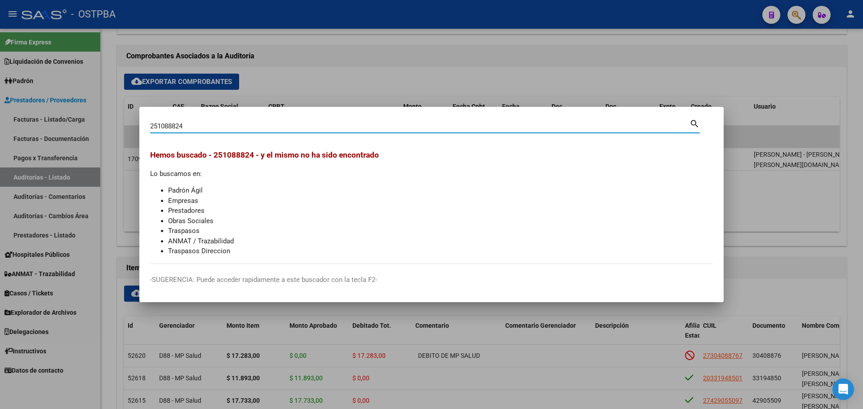
click at [222, 118] on div "251088824 Buscar (apellido, dni, cuil, nro traspaso, cuit, obra social) search" at bounding box center [425, 125] width 550 height 15
click at [215, 127] on input "251088824" at bounding box center [419, 126] width 539 height 8
type input "25108824"
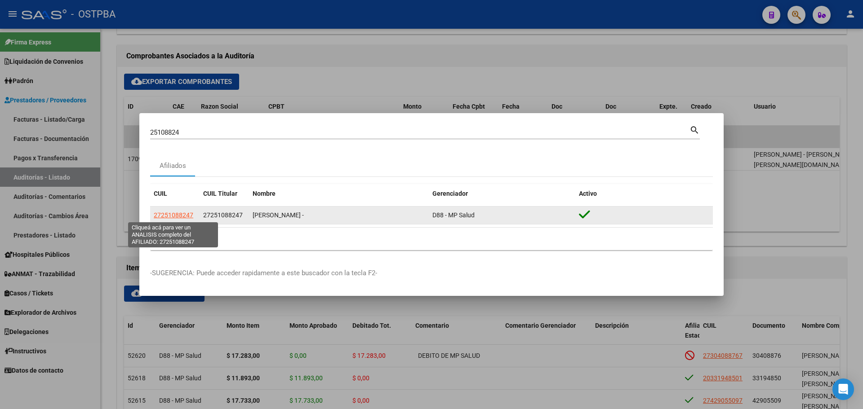
click at [190, 218] on span "27251088247" at bounding box center [174, 215] width 40 height 7
type textarea "27251088247"
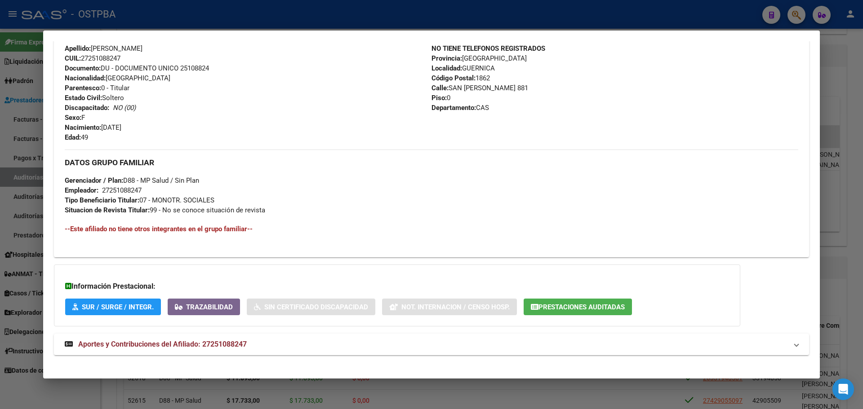
scroll to position [330, 0]
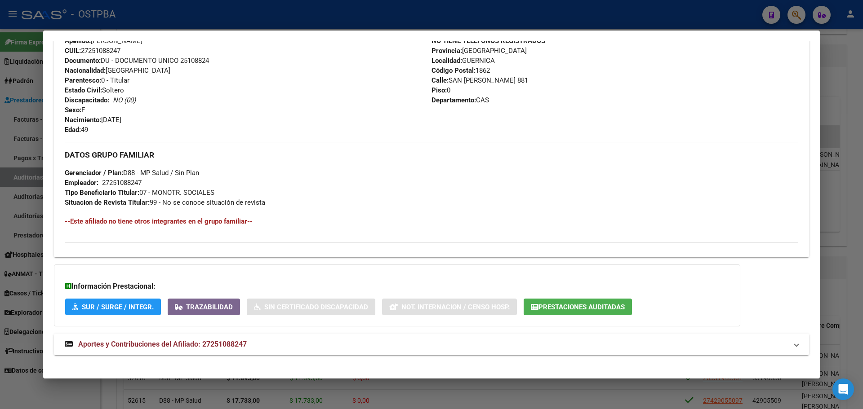
click at [553, 310] on span "Prestaciones Auditadas" at bounding box center [581, 307] width 86 height 8
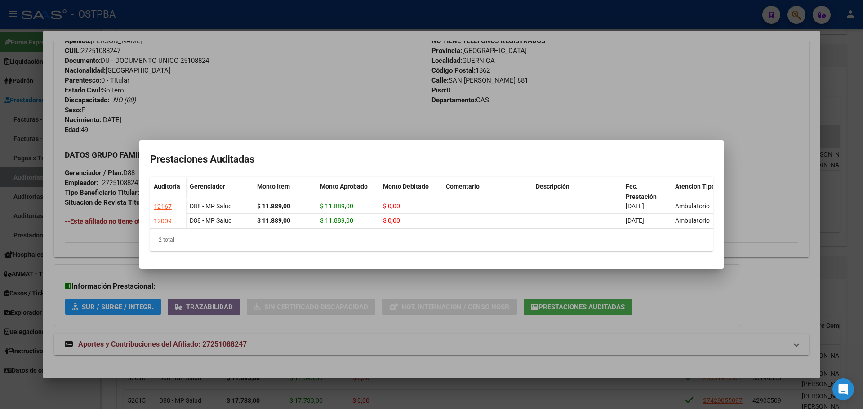
click at [305, 82] on div at bounding box center [431, 204] width 863 height 409
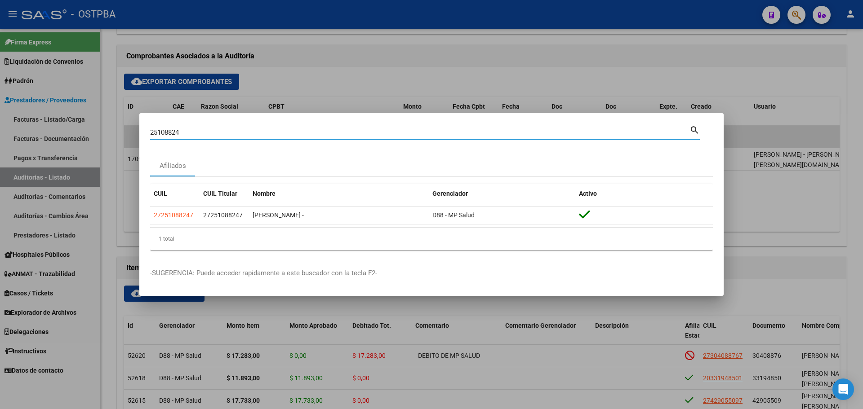
click at [181, 134] on input "25108824" at bounding box center [419, 133] width 539 height 8
type input "2"
type input "30086602"
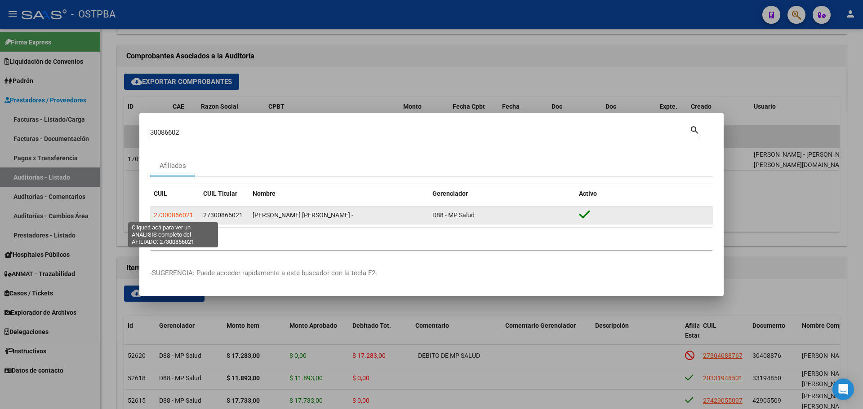
click at [180, 216] on span "27300866021" at bounding box center [174, 215] width 40 height 7
type textarea "27300866021"
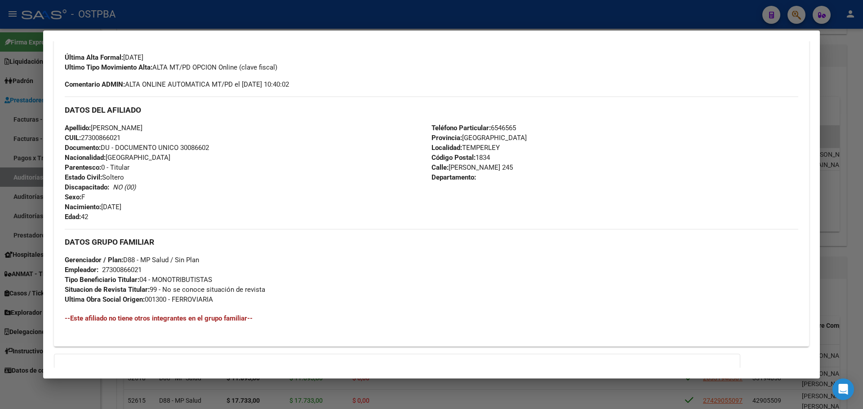
scroll to position [340, 0]
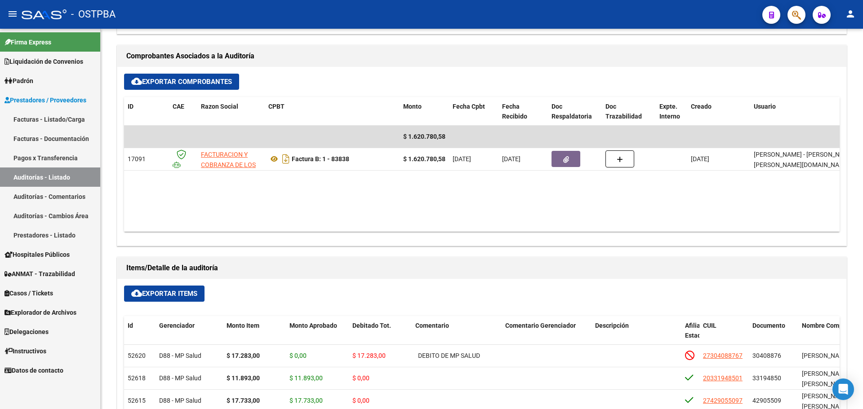
click at [786, 17] on div at bounding box center [792, 14] width 25 height 18
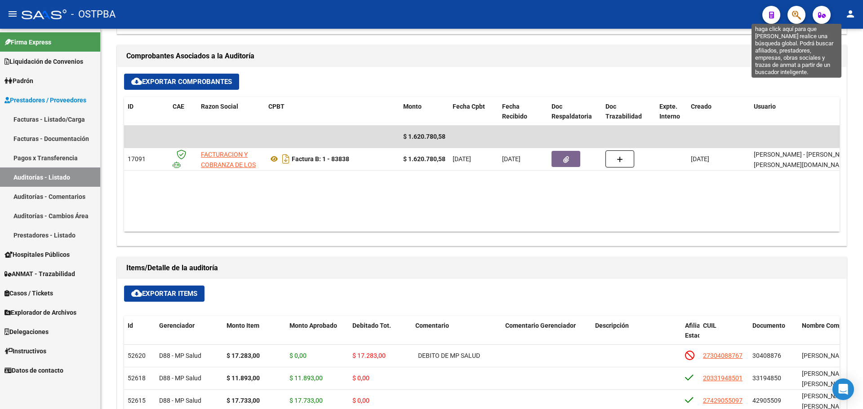
click at [793, 12] on icon "button" at bounding box center [796, 15] width 9 height 10
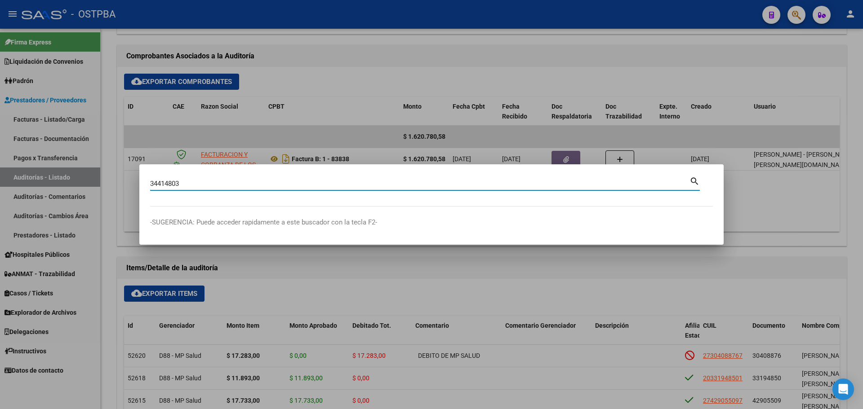
type input "34414803"
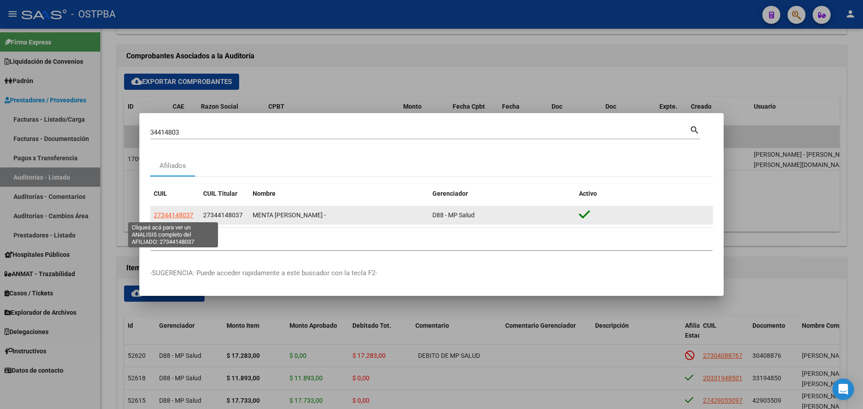
click at [177, 216] on span "27344148037" at bounding box center [174, 215] width 40 height 7
type textarea "27344148037"
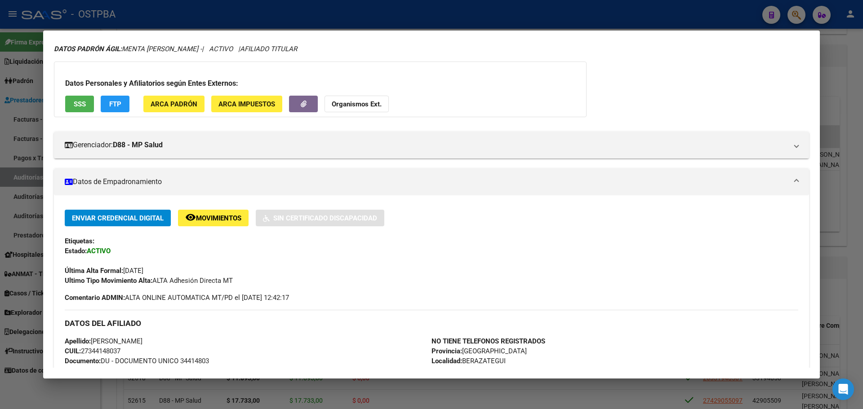
scroll to position [0, 0]
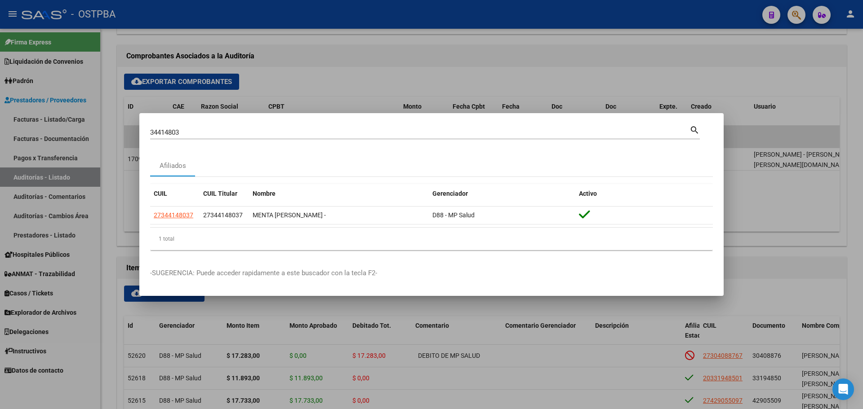
click at [189, 126] on div "34414803 Buscar (apellido, dni, cuil, nro traspaso, cuit, obra social)" at bounding box center [419, 132] width 539 height 13
click at [184, 133] on input "34414803" at bounding box center [419, 133] width 539 height 8
type input "94275332"
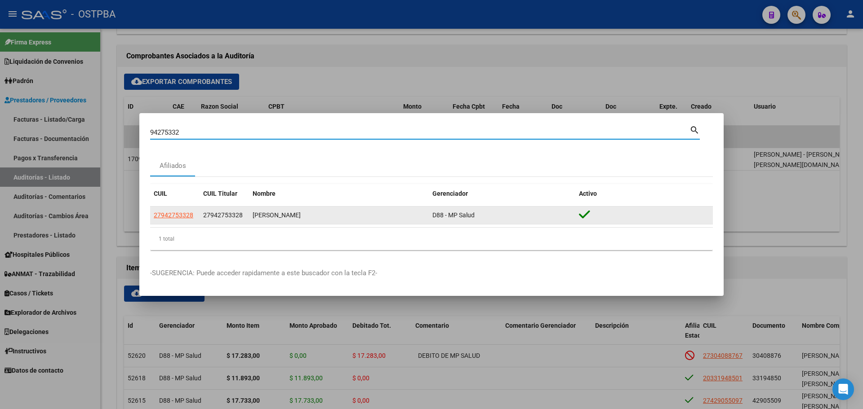
click at [173, 210] on datatable-body-cell "27942753328" at bounding box center [174, 216] width 49 height 18
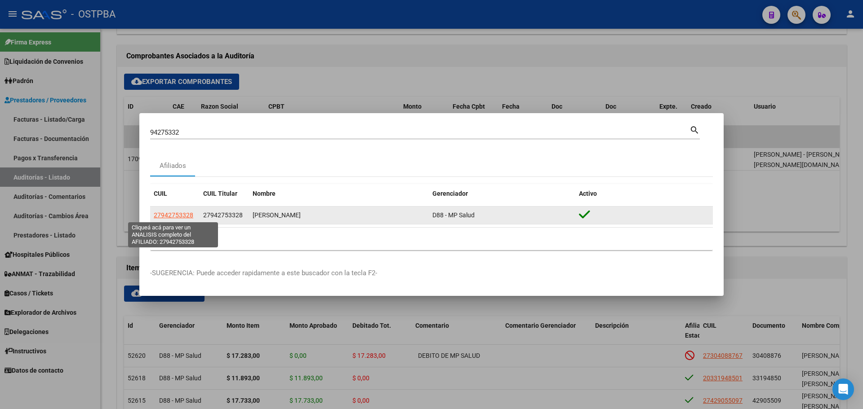
click at [176, 219] on span "27942753328" at bounding box center [174, 215] width 40 height 7
type textarea "27942753328"
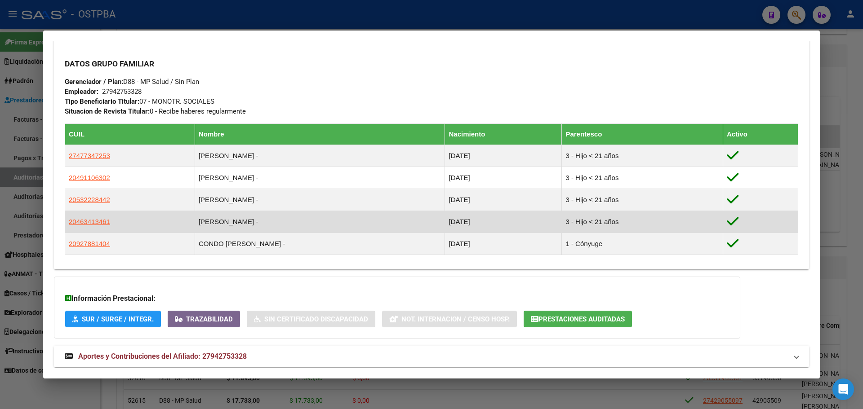
scroll to position [441, 0]
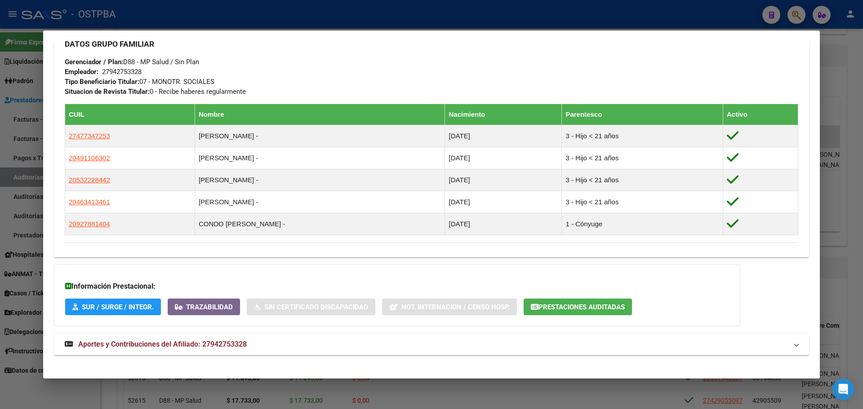
click at [546, 303] on span "Prestaciones Auditadas" at bounding box center [581, 307] width 86 height 8
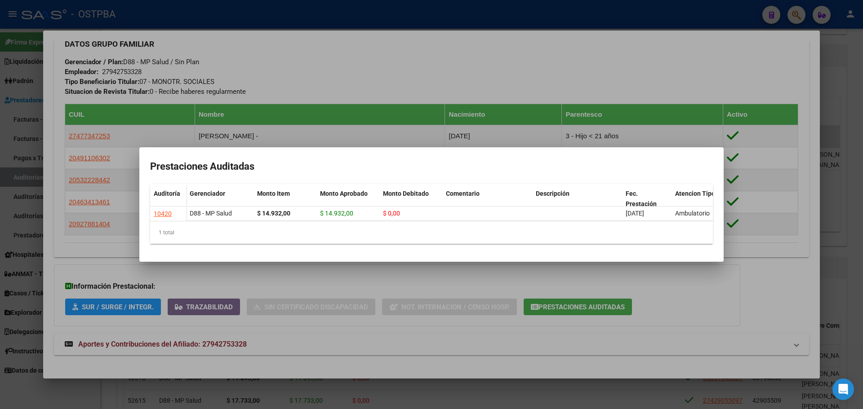
click at [398, 51] on div at bounding box center [431, 204] width 863 height 409
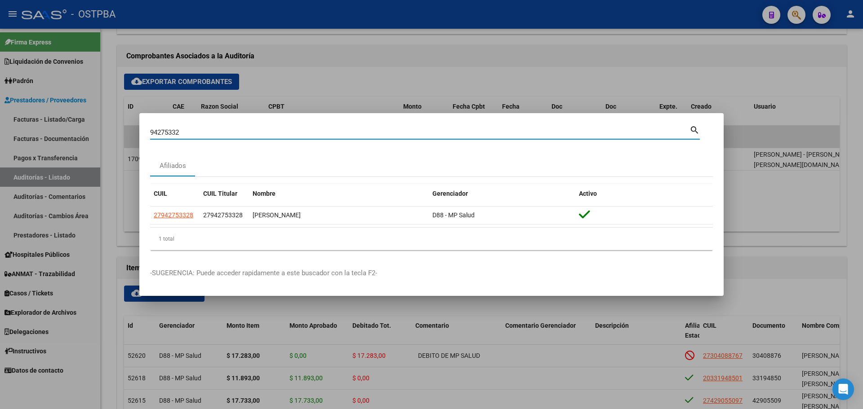
click at [187, 131] on input "94275332" at bounding box center [419, 133] width 539 height 8
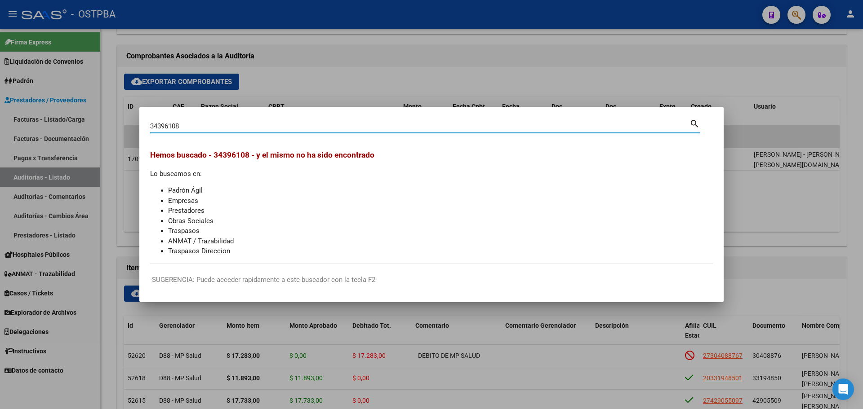
click at [198, 137] on div "34396108 Buscar (apellido, dni, cuil, nro traspaso, cuit, obra social) search" at bounding box center [425, 130] width 550 height 24
click at [197, 124] on input "34396108" at bounding box center [419, 126] width 539 height 8
click at [182, 126] on input "34396108" at bounding box center [419, 126] width 539 height 8
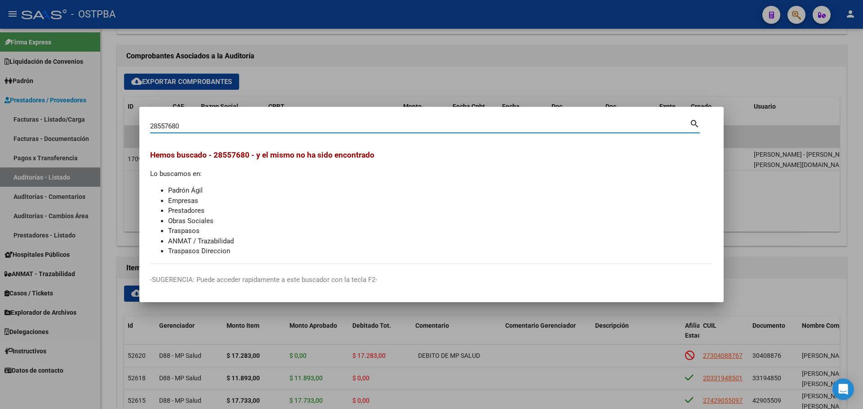
type input "28557680"
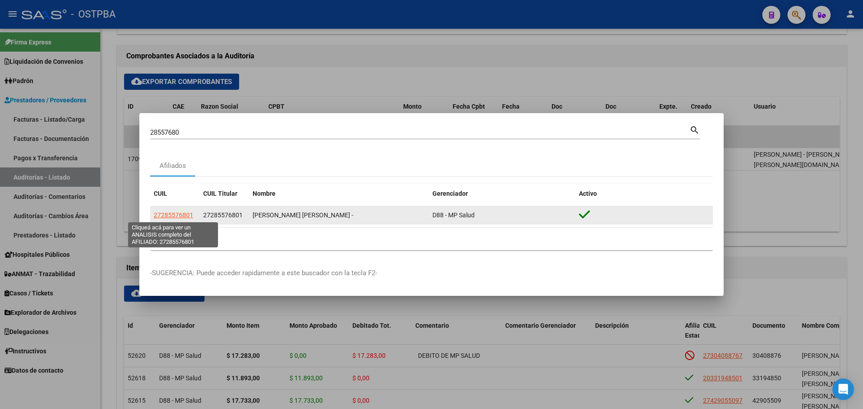
click at [177, 214] on span "27285576801" at bounding box center [174, 215] width 40 height 7
copy span "7"
type textarea "27285576801"
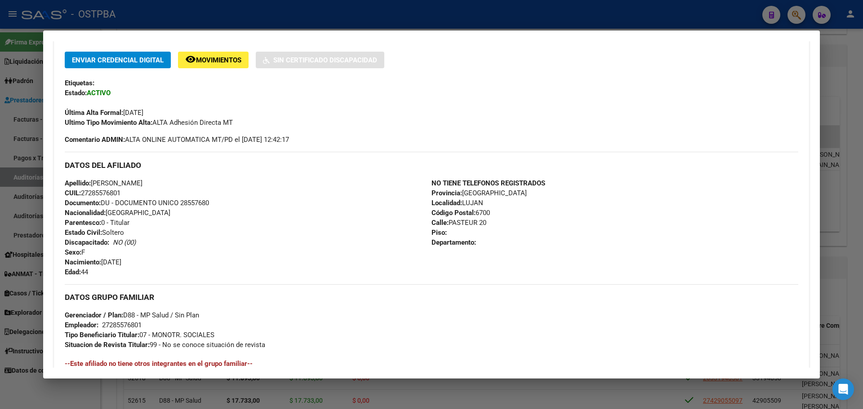
scroll to position [0, 0]
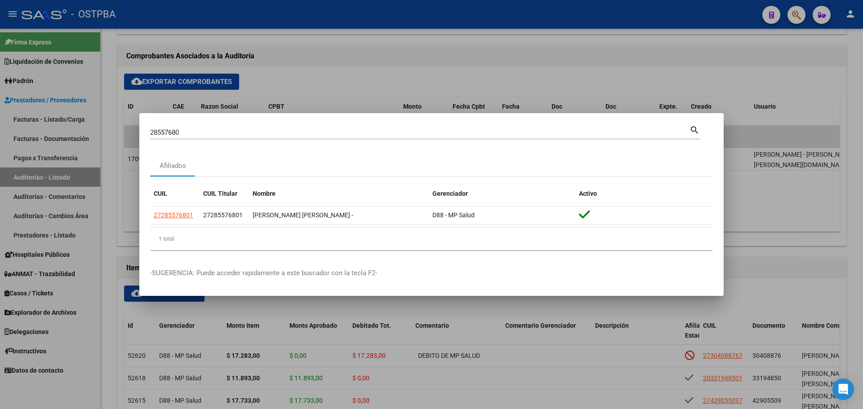
click at [183, 130] on input "28557680" at bounding box center [419, 133] width 539 height 8
click at [218, 148] on mat-dialog-content "28557680 Buscar (apellido, dni, cuil, nro traspaso, cuit, obra social) search A…" at bounding box center [431, 190] width 584 height 133
click at [205, 129] on input "28557680" at bounding box center [419, 133] width 539 height 8
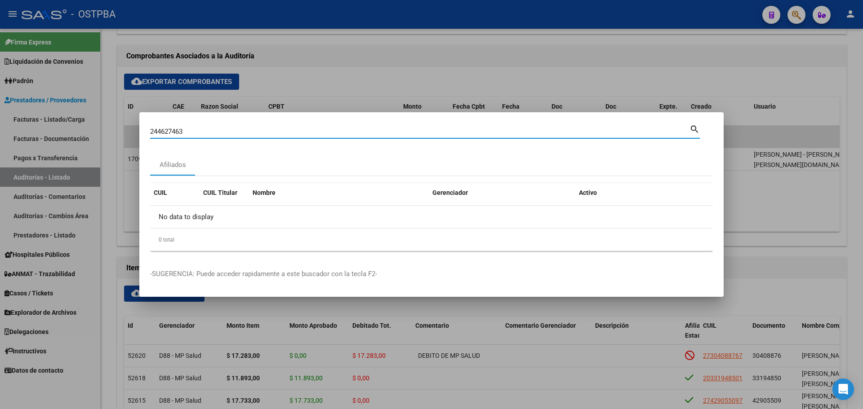
type input "24462746"
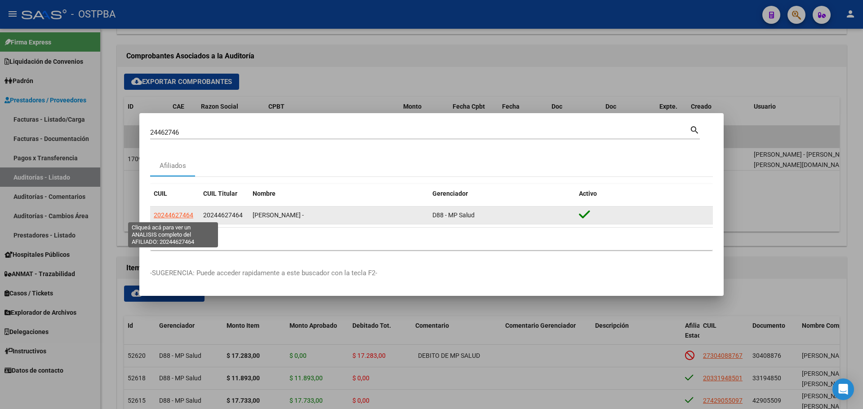
click at [180, 217] on span "20244627464" at bounding box center [174, 215] width 40 height 7
type textarea "20244627464"
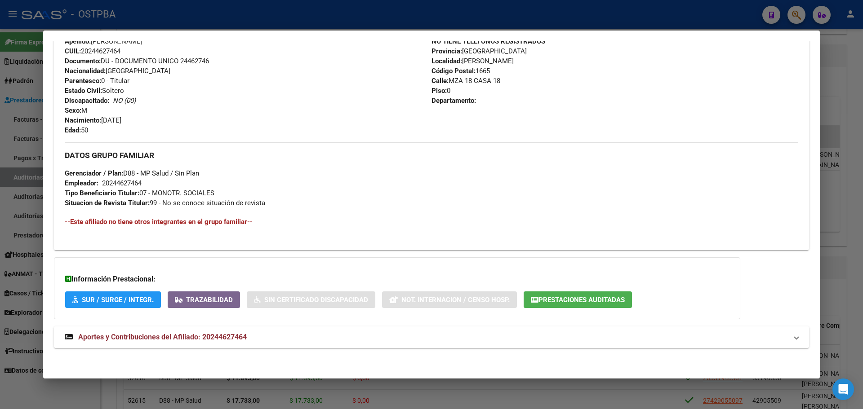
scroll to position [330, 0]
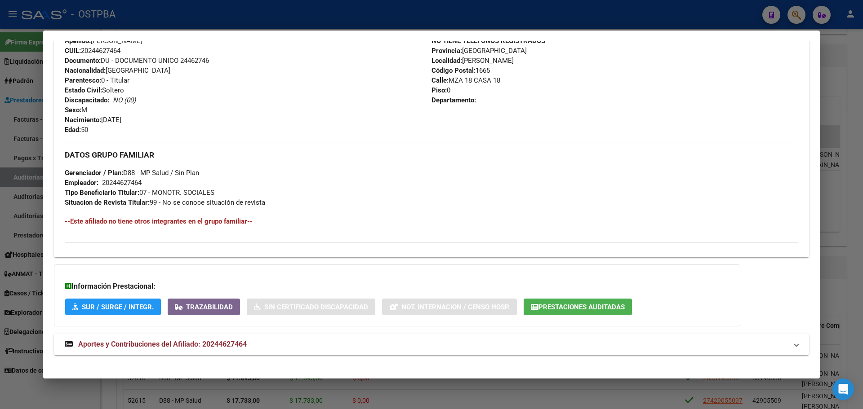
click at [556, 297] on div "Información Prestacional: SUR / SURGE / INTEGR. Trazabilidad Sin Certificado Di…" at bounding box center [397, 296] width 686 height 62
click at [559, 306] on span "Prestaciones Auditadas" at bounding box center [581, 307] width 86 height 8
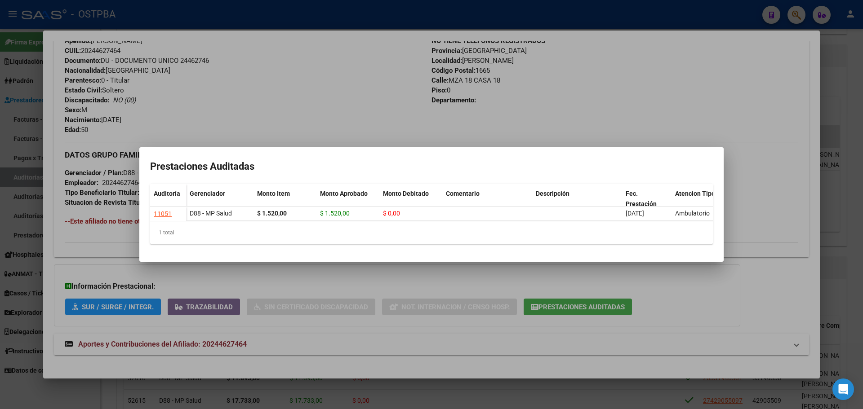
click at [360, 81] on div at bounding box center [431, 204] width 863 height 409
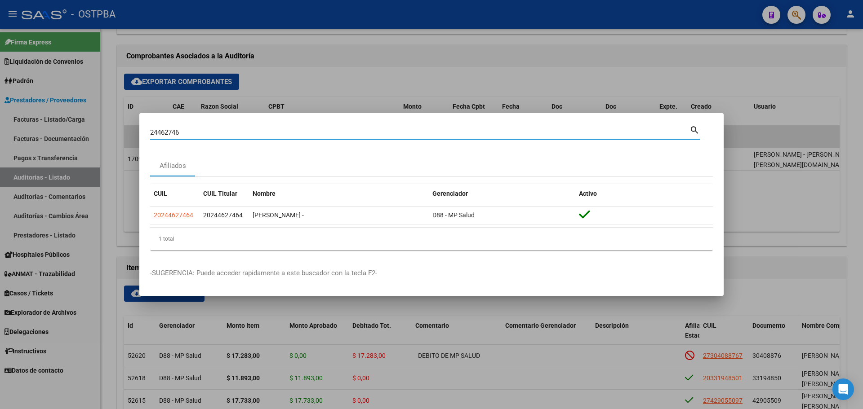
click at [181, 131] on input "24462746" at bounding box center [419, 133] width 539 height 8
type input "34255554"
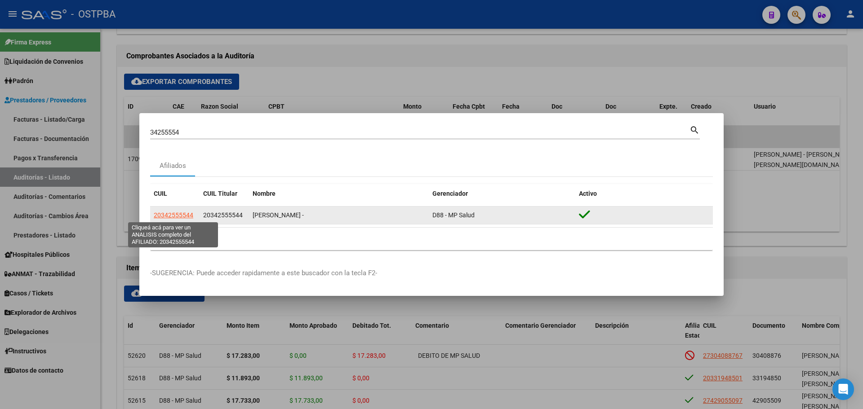
click at [173, 217] on span "20342555544" at bounding box center [174, 215] width 40 height 7
type textarea "20342555544"
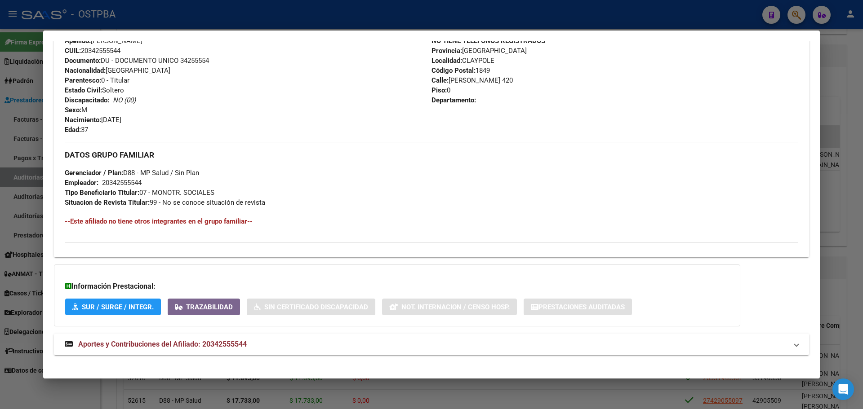
scroll to position [0, 0]
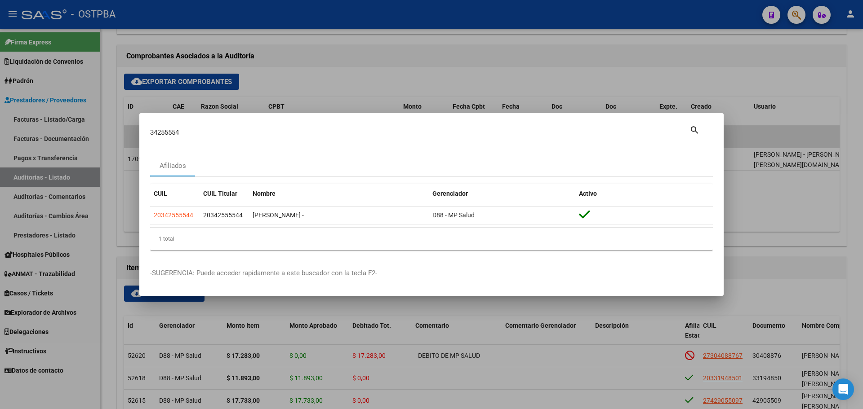
click at [191, 129] on input "34255554" at bounding box center [419, 133] width 539 height 8
type input "24420760"
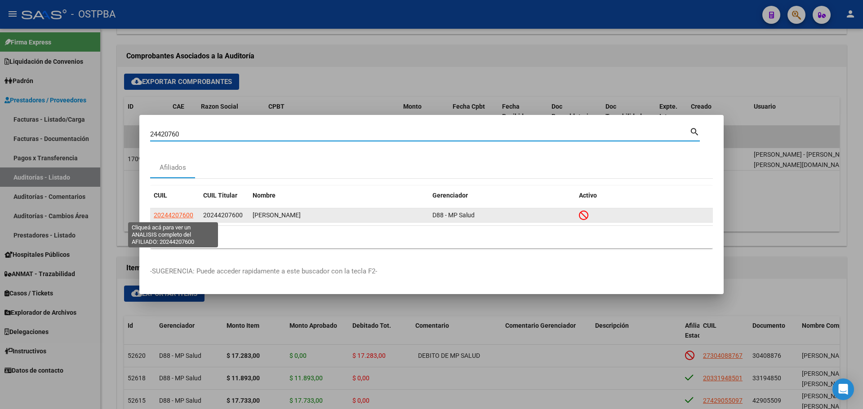
click at [178, 217] on span "20244207600" at bounding box center [174, 215] width 40 height 7
type textarea "20244207600"
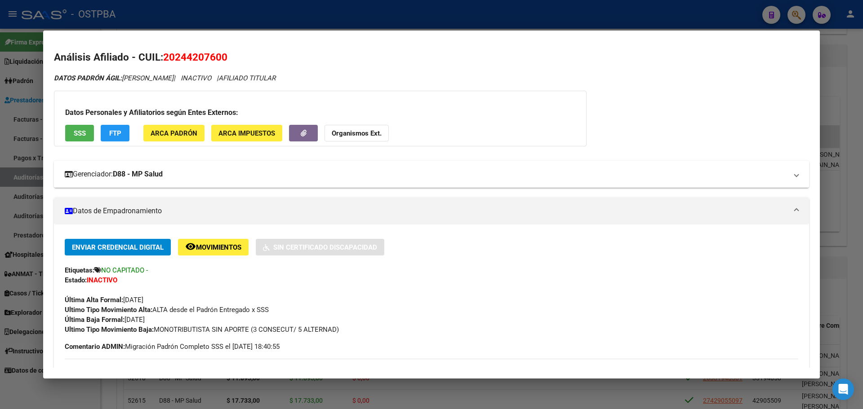
click at [386, 165] on mat-expansion-panel-header "Gerenciador: D88 - MP Salud" at bounding box center [431, 174] width 755 height 27
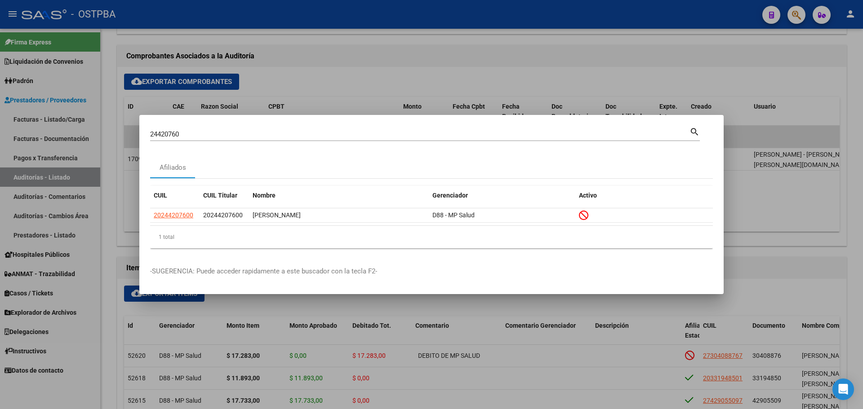
click at [187, 138] on div "24420760 Buscar (apellido, dni, cuil, nro traspaso, cuit, obra social)" at bounding box center [419, 134] width 539 height 13
drag, startPoint x: 187, startPoint y: 131, endPoint x: 146, endPoint y: 130, distance: 40.9
click at [146, 130] on mat-dialog-content "24420760 Buscar (apellido, dni, cuil, nro traspaso, cuit, obra social) search A…" at bounding box center [431, 191] width 584 height 130
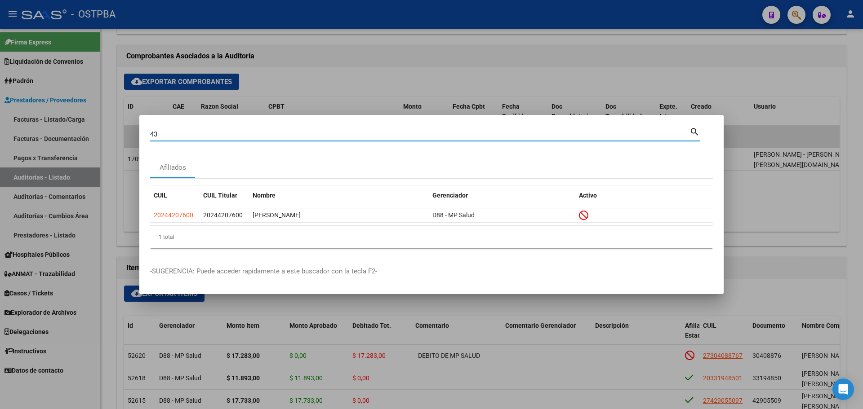
type input "4"
click at [193, 136] on input "43856" at bounding box center [419, 134] width 539 height 8
type input "32655216"
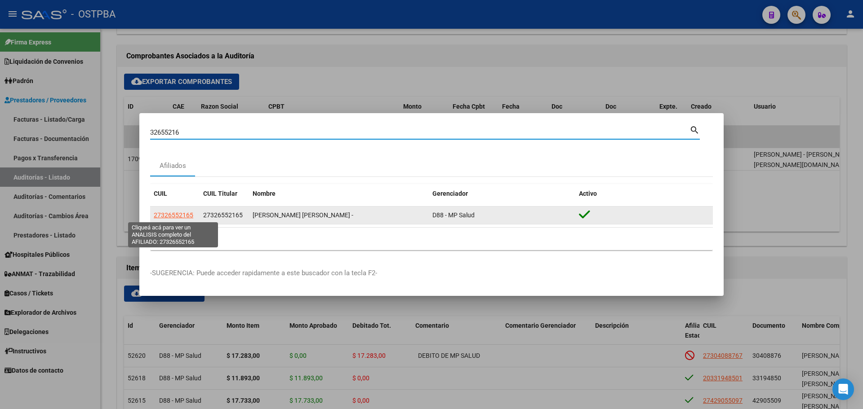
click at [186, 216] on span "27326552165" at bounding box center [174, 215] width 40 height 7
type textarea "27326552165"
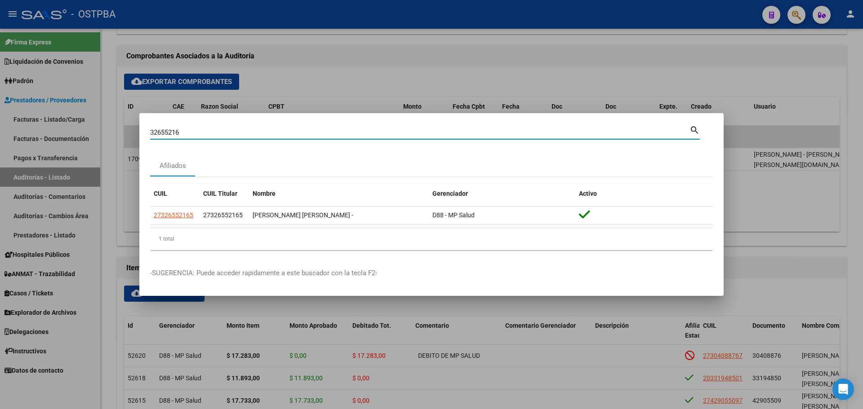
click at [186, 130] on input "32655216" at bounding box center [419, 133] width 539 height 8
type input "32655216"
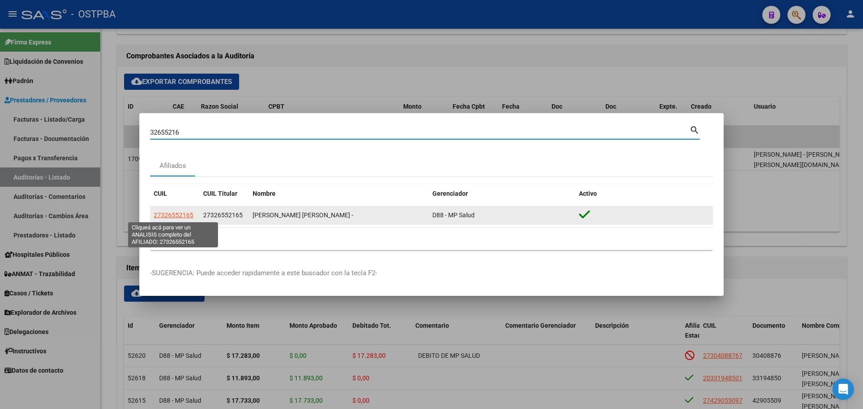
click at [177, 217] on span "27326552165" at bounding box center [174, 215] width 40 height 7
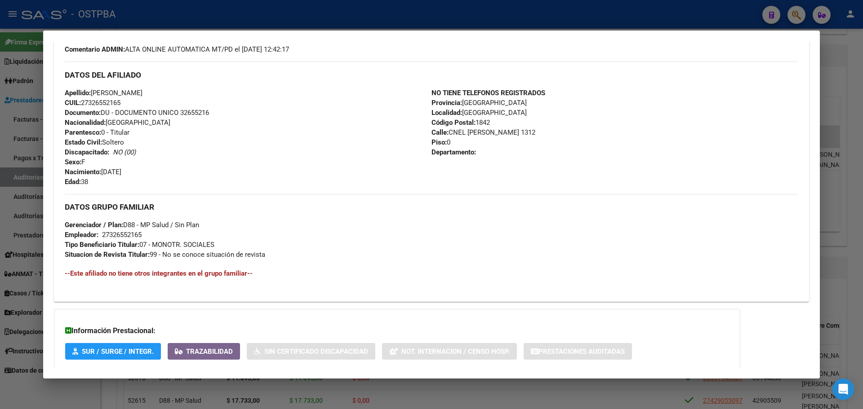
scroll to position [330, 0]
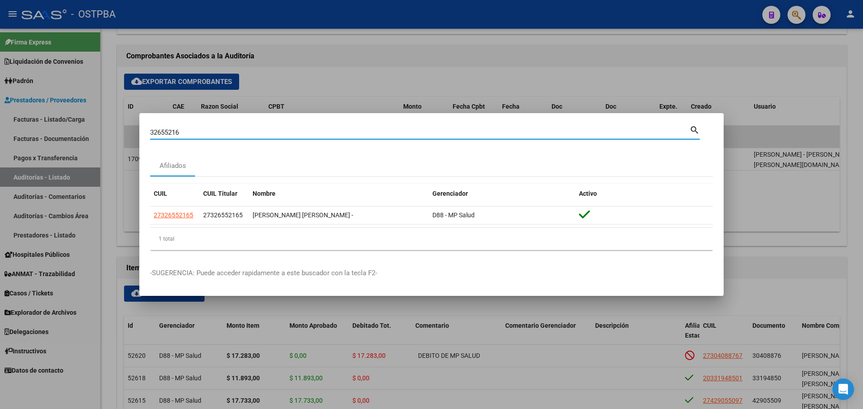
click at [198, 129] on input "32655216" at bounding box center [419, 133] width 539 height 8
drag, startPoint x: 167, startPoint y: 137, endPoint x: 172, endPoint y: 132, distance: 6.4
paste input "27239451891"
type input "27239451891"
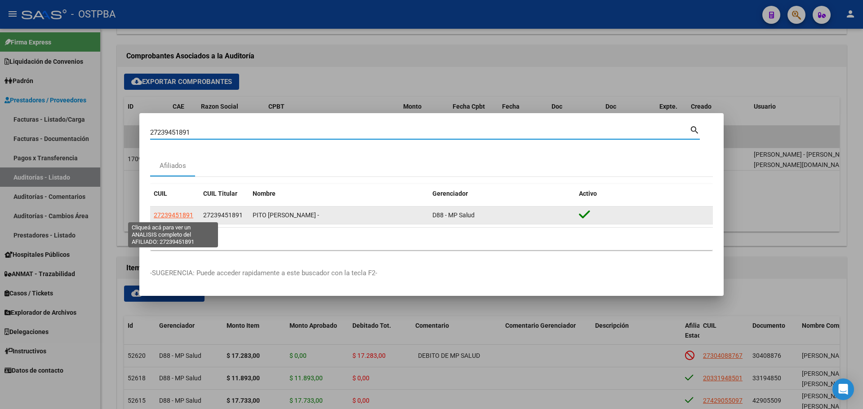
click at [173, 213] on span "27239451891" at bounding box center [174, 215] width 40 height 7
type textarea "27239451891"
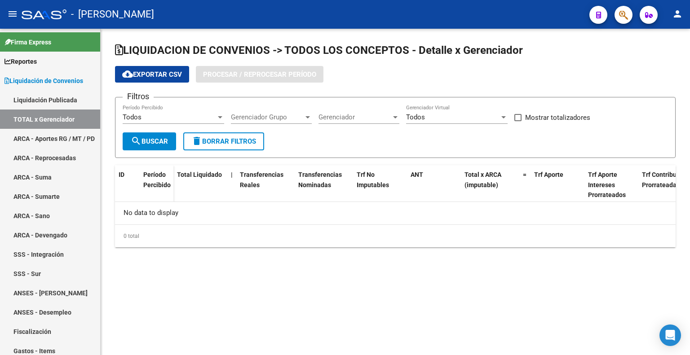
checkbox input "true"
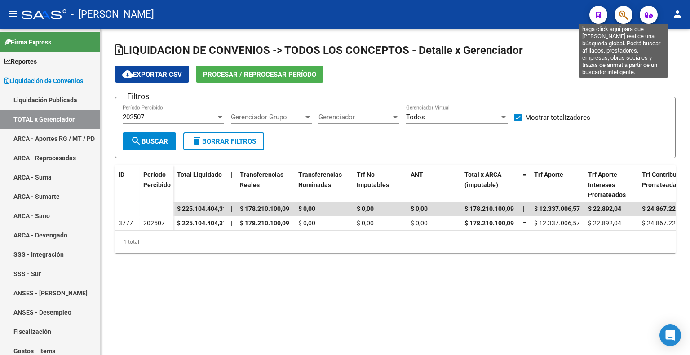
click at [621, 14] on icon "button" at bounding box center [623, 15] width 9 height 10
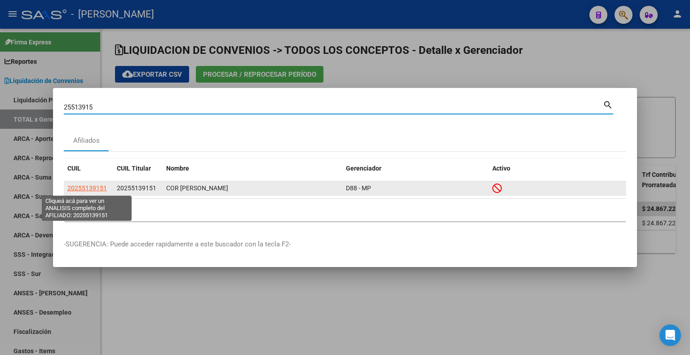
click at [93, 185] on span "20255139151" at bounding box center [87, 188] width 40 height 7
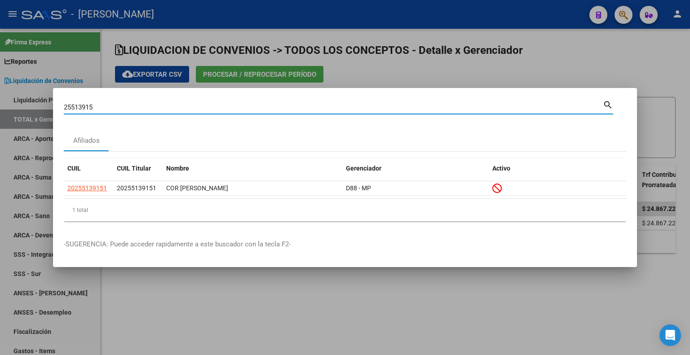
click at [200, 105] on input "25513915" at bounding box center [333, 107] width 539 height 8
type input "33653786"
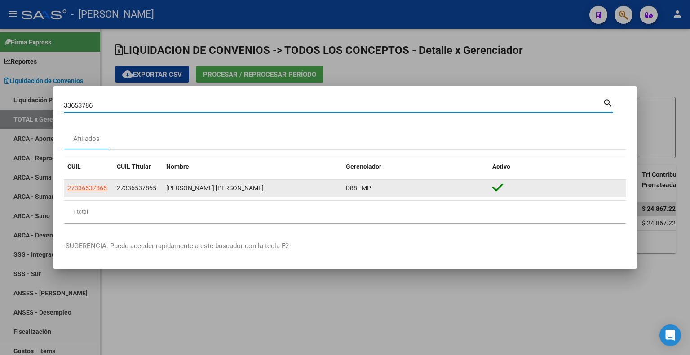
click at [142, 187] on span "27336537865" at bounding box center [137, 188] width 40 height 7
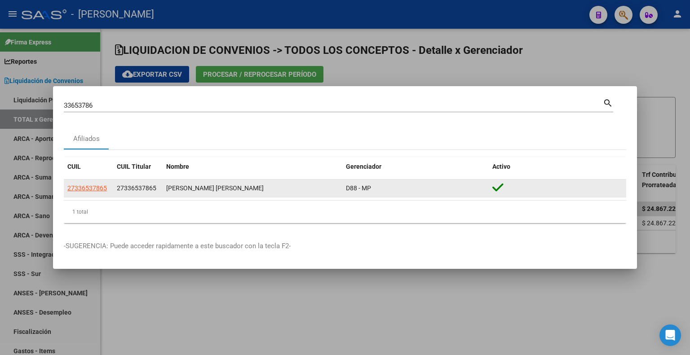
click at [142, 187] on span "27336537865" at bounding box center [137, 188] width 40 height 7
copy span "27336537865"
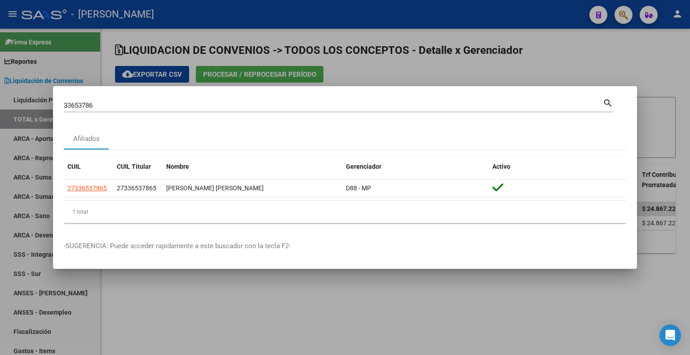
click at [158, 107] on input "33653786" at bounding box center [333, 106] width 539 height 8
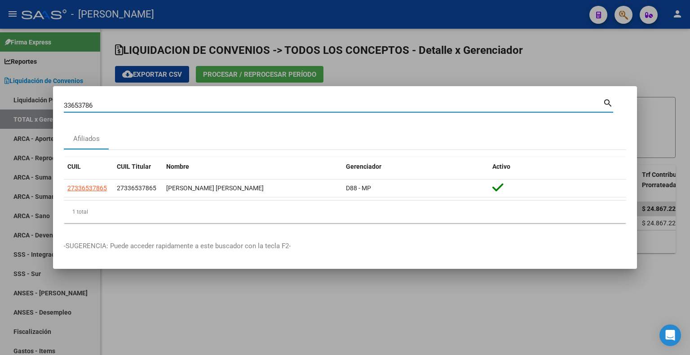
click at [158, 107] on input "33653786" at bounding box center [333, 106] width 539 height 8
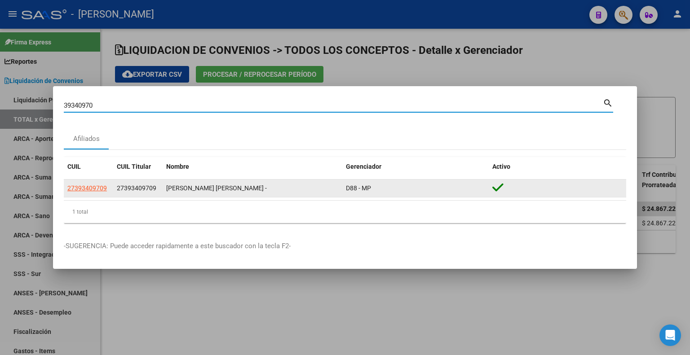
click at [128, 188] on span "27393409709" at bounding box center [137, 188] width 40 height 7
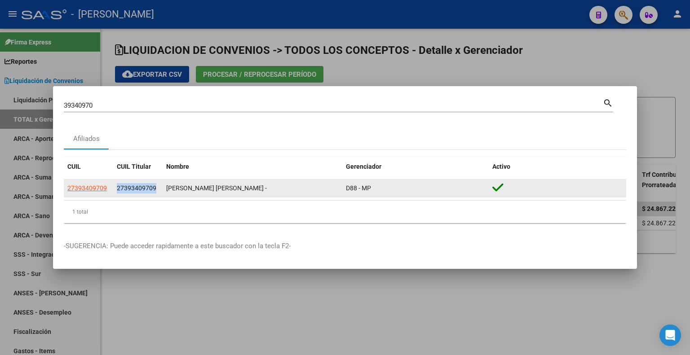
click at [128, 188] on span "27393409709" at bounding box center [137, 188] width 40 height 7
copy span "27393409709"
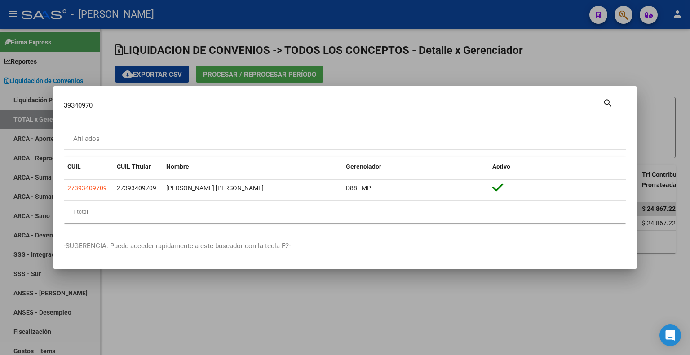
click at [130, 106] on input "39340970" at bounding box center [333, 106] width 539 height 8
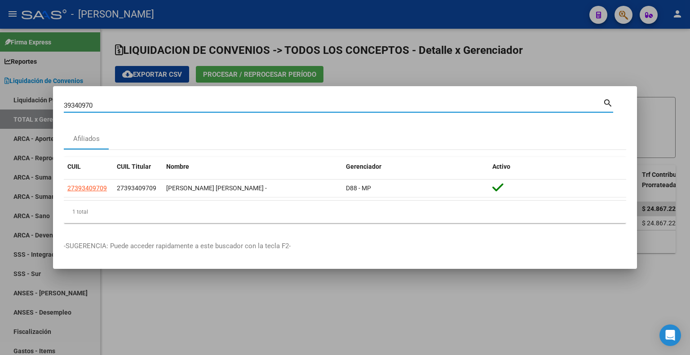
click at [130, 106] on input "39340970" at bounding box center [333, 106] width 539 height 8
type input "43588366"
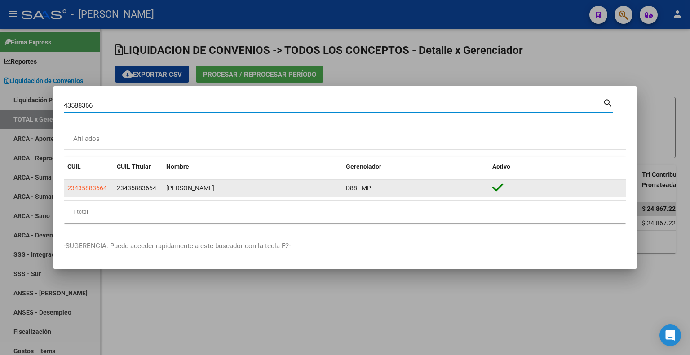
click at [138, 191] on span "23435883664" at bounding box center [137, 188] width 40 height 7
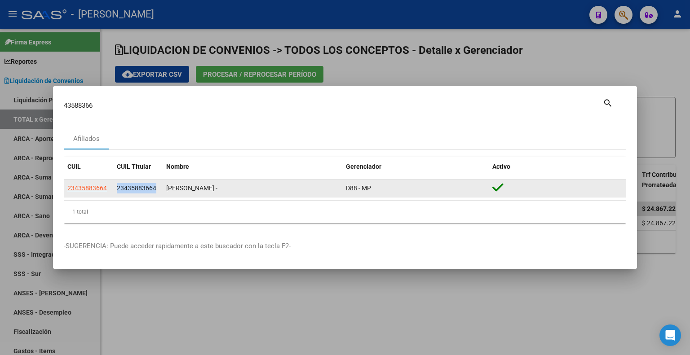
click at [138, 191] on span "23435883664" at bounding box center [137, 188] width 40 height 7
copy span "23435883664"
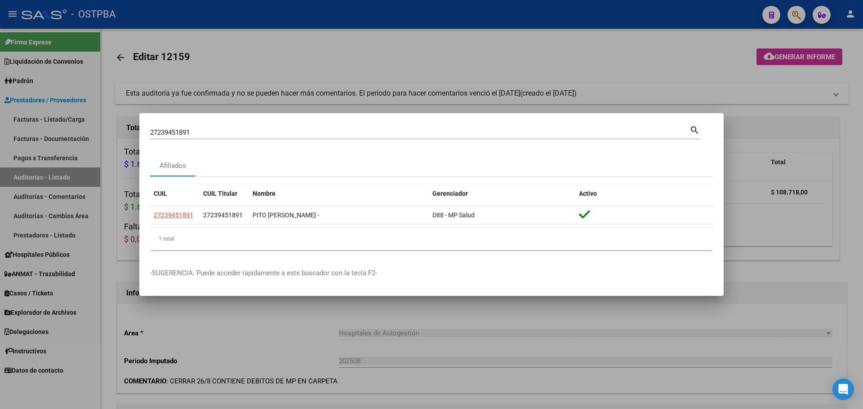
scroll to position [359, 0]
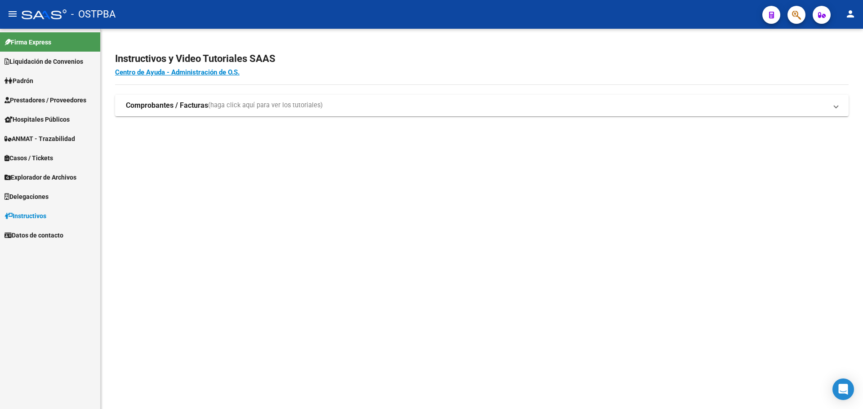
click at [69, 103] on span "Prestadores / Proveedores" at bounding box center [45, 100] width 82 height 10
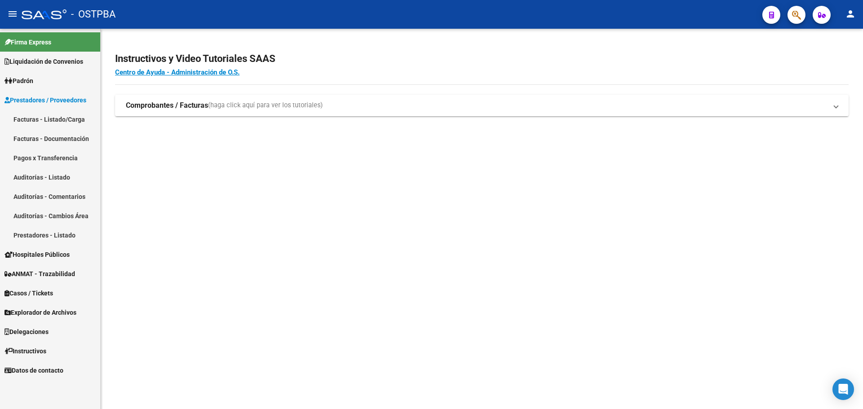
click at [62, 177] on link "Auditorías - Listado" at bounding box center [50, 177] width 100 height 19
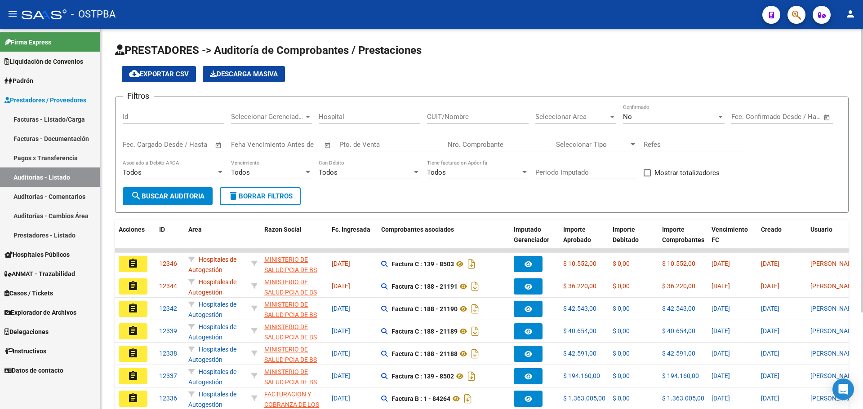
click at [632, 115] on div "No" at bounding box center [669, 117] width 93 height 8
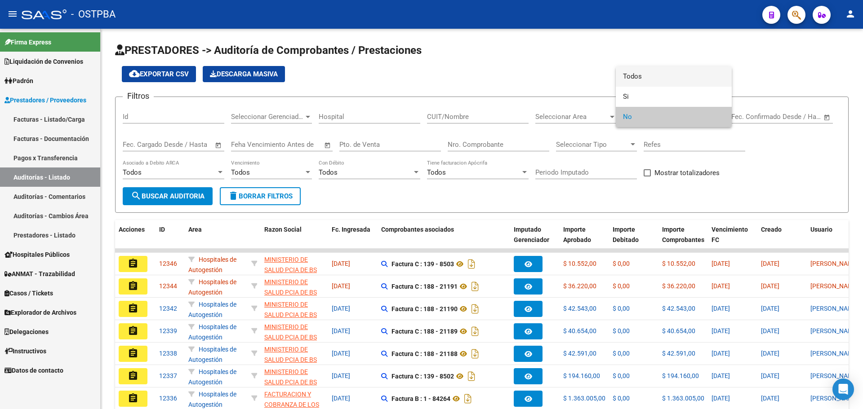
click at [647, 77] on span "Todos" at bounding box center [674, 76] width 102 height 20
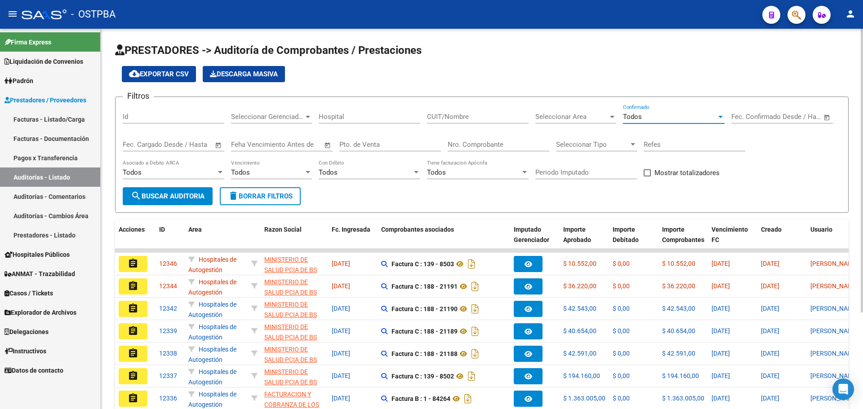
click at [179, 197] on span "search Buscar Auditoria" at bounding box center [168, 196] width 74 height 8
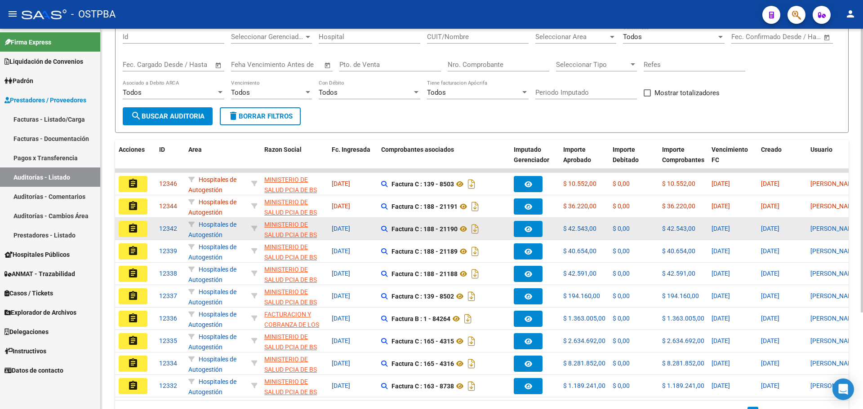
scroll to position [90, 0]
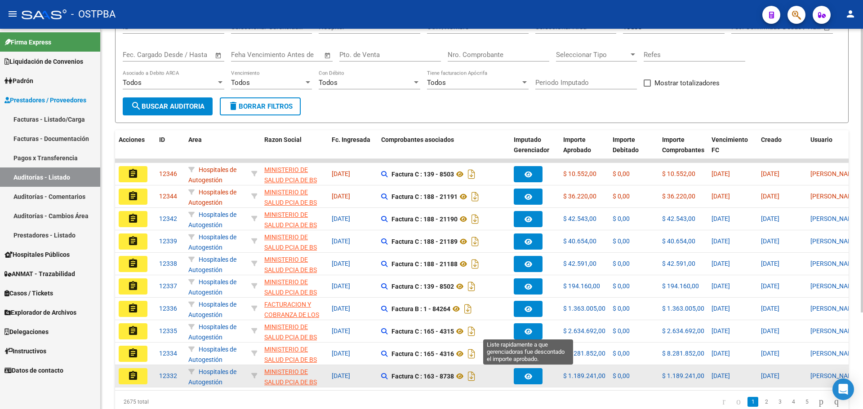
click at [523, 375] on button "button" at bounding box center [528, 376] width 29 height 16
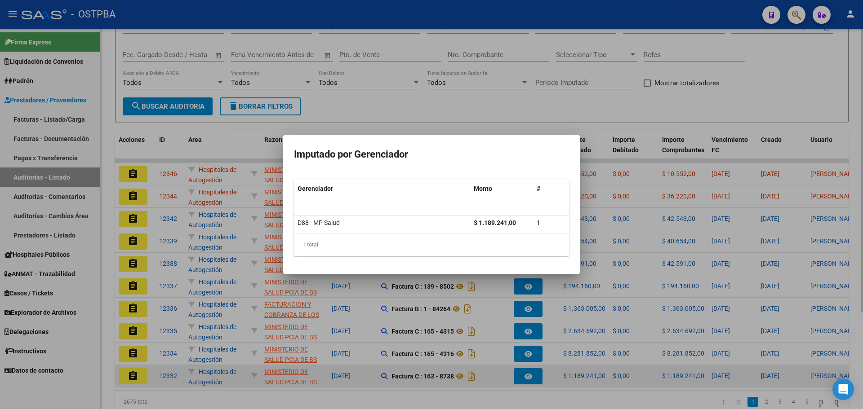
click at [523, 375] on div at bounding box center [431, 204] width 863 height 409
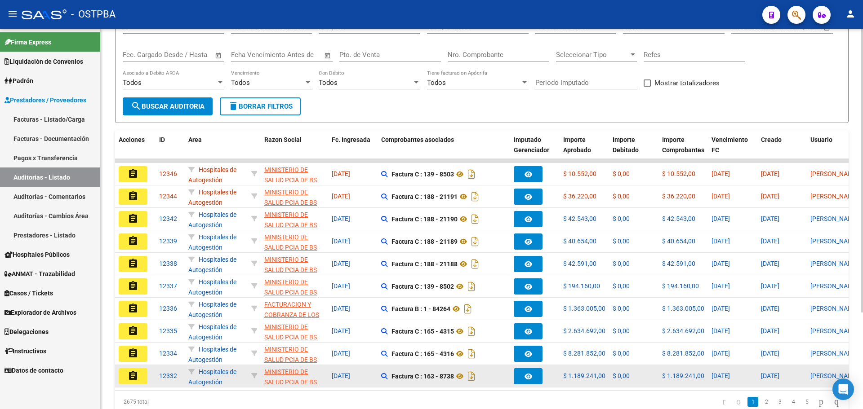
click at [130, 372] on mat-icon "assignment" at bounding box center [133, 376] width 11 height 11
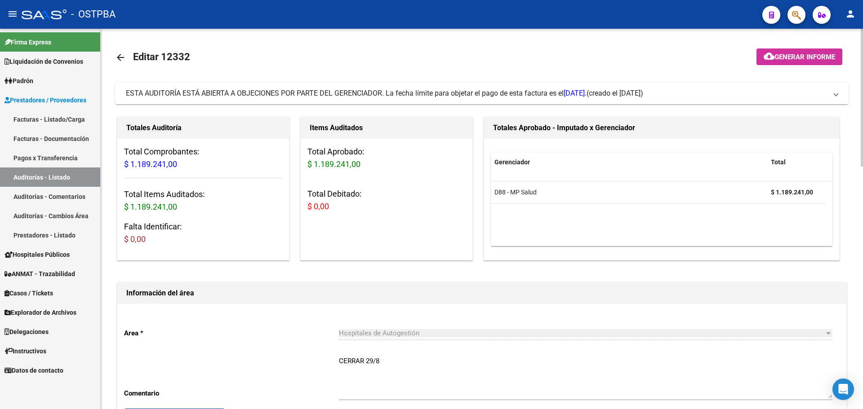
click at [121, 59] on mat-icon "arrow_back" at bounding box center [120, 57] width 11 height 11
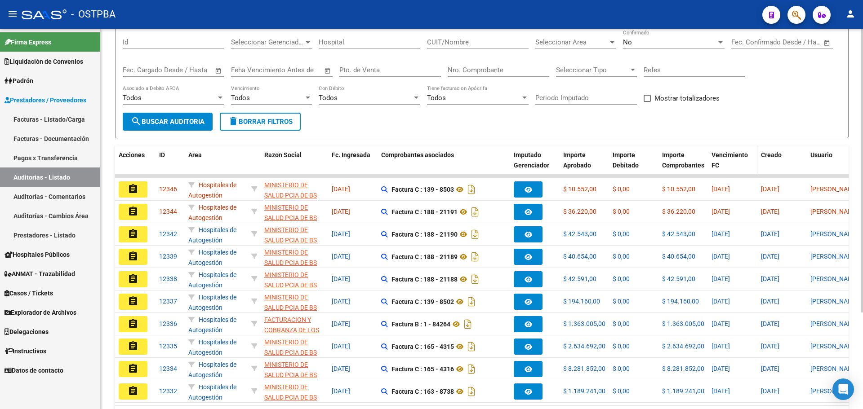
scroll to position [129, 0]
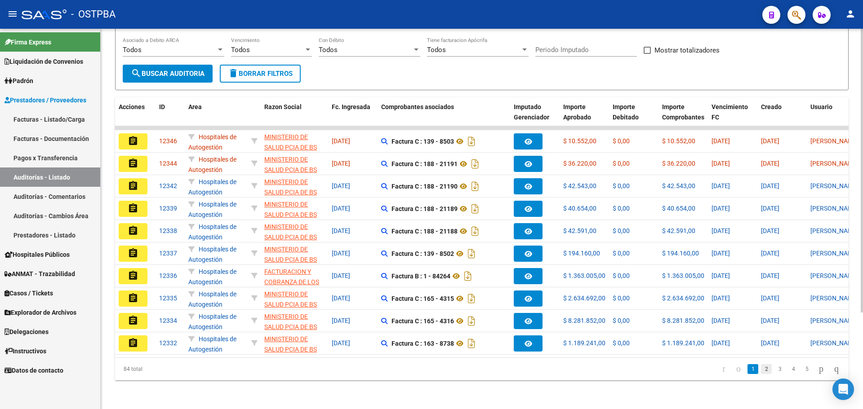
click at [761, 367] on link "2" at bounding box center [766, 369] width 11 height 10
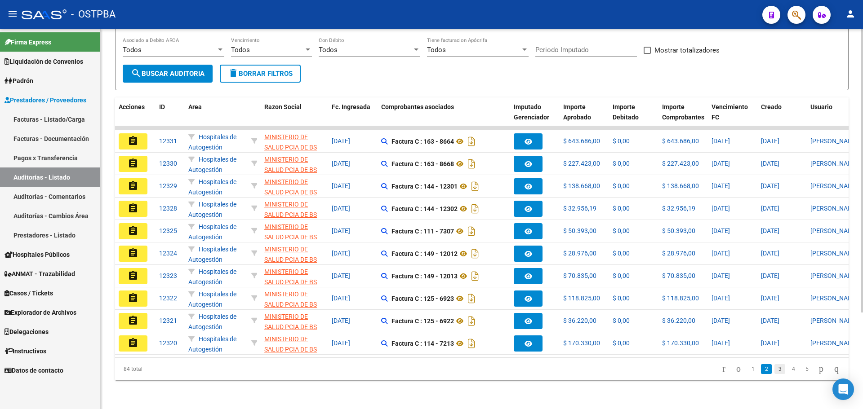
click at [774, 371] on link "3" at bounding box center [779, 369] width 11 height 10
click at [788, 368] on link "4" at bounding box center [793, 369] width 11 height 10
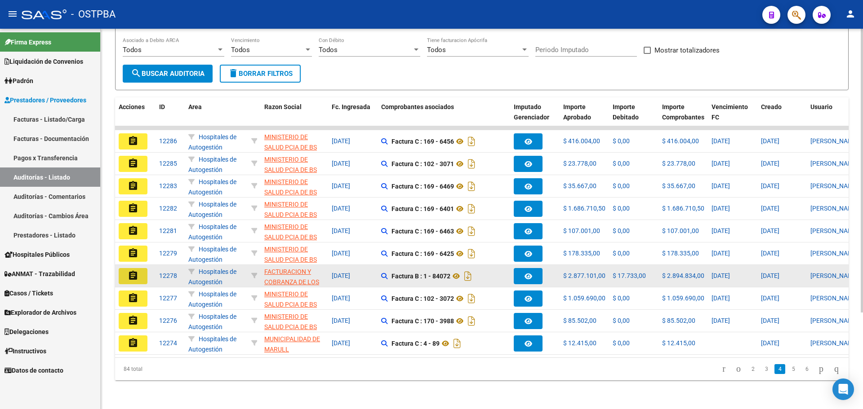
click at [127, 271] on button "assignment" at bounding box center [133, 276] width 29 height 16
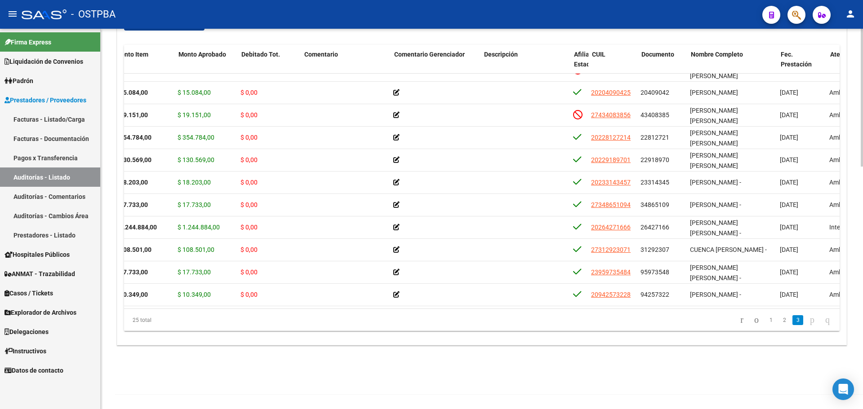
scroll to position [336, 142]
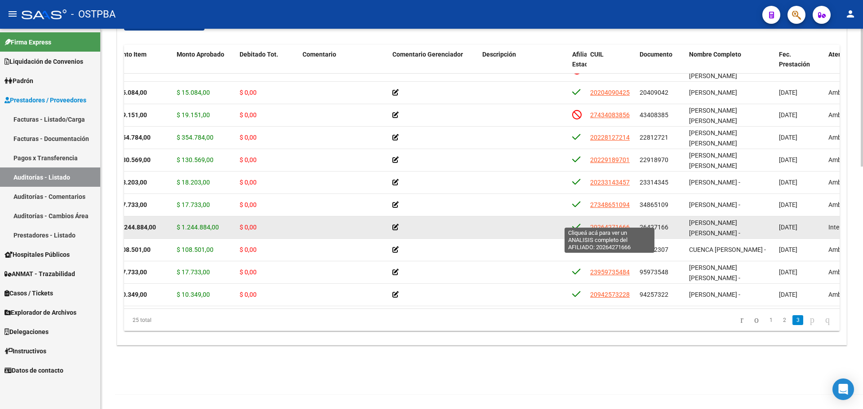
drag, startPoint x: 631, startPoint y: 220, endPoint x: 590, endPoint y: 220, distance: 40.4
click at [590, 222] on div "20264271666" at bounding box center [611, 227] width 42 height 10
copy span "20264271666"
click at [607, 224] on span "20264271666" at bounding box center [610, 227] width 40 height 7
copy span "20264271666"
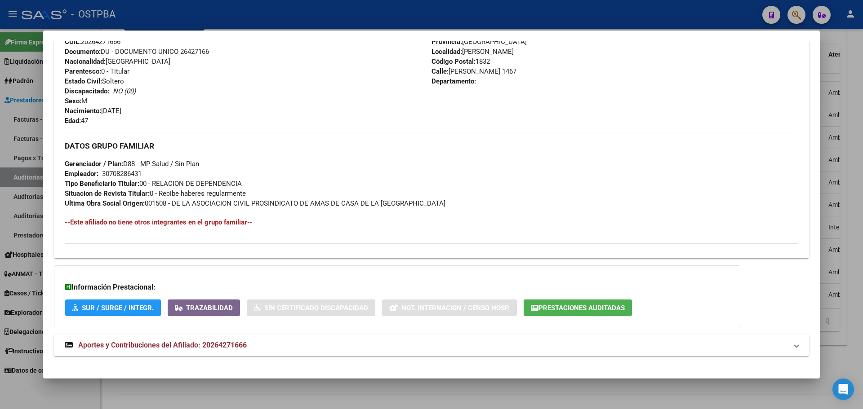
scroll to position [347, 0]
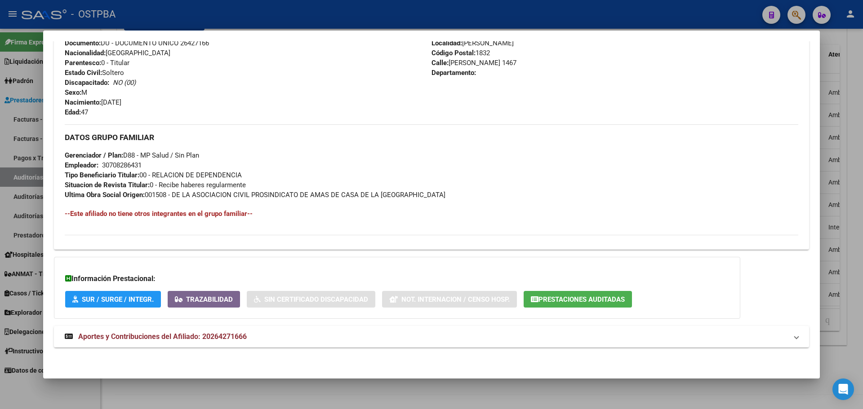
click at [566, 297] on span "Prestaciones Auditadas" at bounding box center [581, 300] width 86 height 8
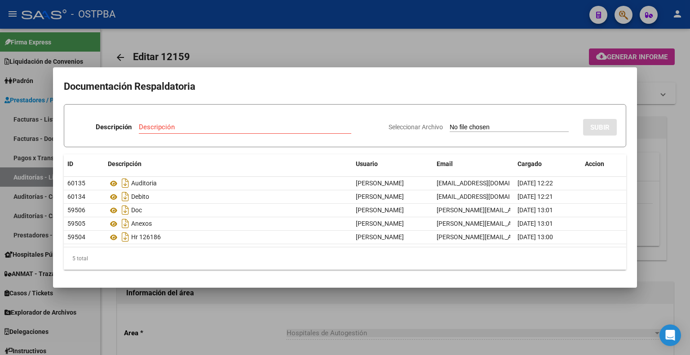
scroll to position [0, 449]
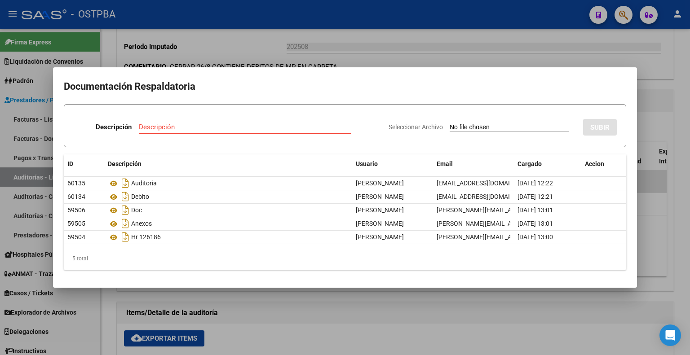
click at [565, 37] on div at bounding box center [345, 177] width 690 height 355
